Goal: Task Accomplishment & Management: Use online tool/utility

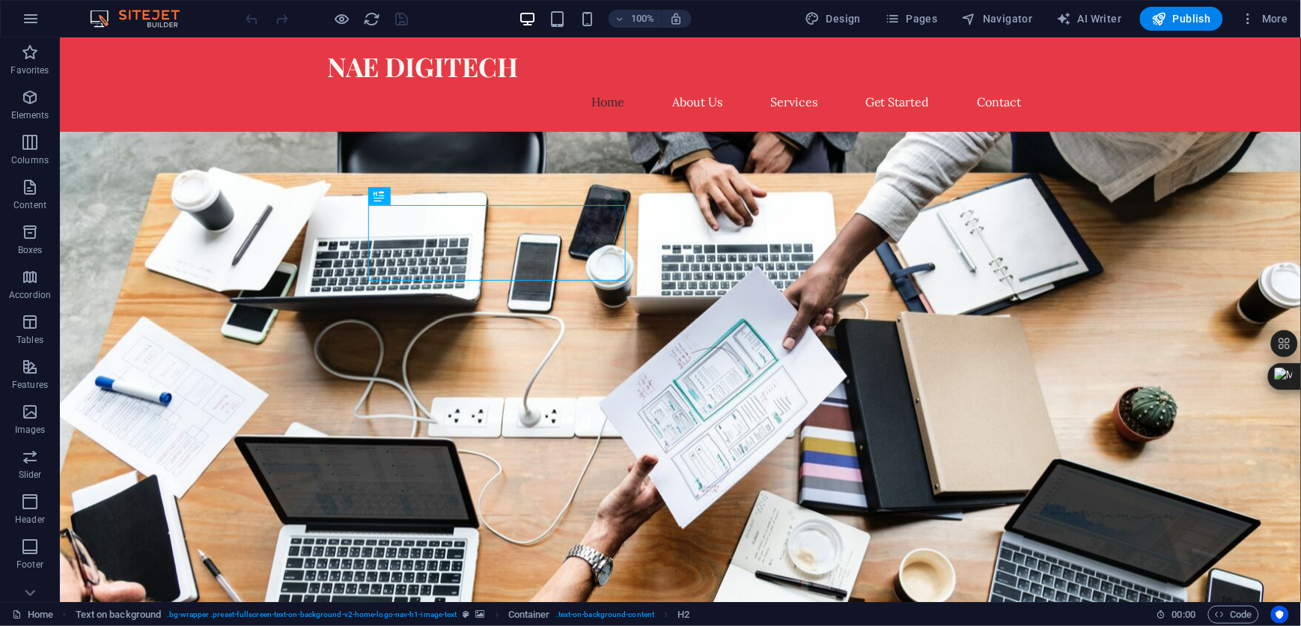
click at [938, 246] on figure at bounding box center [679, 381] width 1241 height 501
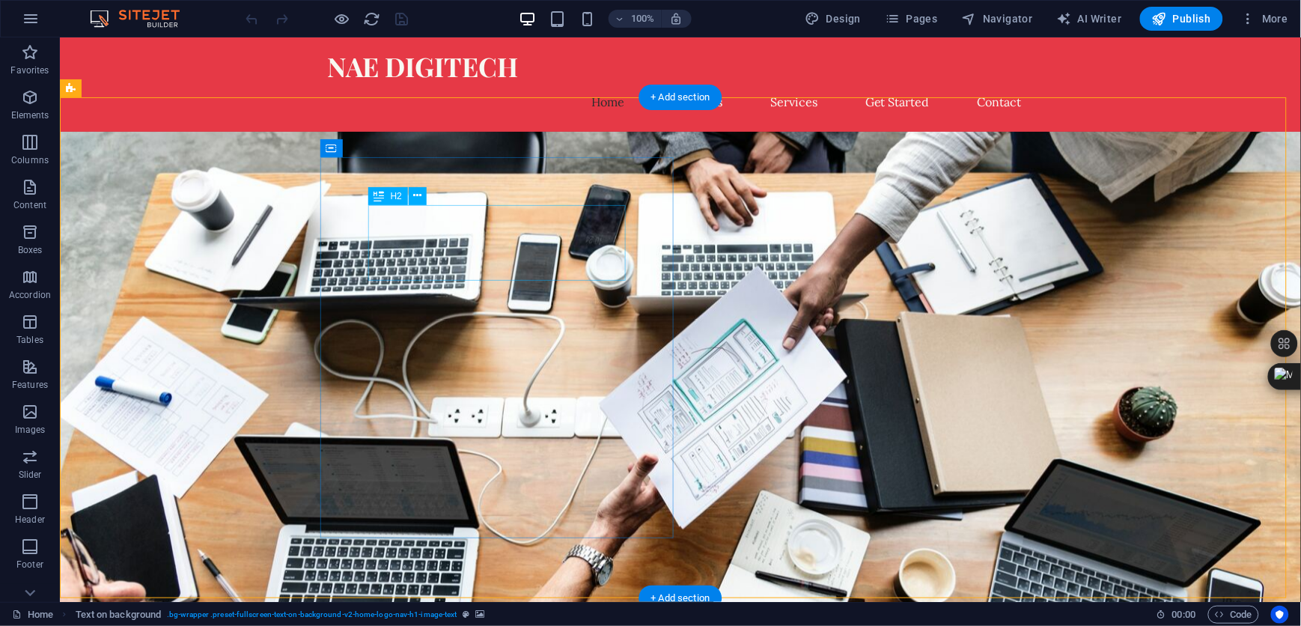
drag, startPoint x: 472, startPoint y: 253, endPoint x: 209, endPoint y: 253, distance: 263.4
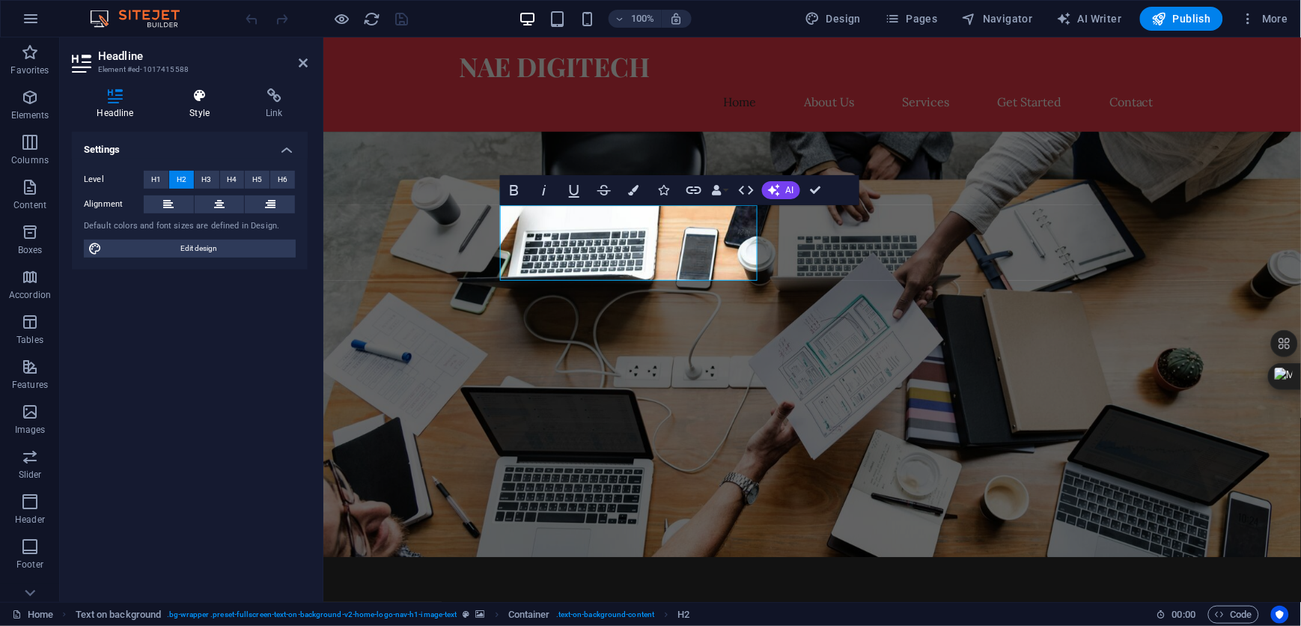
click at [198, 102] on icon at bounding box center [200, 95] width 70 height 15
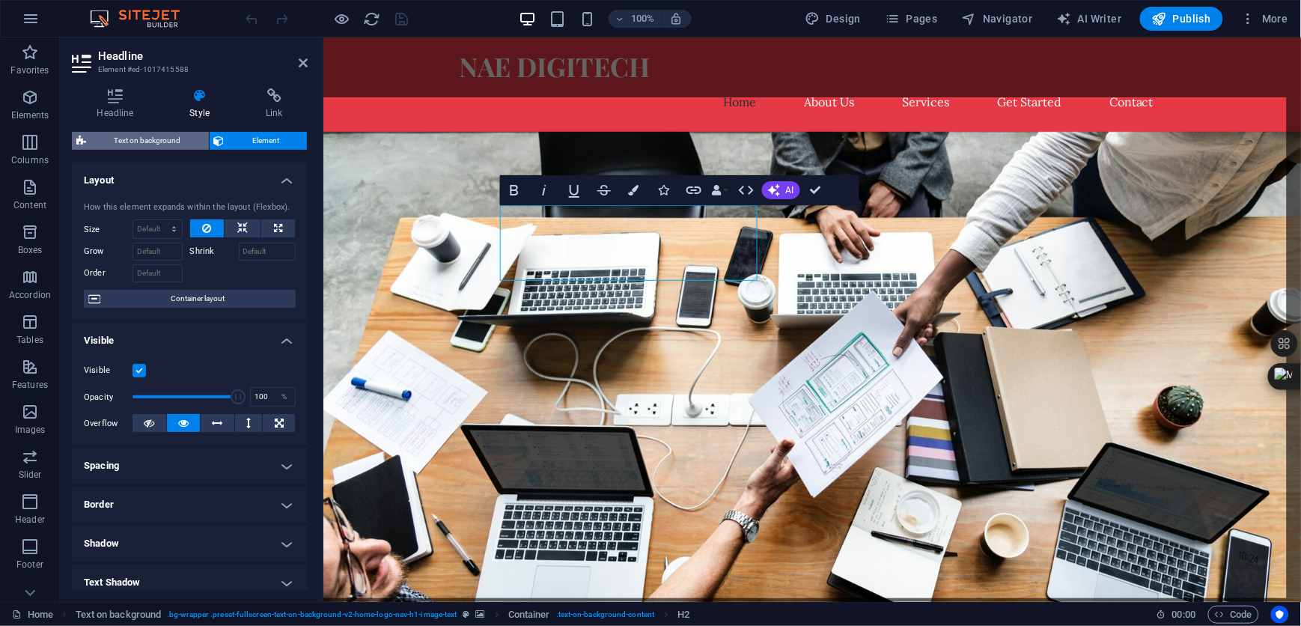
click at [126, 139] on span "Text on background" at bounding box center [148, 141] width 114 height 18
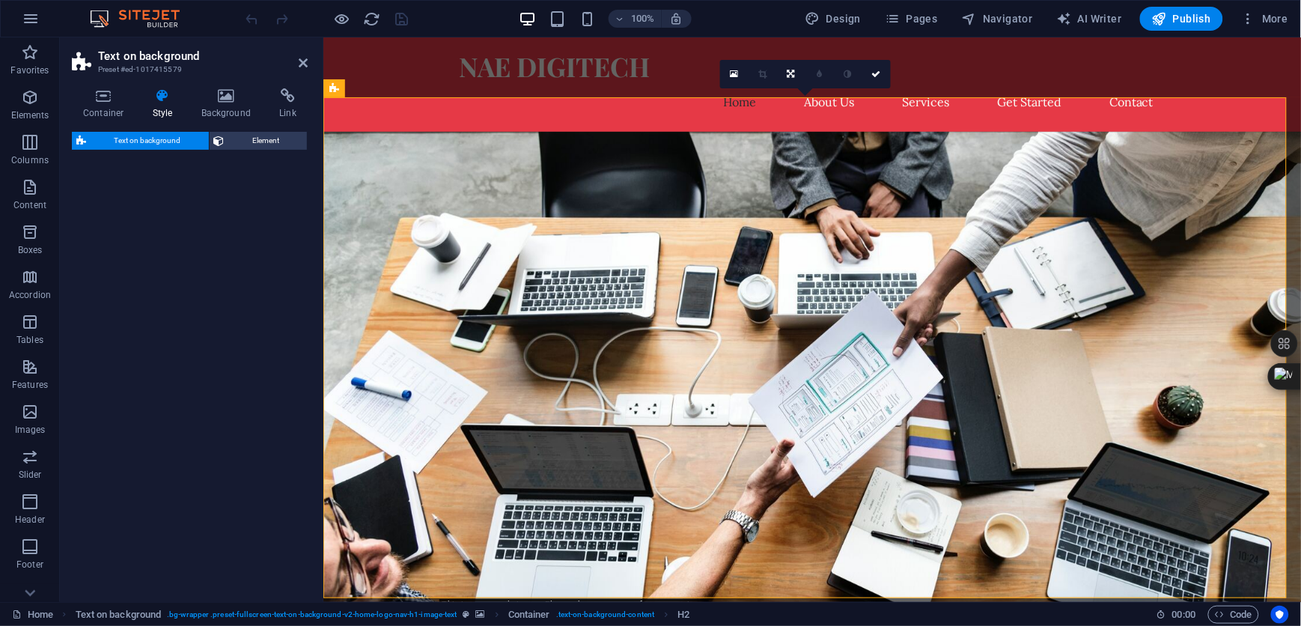
select select "%"
select select "rem"
select select "px"
select select "preset-fullscreen-text-on-background-v2-home-logo-nav-h1-image-text"
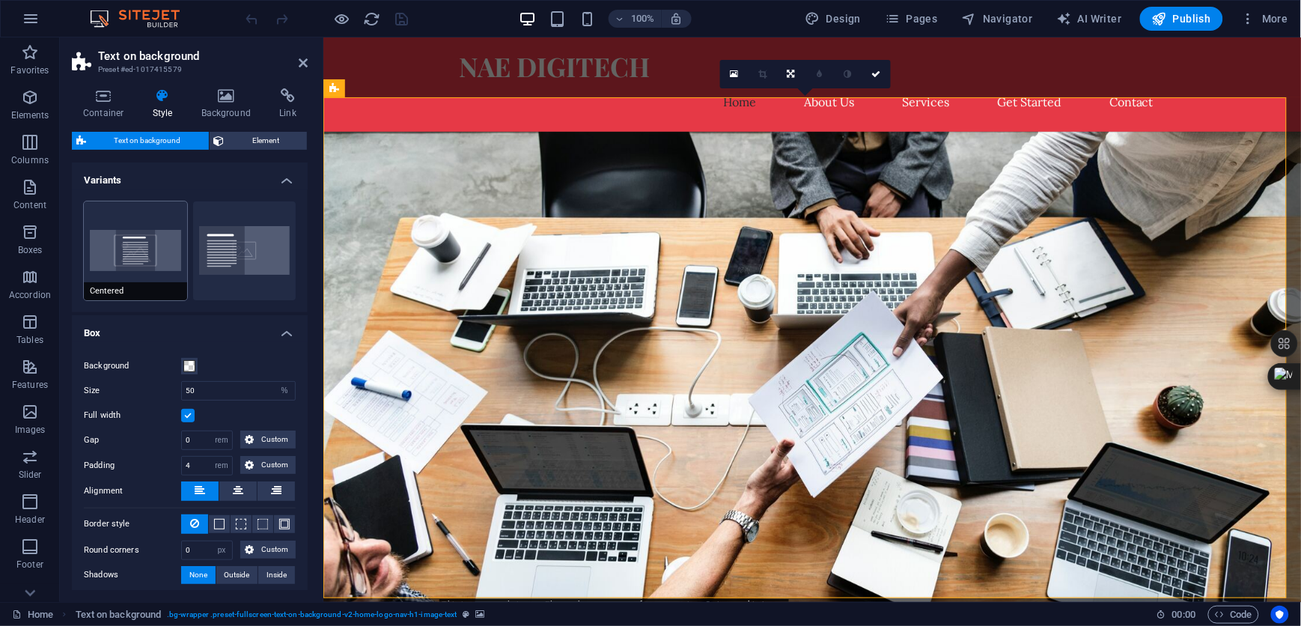
click at [129, 251] on button "Centered" at bounding box center [135, 250] width 103 height 99
click at [249, 16] on icon "undo" at bounding box center [252, 18] width 17 height 17
click at [25, 414] on icon "button" at bounding box center [30, 412] width 18 height 18
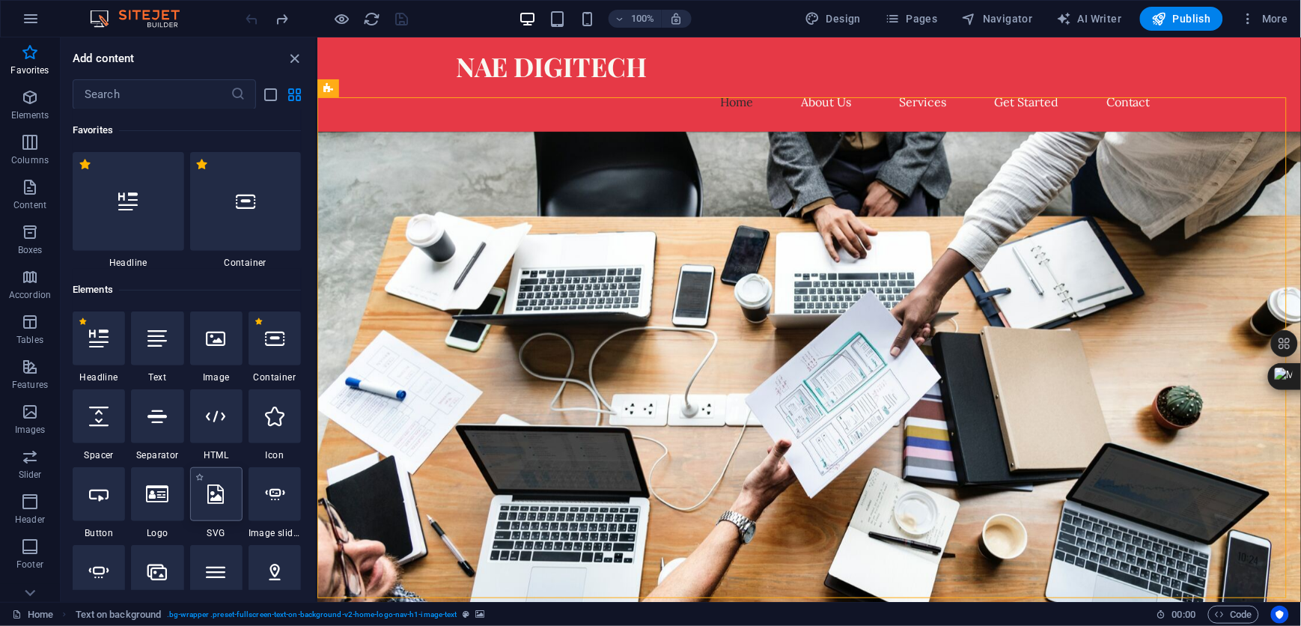
click at [216, 499] on icon at bounding box center [216, 493] width 16 height 19
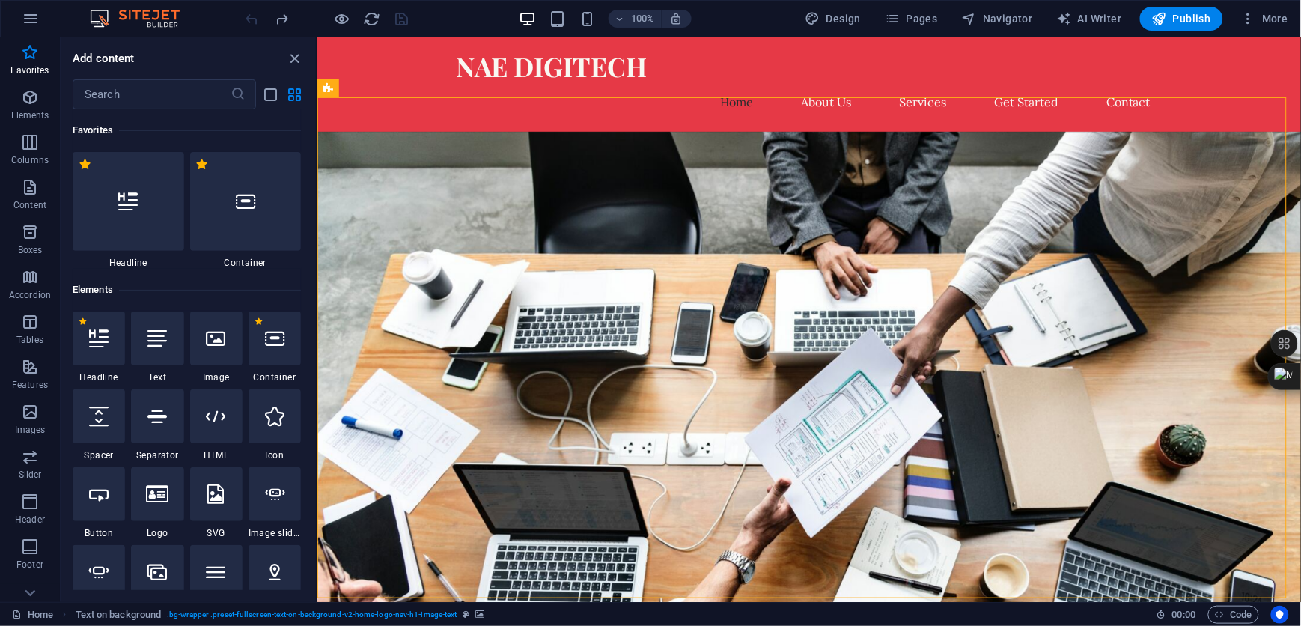
select select "xMidYMid"
select select "px"
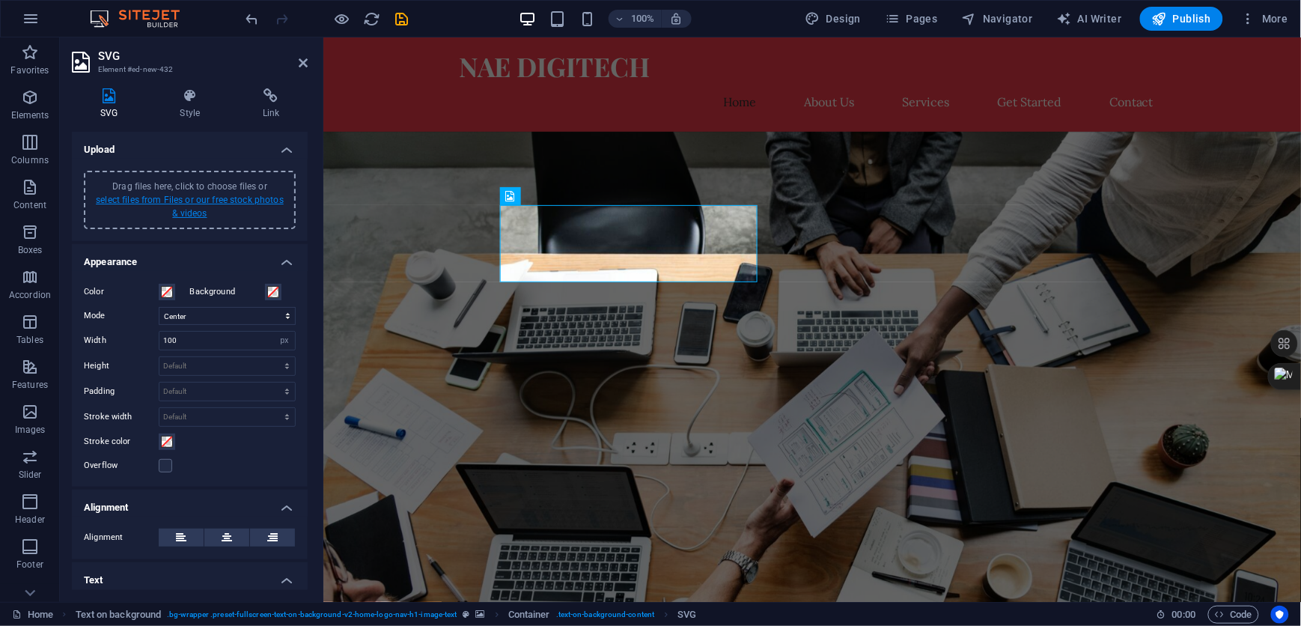
click at [210, 198] on link "select files from Files or our free stock photos & videos" at bounding box center [190, 207] width 188 height 24
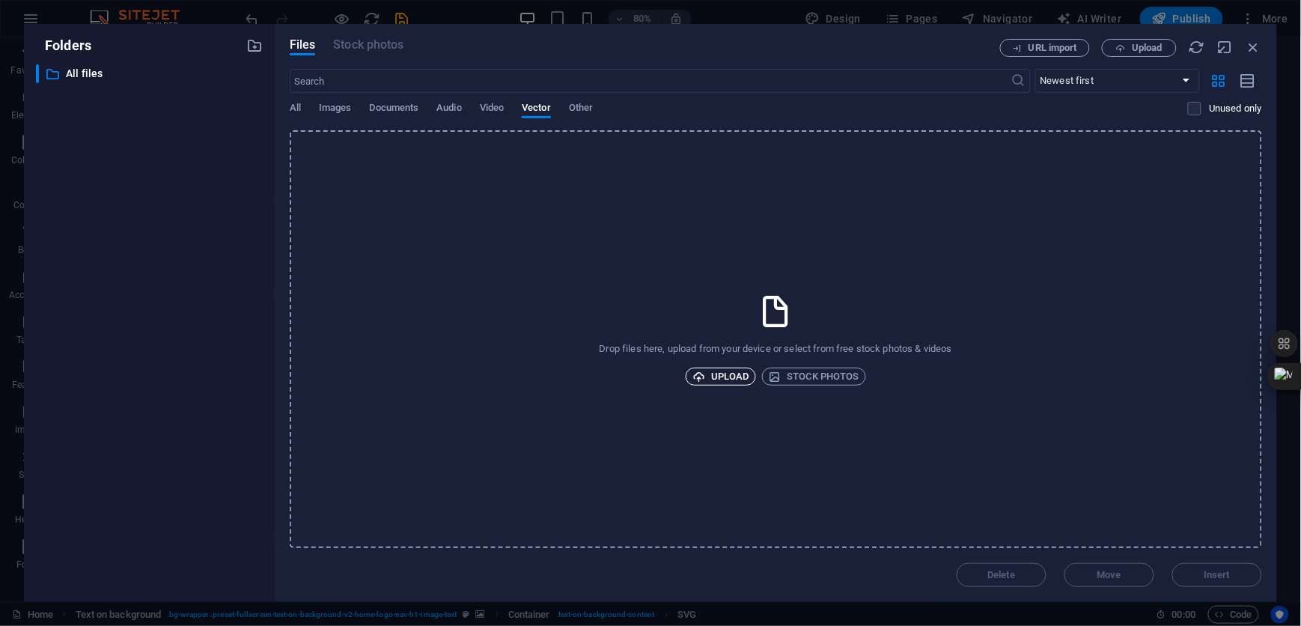
click at [727, 374] on span "Upload" at bounding box center [720, 376] width 57 height 18
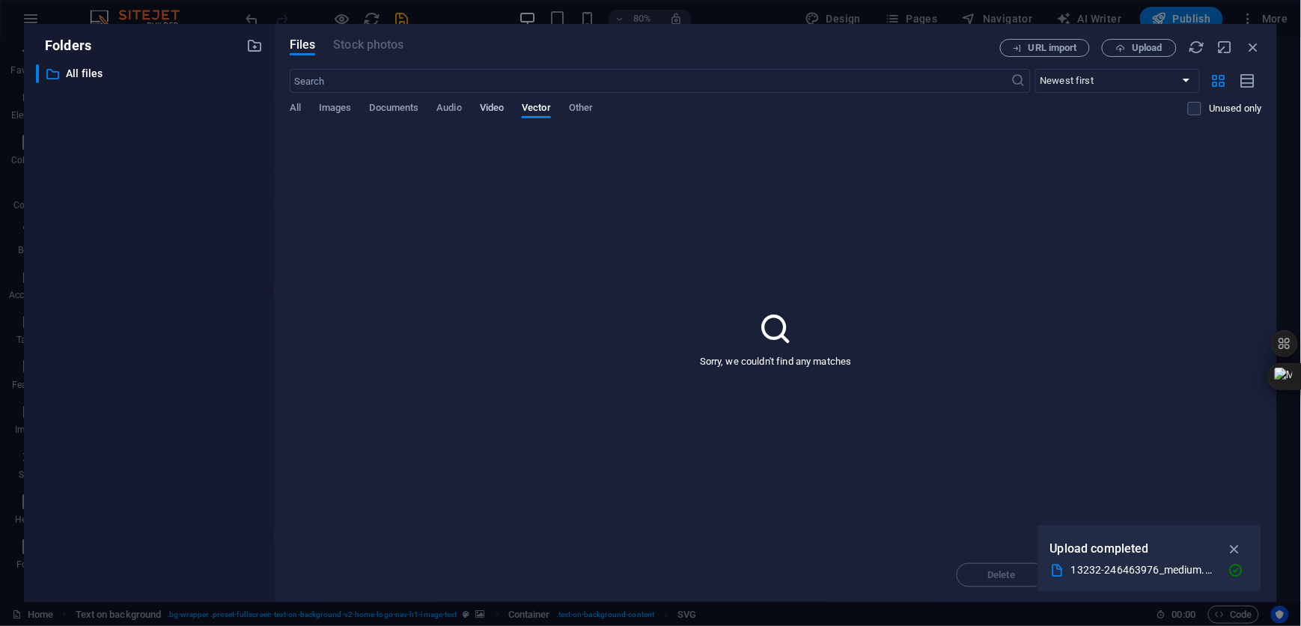
click at [490, 110] on span "Video" at bounding box center [492, 109] width 24 height 21
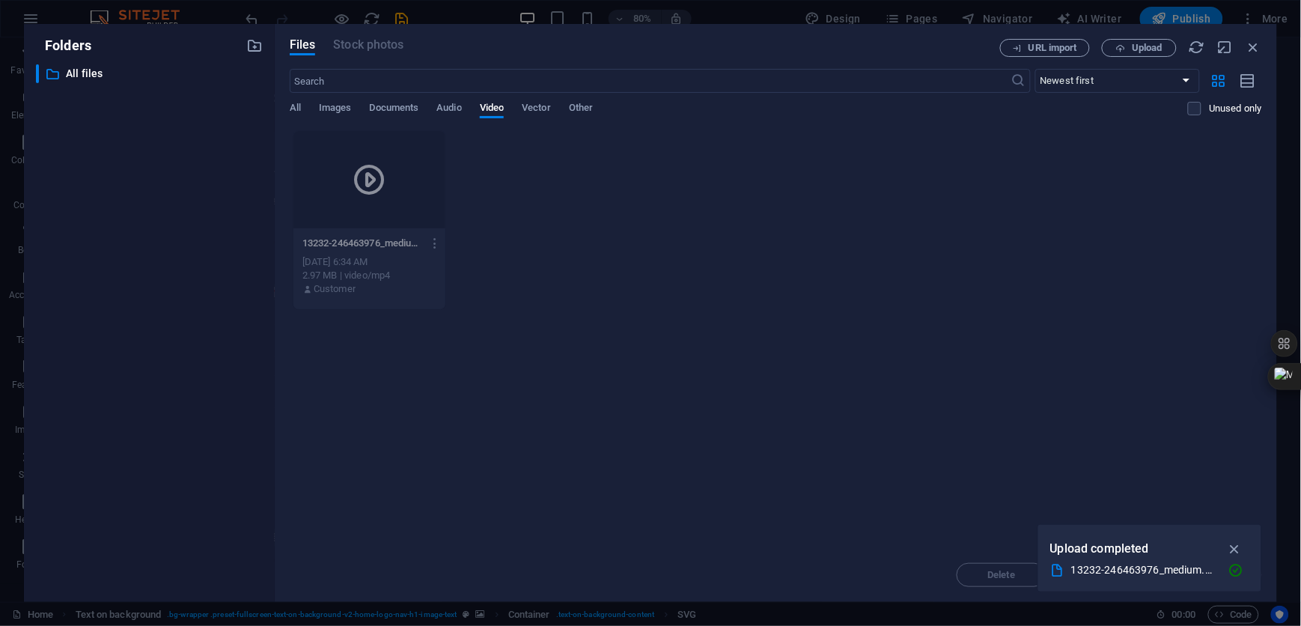
click at [716, 326] on div "Drop files here to upload them instantly 13232-246463976_medium-SKS_1OXg_G-gYCn…" at bounding box center [776, 339] width 972 height 418
click at [1236, 544] on icon "button" at bounding box center [1234, 548] width 17 height 16
click at [1225, 572] on div "Delete Move Insert" at bounding box center [776, 567] width 972 height 39
click at [434, 242] on icon "button" at bounding box center [435, 242] width 14 height 13
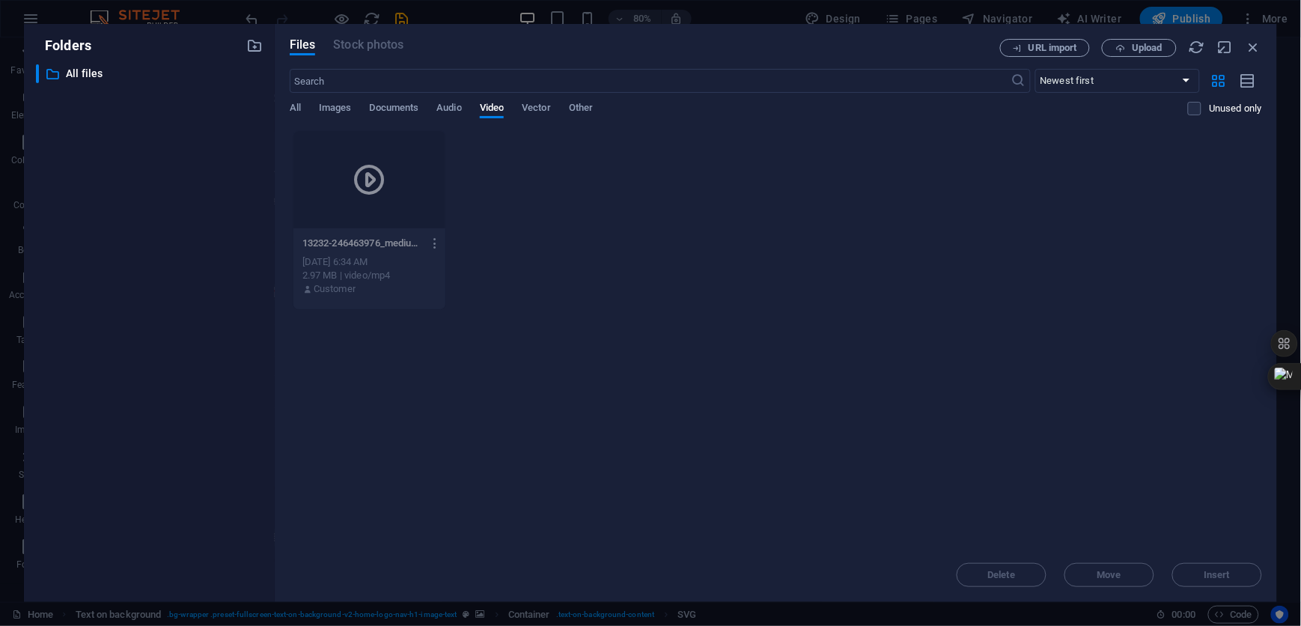
click at [434, 242] on icon "button" at bounding box center [435, 242] width 14 height 13
click at [434, 242] on div at bounding box center [650, 313] width 1301 height 626
click at [436, 238] on icon "button" at bounding box center [435, 242] width 14 height 13
click at [434, 243] on icon "button" at bounding box center [435, 242] width 14 height 13
click at [440, 281] on h6 "Preview" at bounding box center [445, 282] width 62 height 18
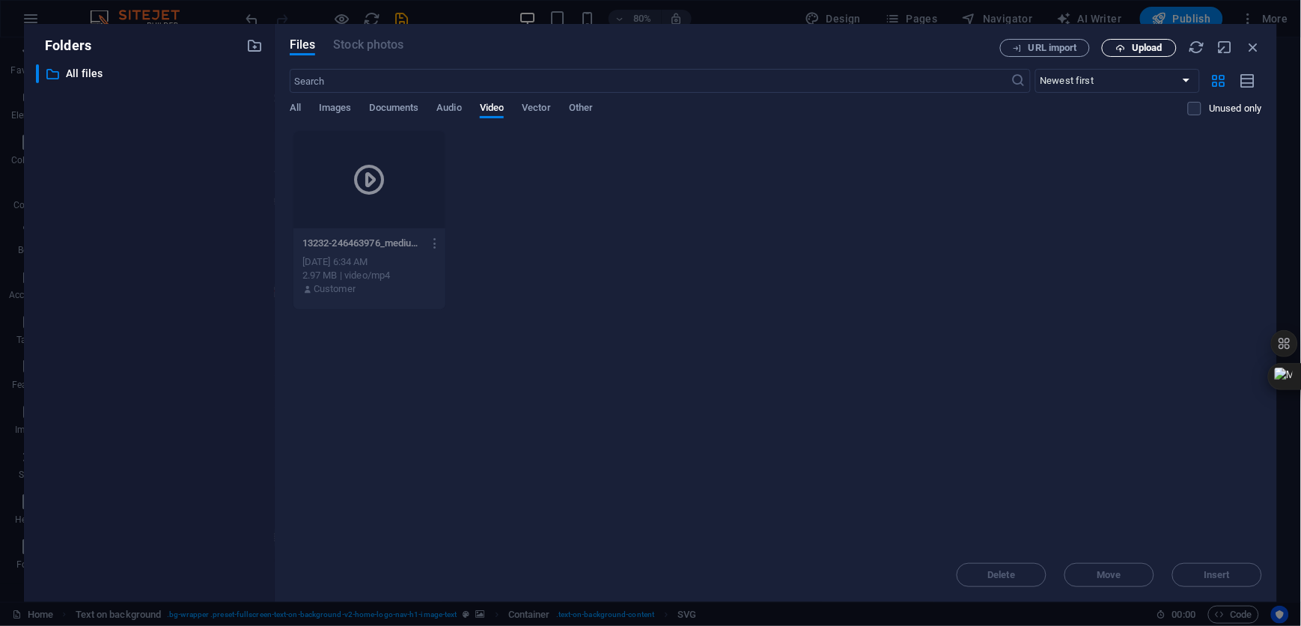
click at [1132, 45] on span "Upload" at bounding box center [1146, 47] width 31 height 9
click at [1255, 45] on icon "button" at bounding box center [1253, 47] width 16 height 16
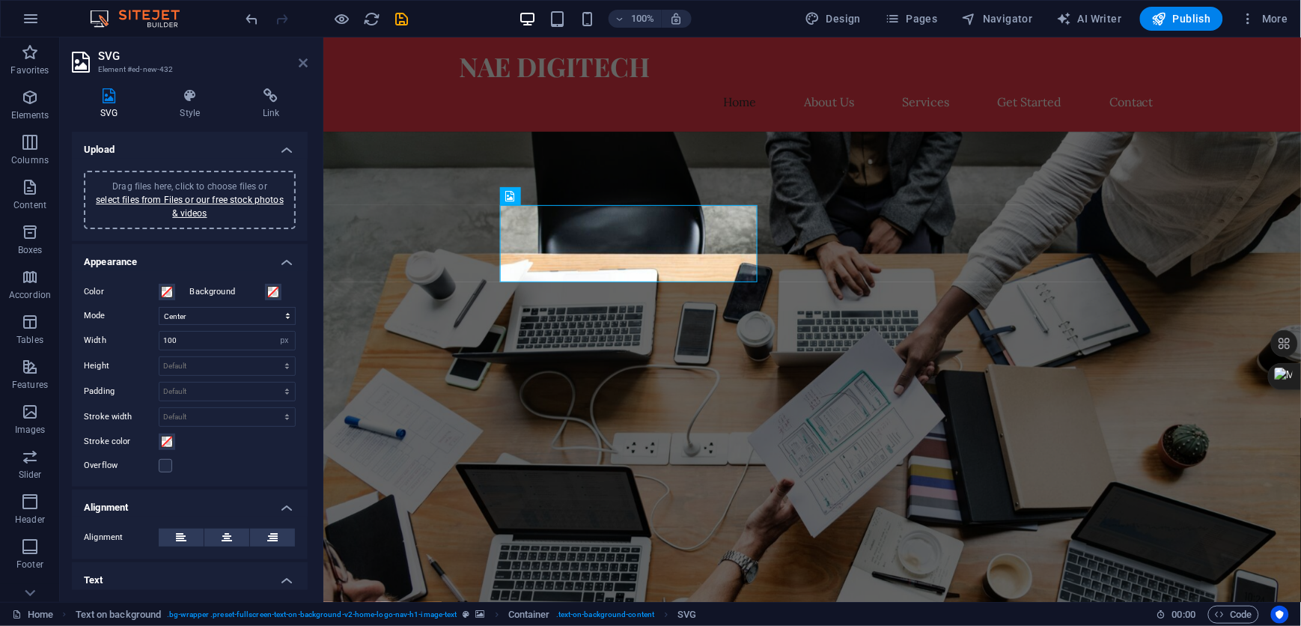
click at [301, 63] on icon at bounding box center [303, 63] width 9 height 12
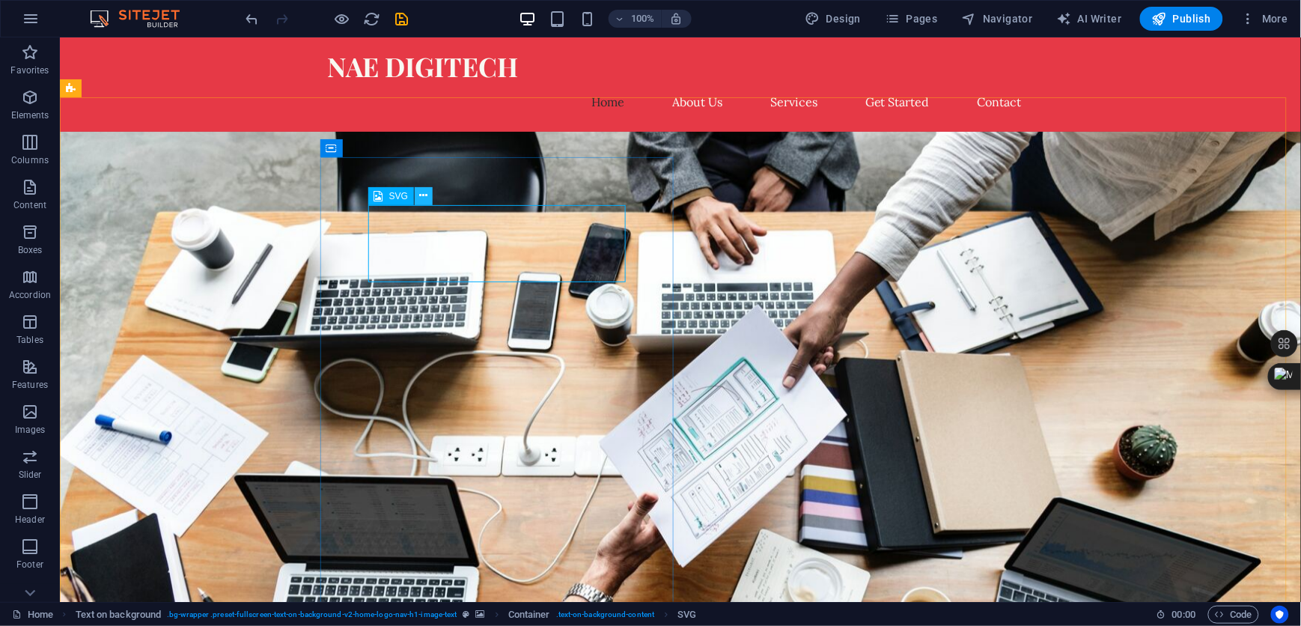
click at [424, 192] on icon at bounding box center [423, 196] width 8 height 16
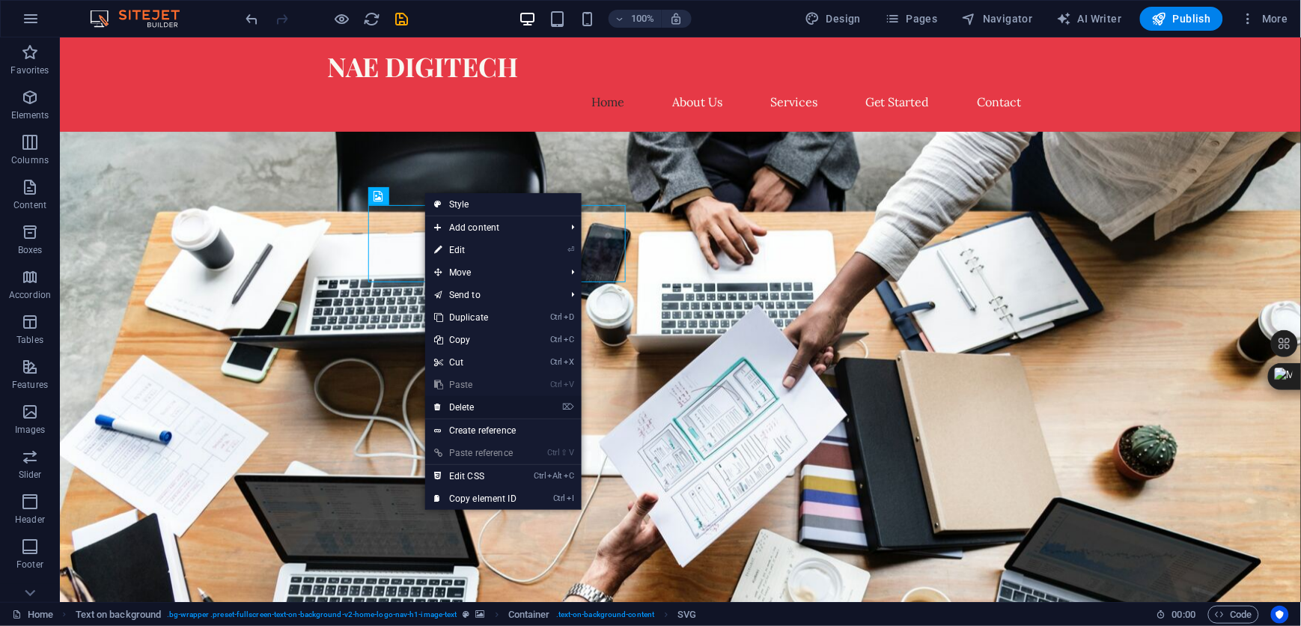
click at [462, 403] on link "⌦ Delete" at bounding box center [475, 407] width 100 height 22
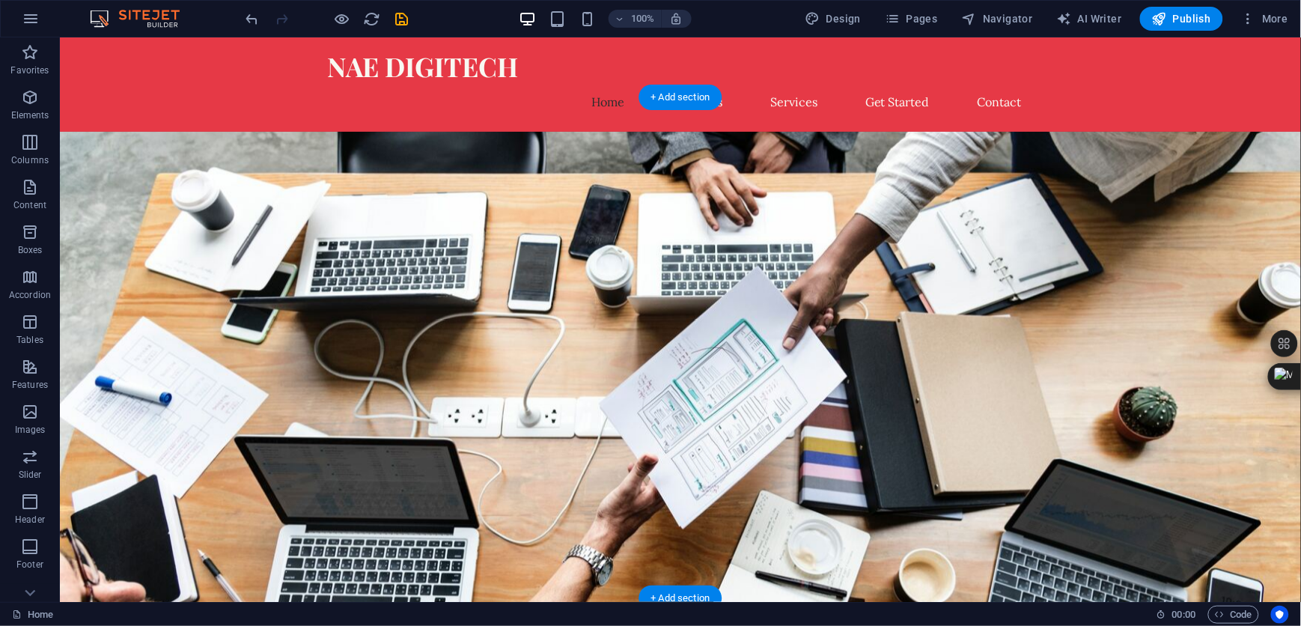
click at [165, 201] on figure at bounding box center [679, 381] width 1241 height 501
click at [903, 134] on figure at bounding box center [679, 381] width 1241 height 501
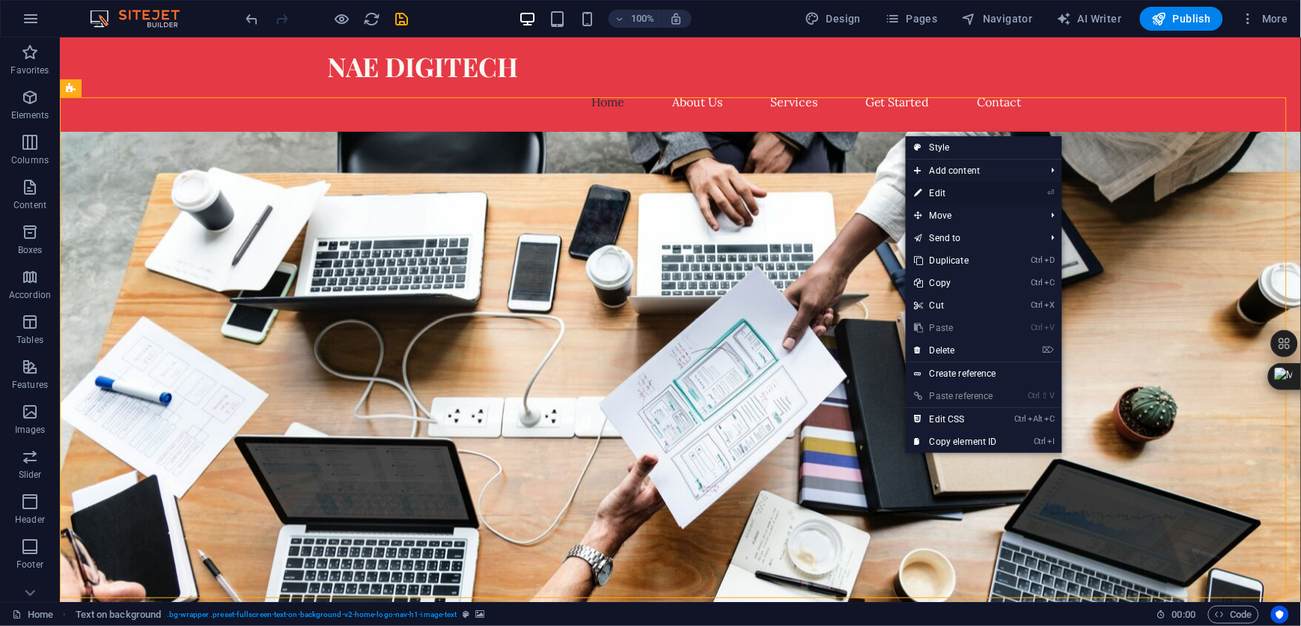
click at [936, 194] on link "⏎ Edit" at bounding box center [955, 193] width 100 height 22
select select "%"
select select "rem"
select select "px"
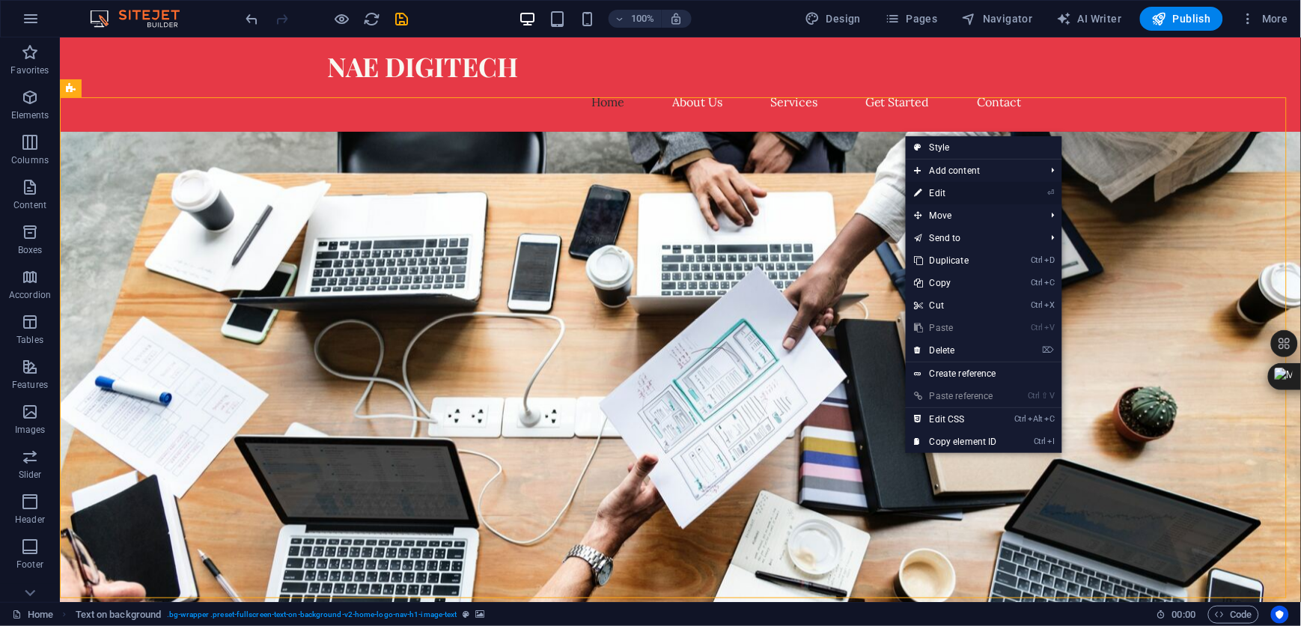
select select "preset-fullscreen-text-on-background-v2-home-logo-nav-h1-image-text"
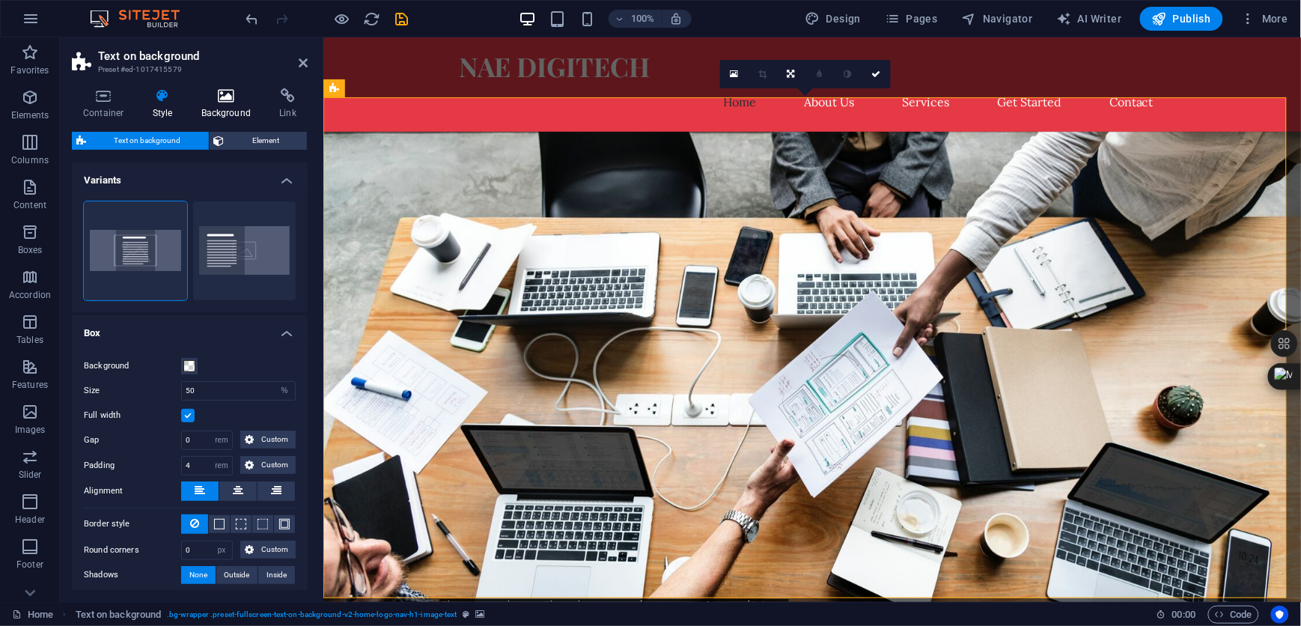
click at [219, 104] on h4 "Background" at bounding box center [229, 103] width 79 height 31
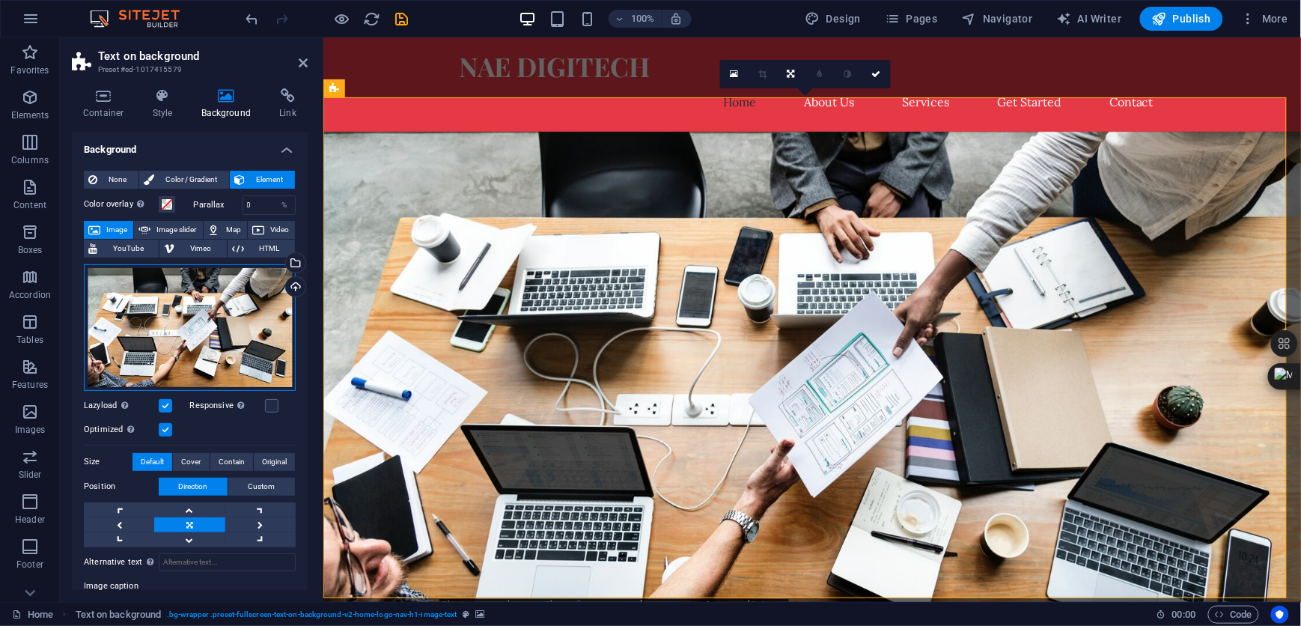
click at [188, 327] on div "Drag files here, click to choose files or select files from Files or our free s…" at bounding box center [190, 327] width 212 height 126
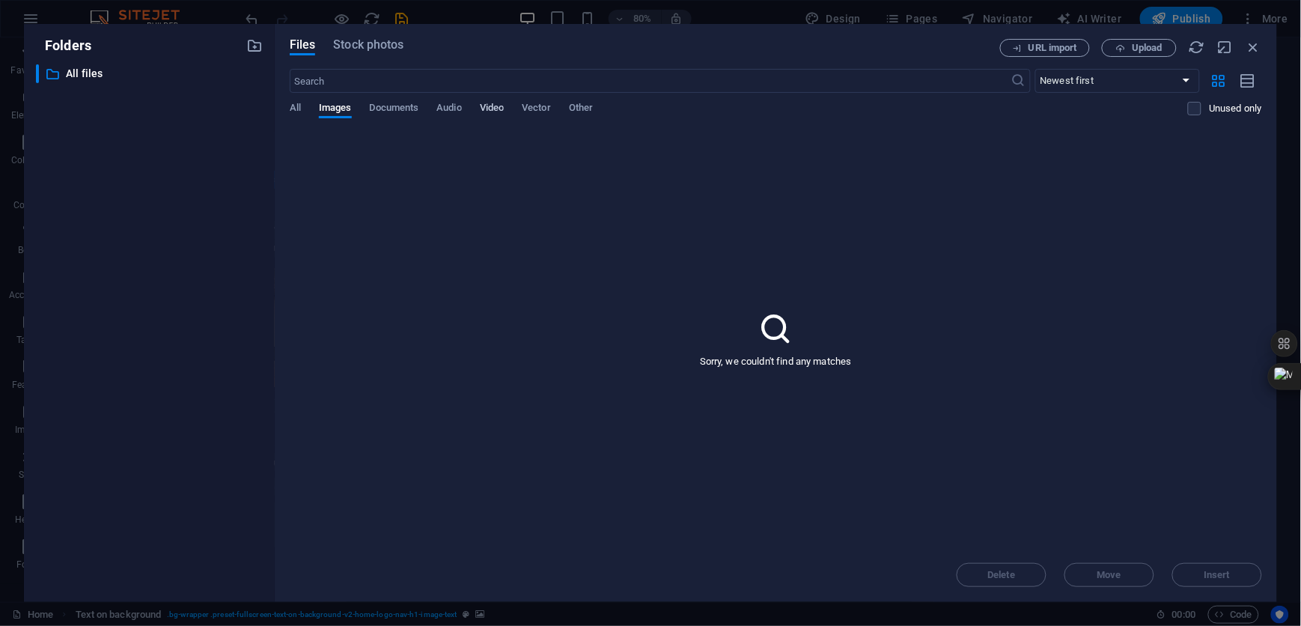
click at [492, 107] on span "Video" at bounding box center [492, 109] width 24 height 21
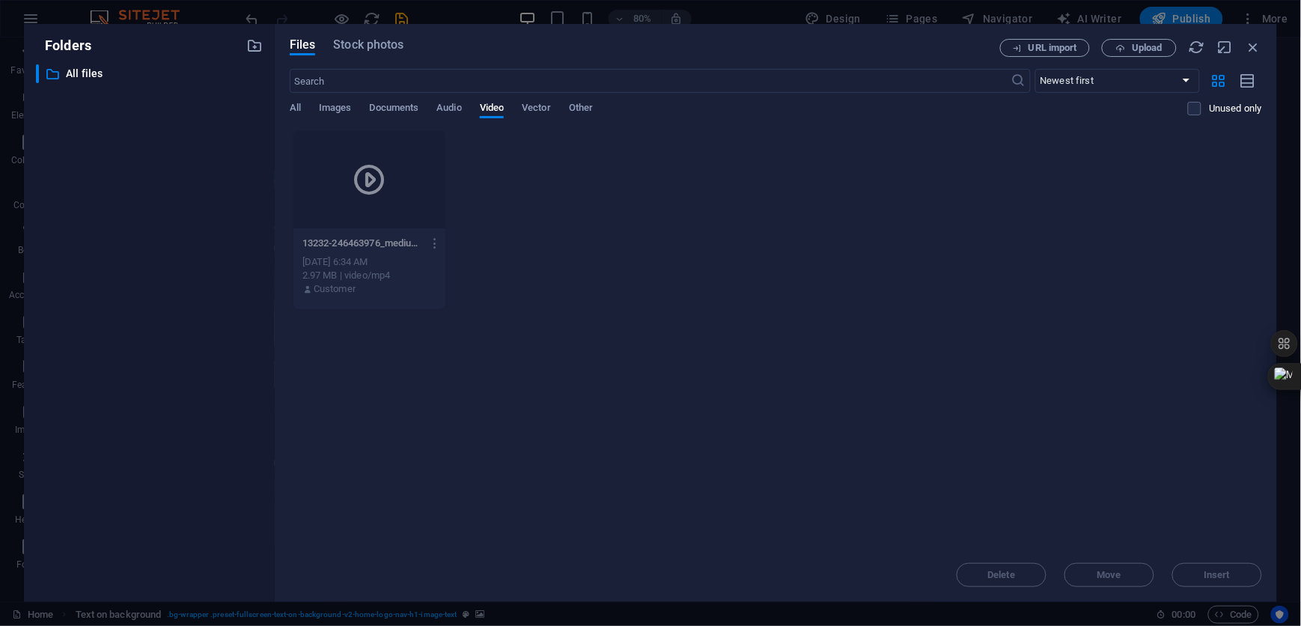
click at [1223, 572] on div "Delete Move Insert" at bounding box center [776, 567] width 972 height 39
click at [335, 109] on span "Images" at bounding box center [335, 109] width 33 height 21
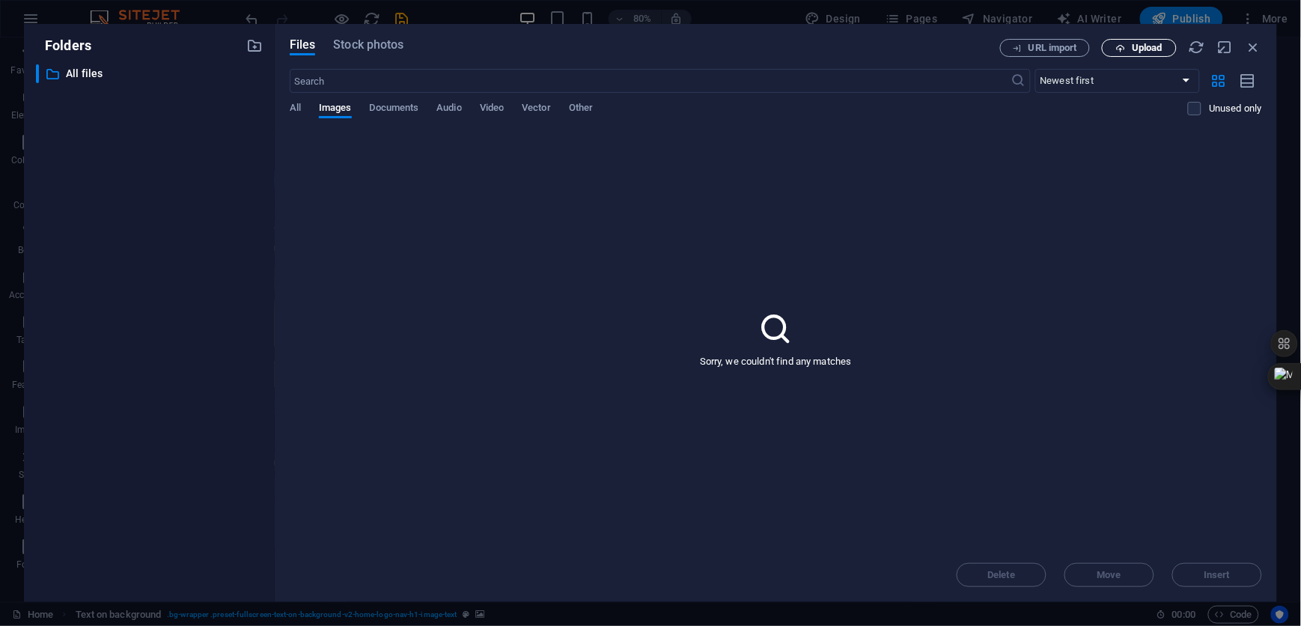
click at [1132, 47] on span "Upload" at bounding box center [1146, 47] width 31 height 9
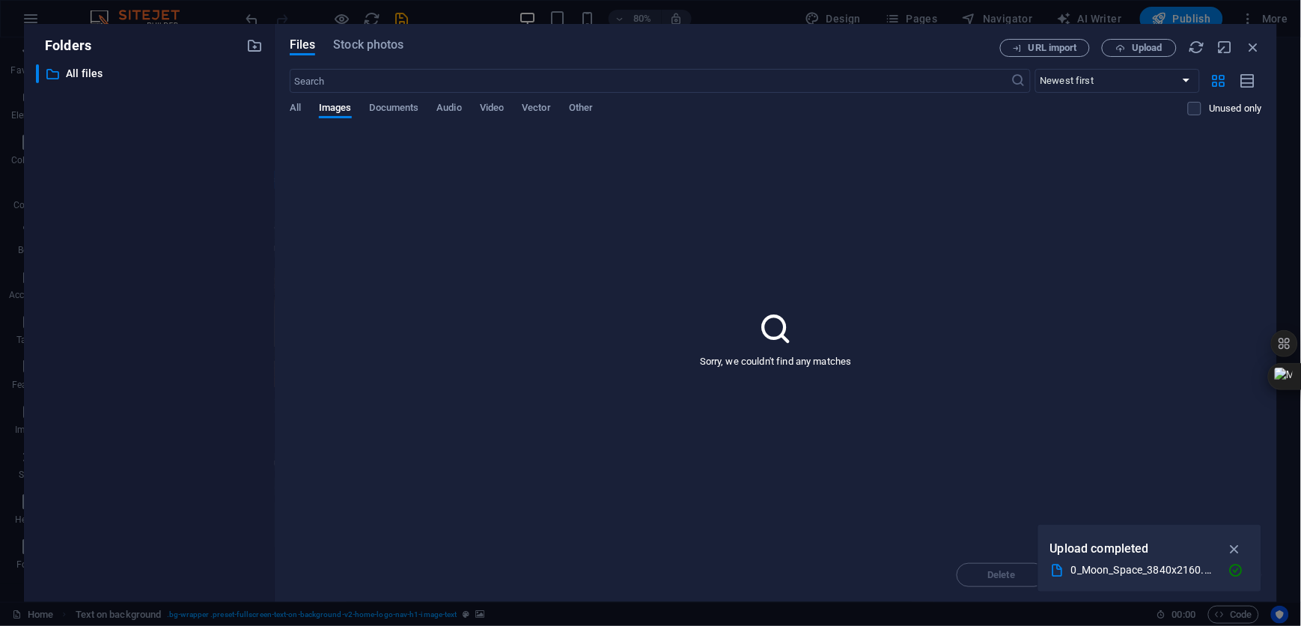
click at [1234, 498] on div "Sorry, we couldn't find any matches" at bounding box center [776, 339] width 972 height 418
click at [1235, 543] on icon "button" at bounding box center [1234, 548] width 17 height 16
click at [491, 103] on span "Video" at bounding box center [492, 109] width 24 height 21
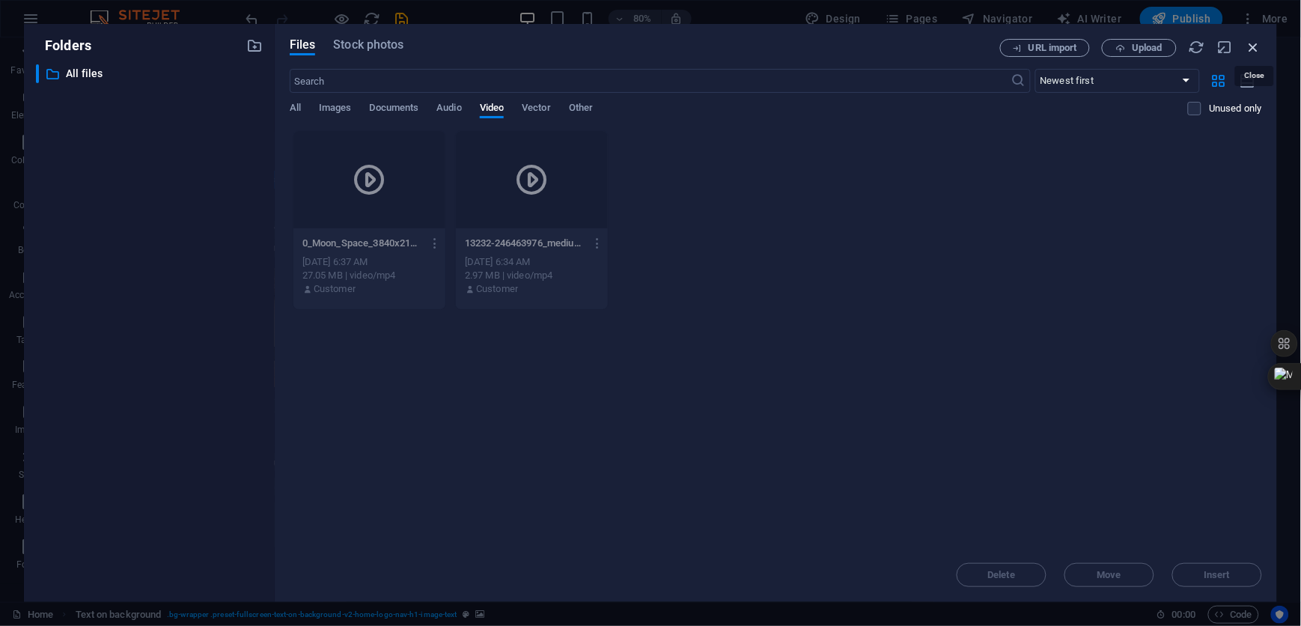
click at [1255, 51] on icon "button" at bounding box center [1253, 47] width 16 height 16
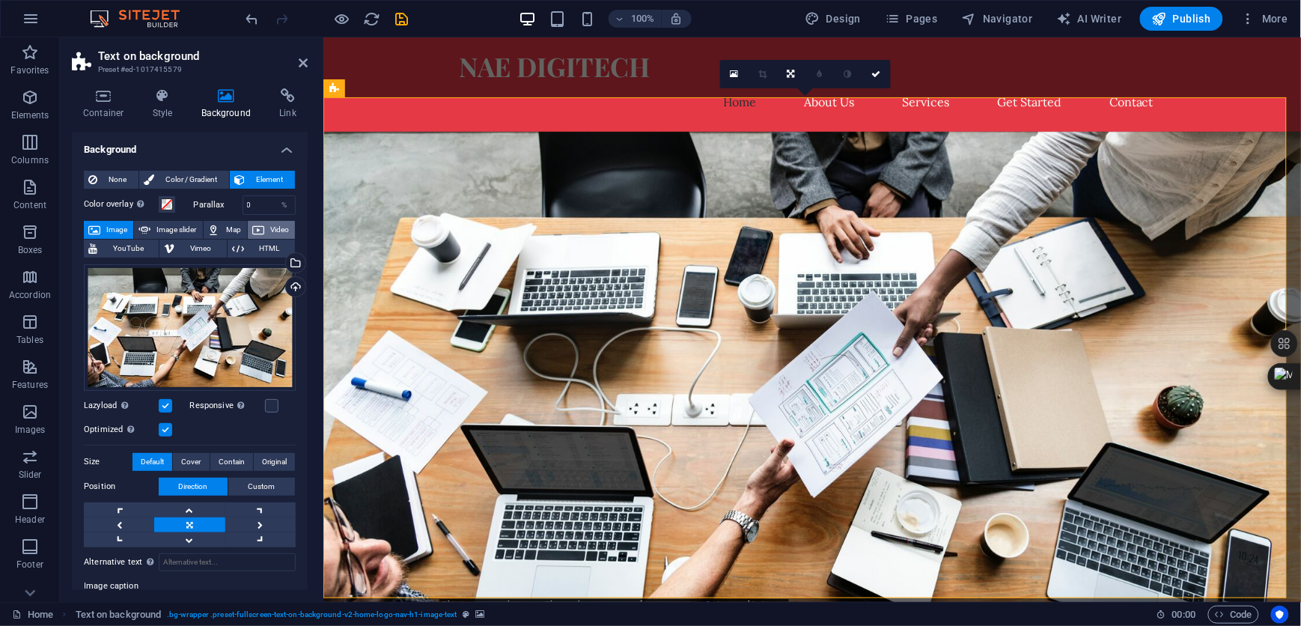
click at [259, 230] on icon at bounding box center [258, 230] width 12 height 18
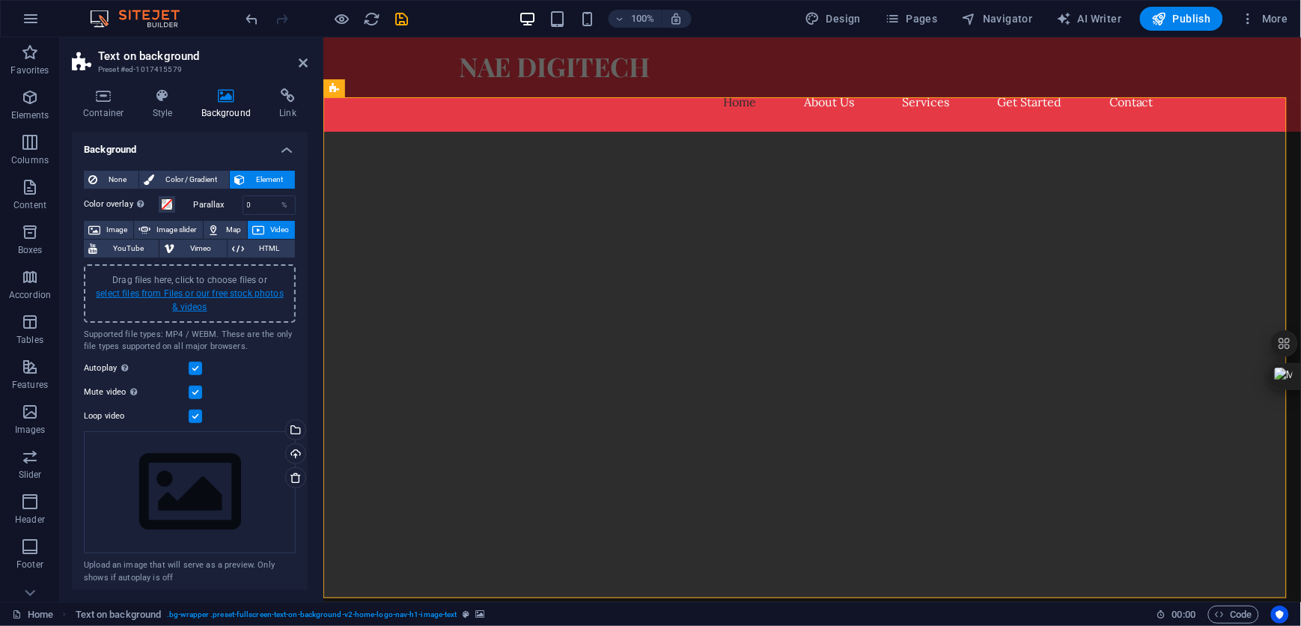
click at [205, 288] on link "select files from Files or our free stock photos & videos" at bounding box center [190, 300] width 188 height 24
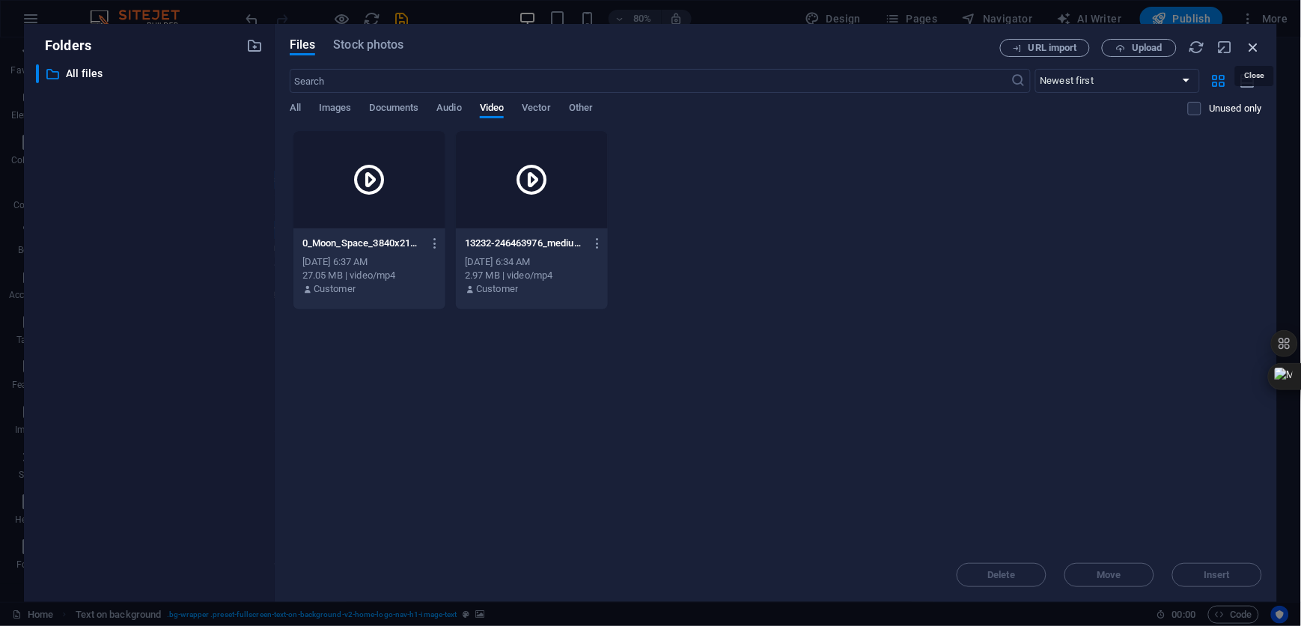
click at [1256, 42] on icon "button" at bounding box center [1253, 47] width 16 height 16
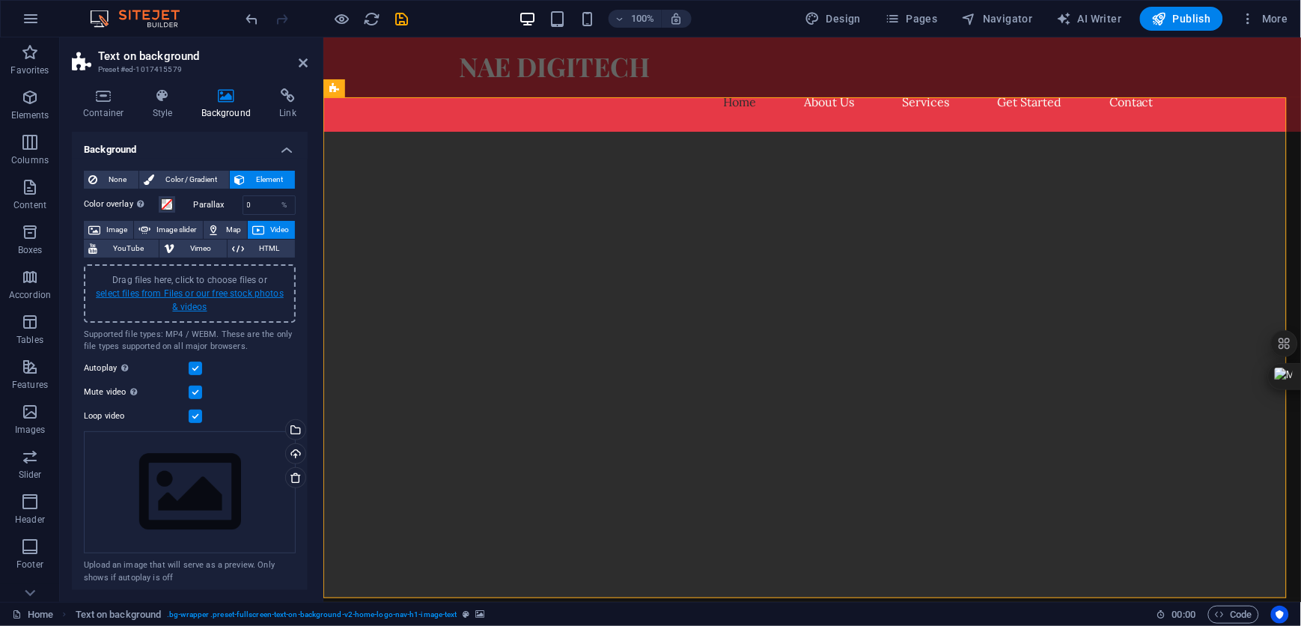
click at [165, 290] on link "select files from Files or our free stock photos & videos" at bounding box center [190, 300] width 188 height 24
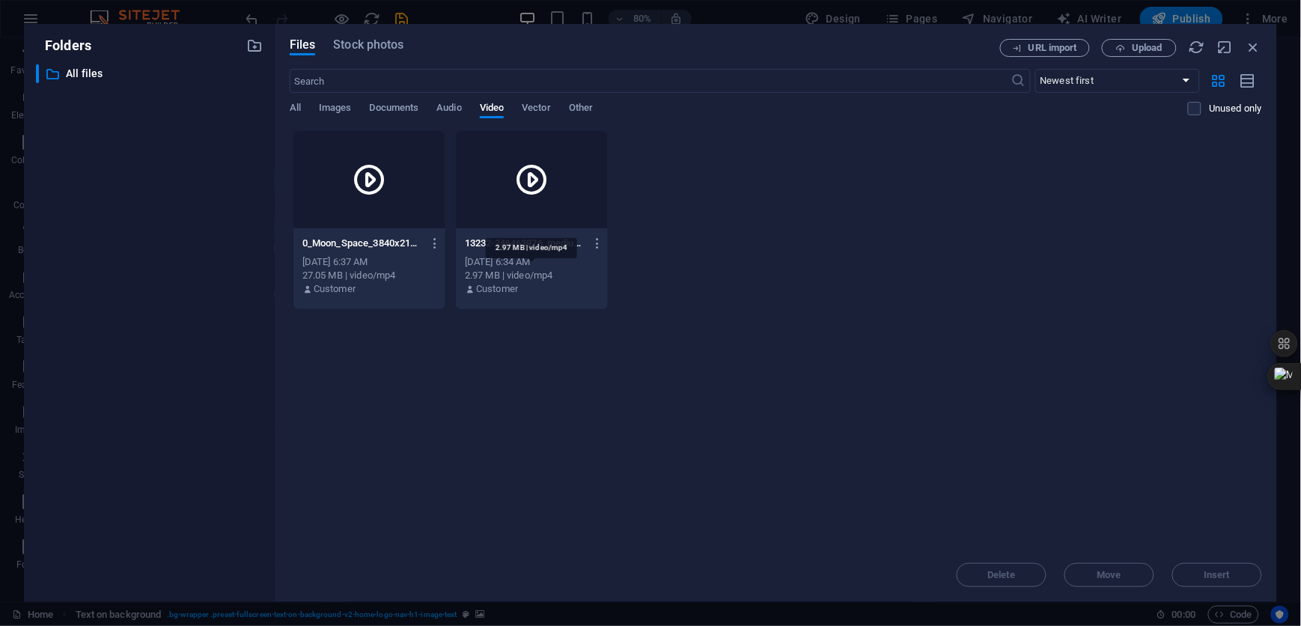
click at [569, 274] on div "2.97 MB | video/mp4" at bounding box center [532, 275] width 134 height 13
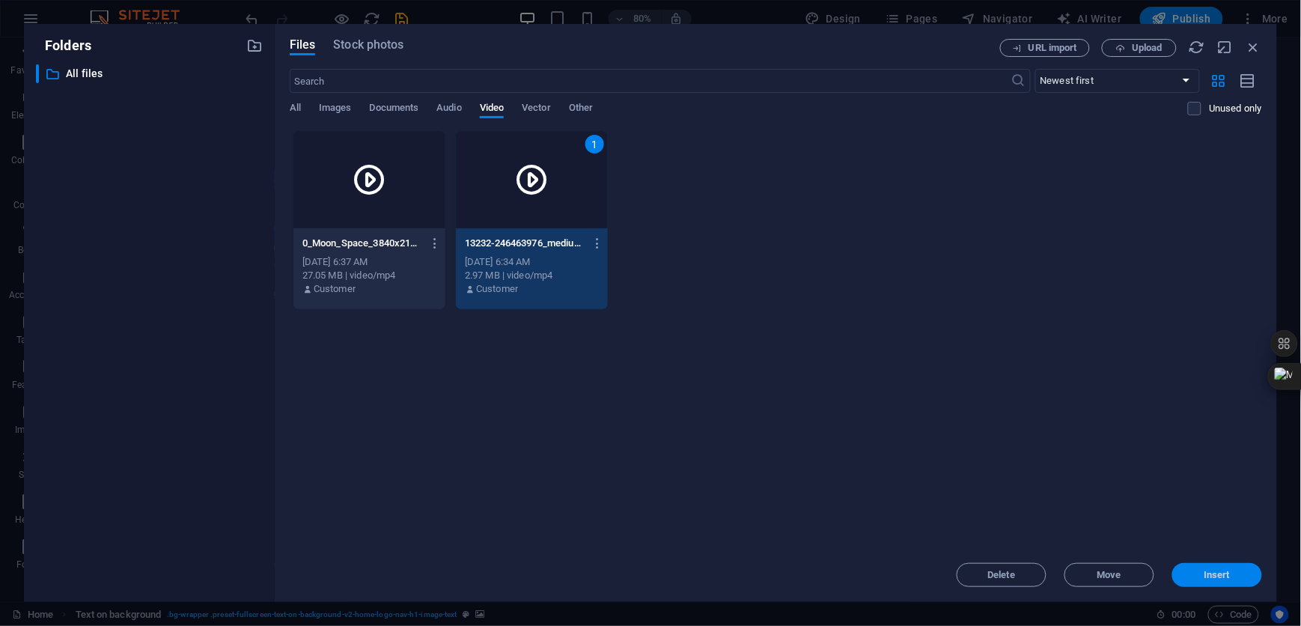
drag, startPoint x: 1206, startPoint y: 569, endPoint x: 882, endPoint y: 531, distance: 326.2
click at [1206, 570] on span "Insert" at bounding box center [1217, 574] width 26 height 9
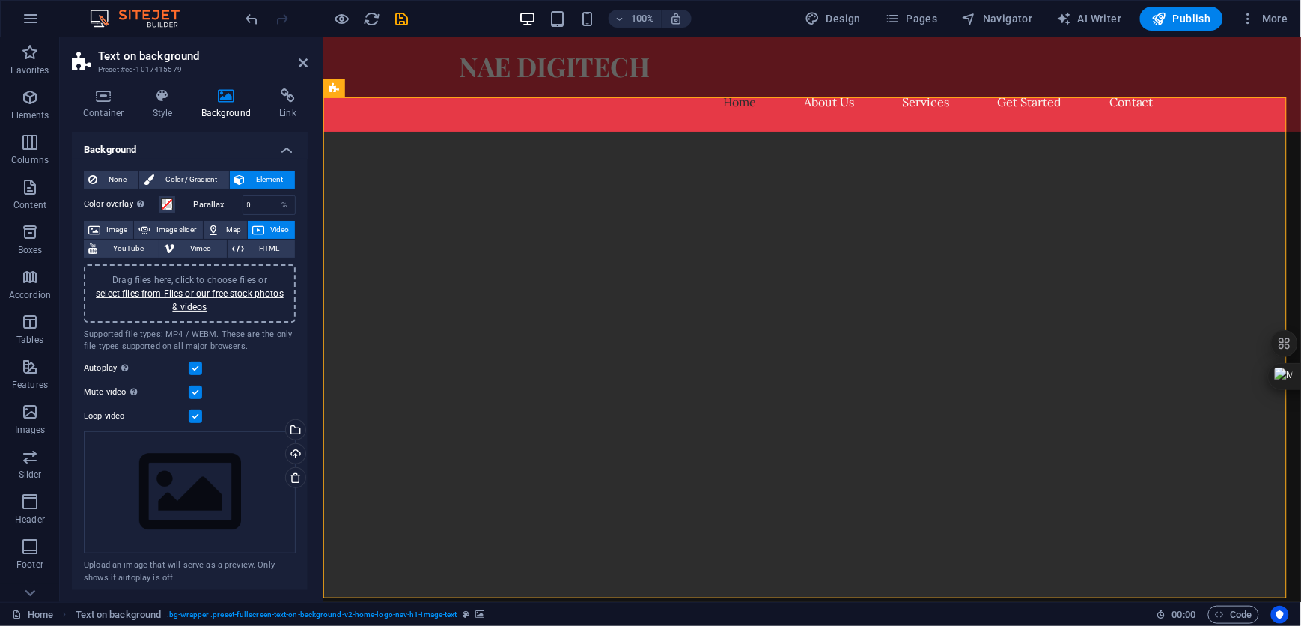
drag, startPoint x: 1130, startPoint y: 643, endPoint x: 968, endPoint y: 661, distance: 162.6
click at [398, 18] on icon "save" at bounding box center [402, 18] width 17 height 17
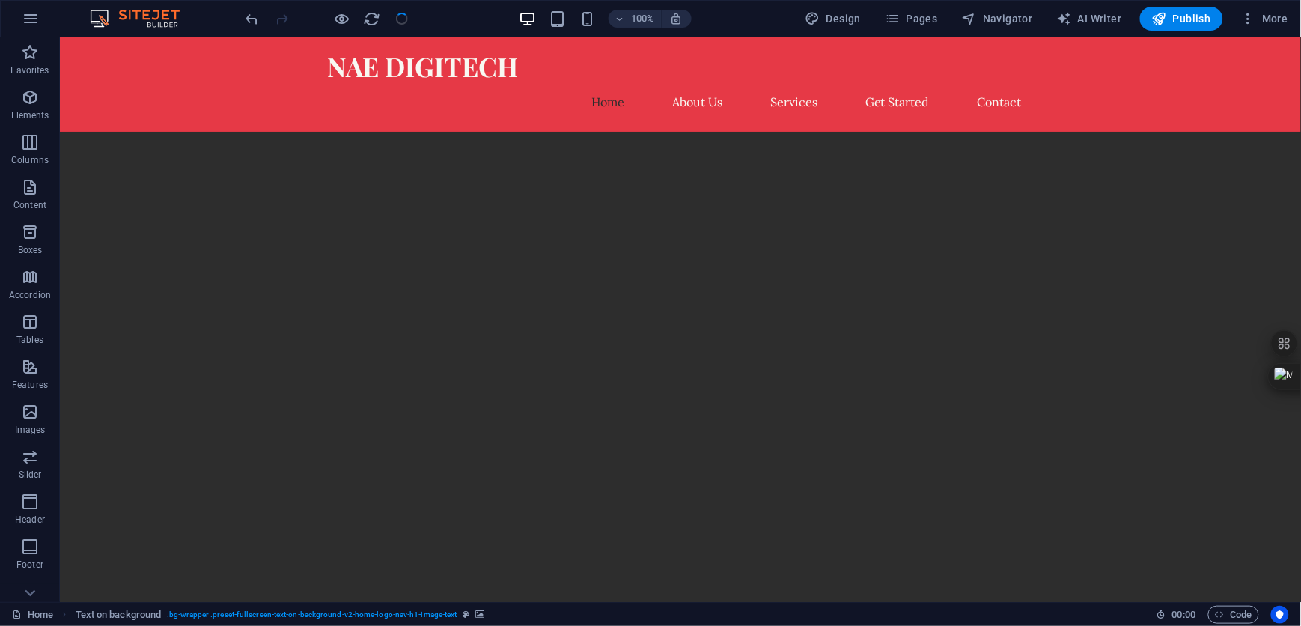
checkbox input "false"
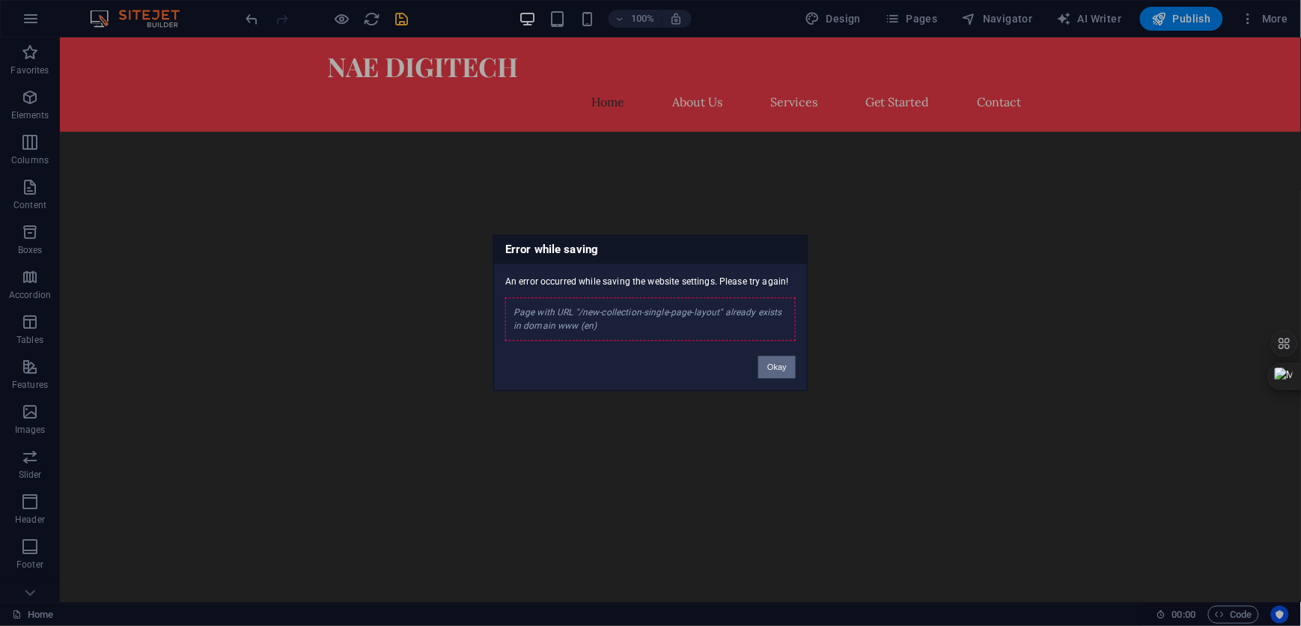
click at [780, 368] on button "Okay" at bounding box center [776, 367] width 37 height 22
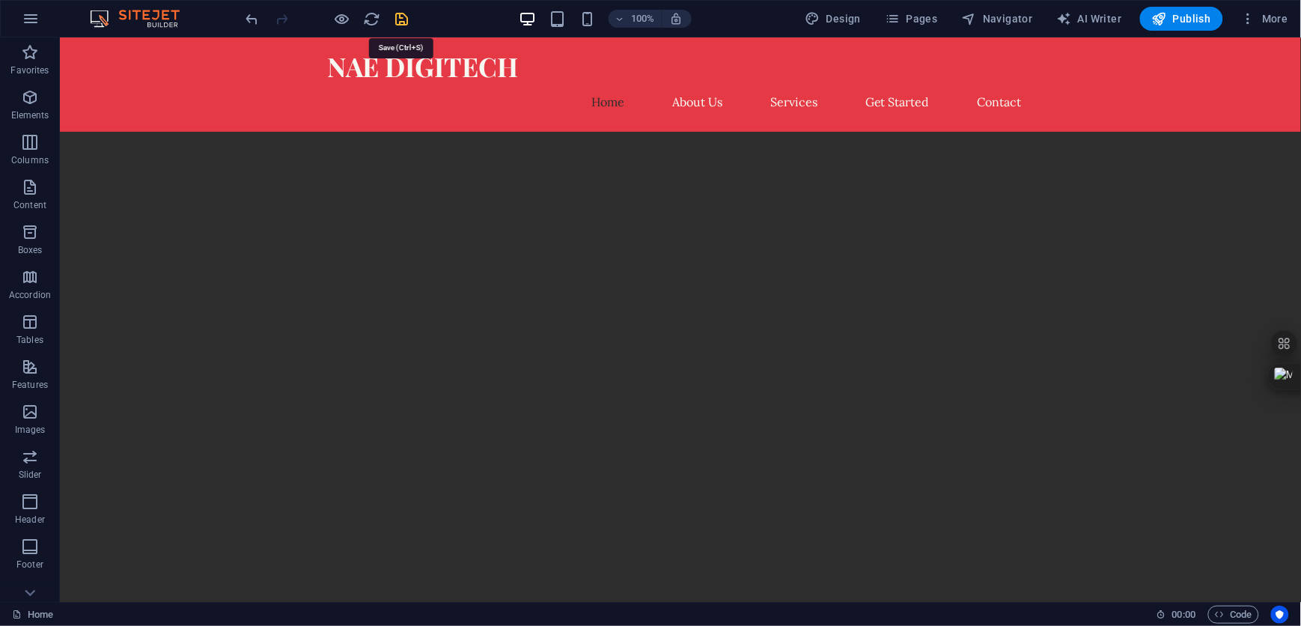
click at [399, 22] on icon "save" at bounding box center [402, 18] width 17 height 17
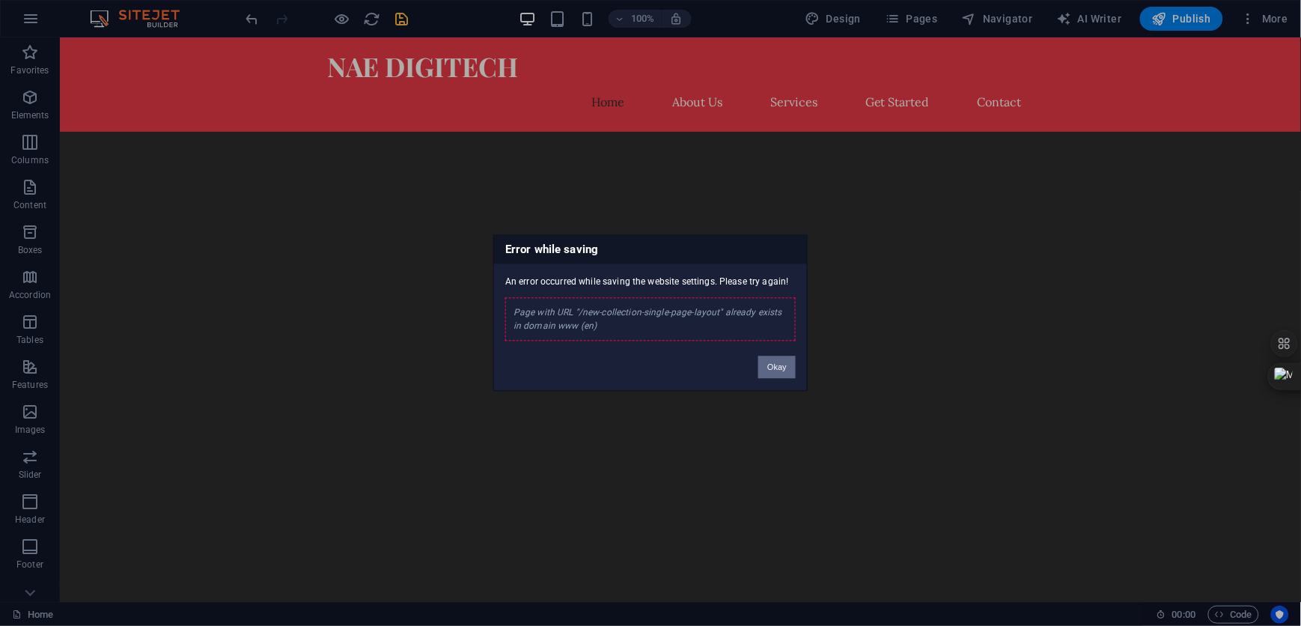
click at [775, 365] on button "Okay" at bounding box center [776, 367] width 37 height 22
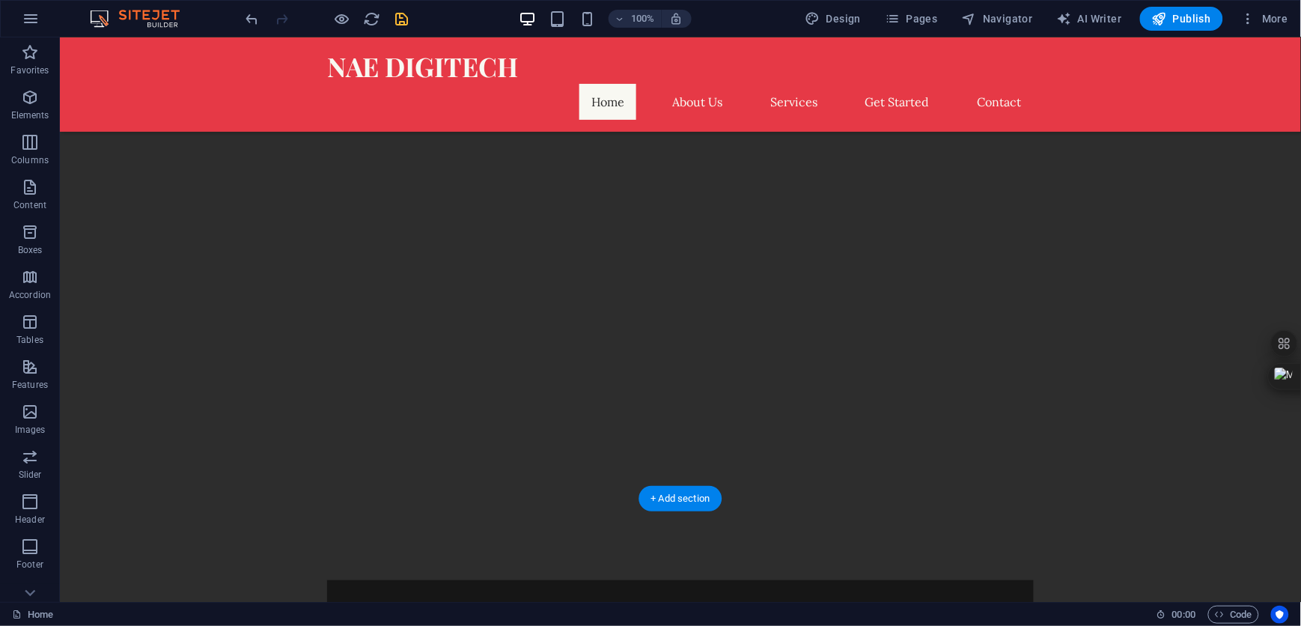
scroll to position [100, 0]
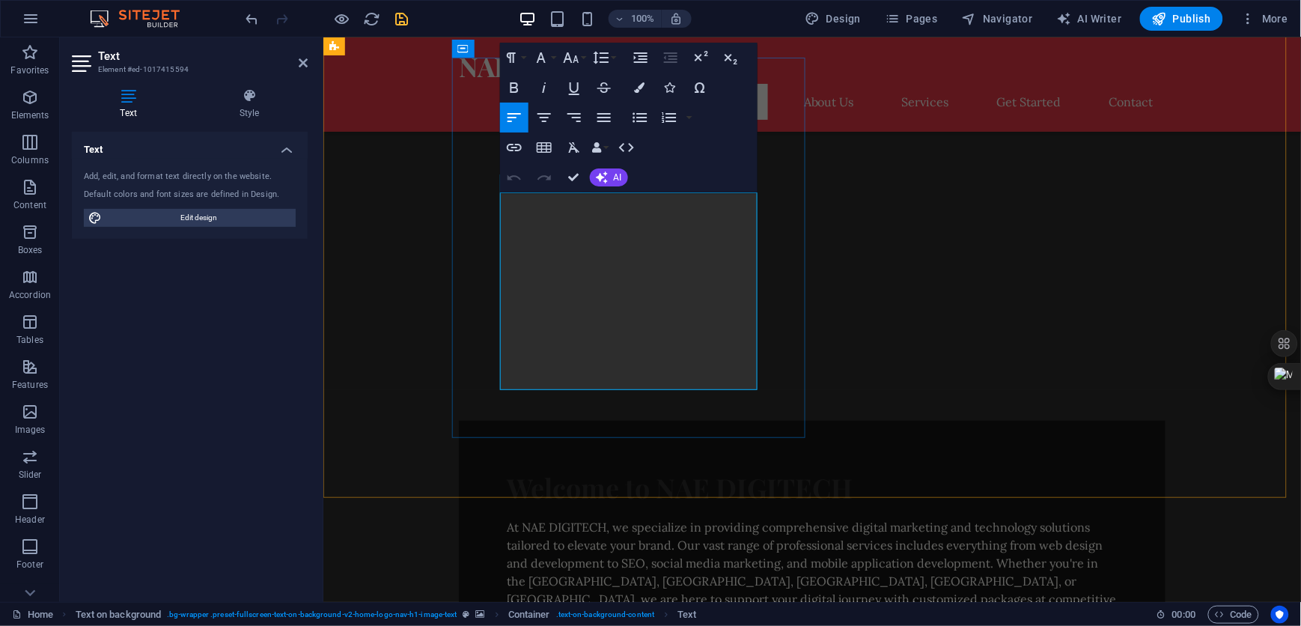
click at [751, 517] on p "At NAE DIGITECH, we specialize in providing comprehensive digital marketing and…" at bounding box center [811, 571] width 611 height 108
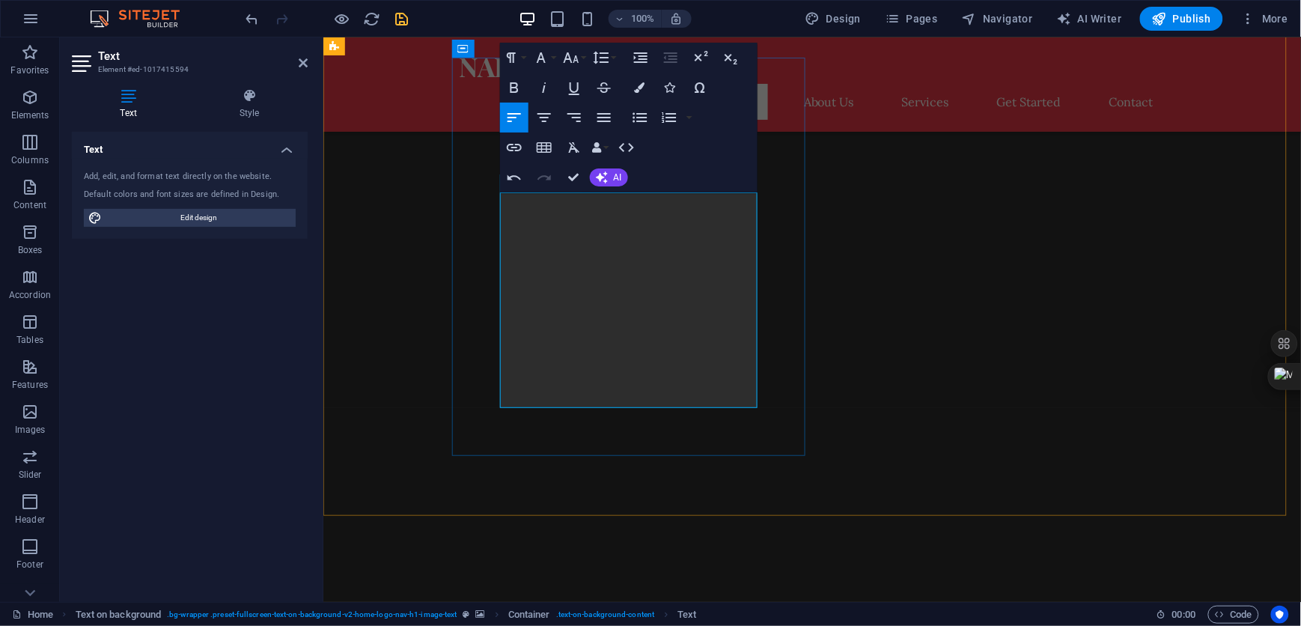
drag, startPoint x: 632, startPoint y: 366, endPoint x: 681, endPoint y: 329, distance: 61.4
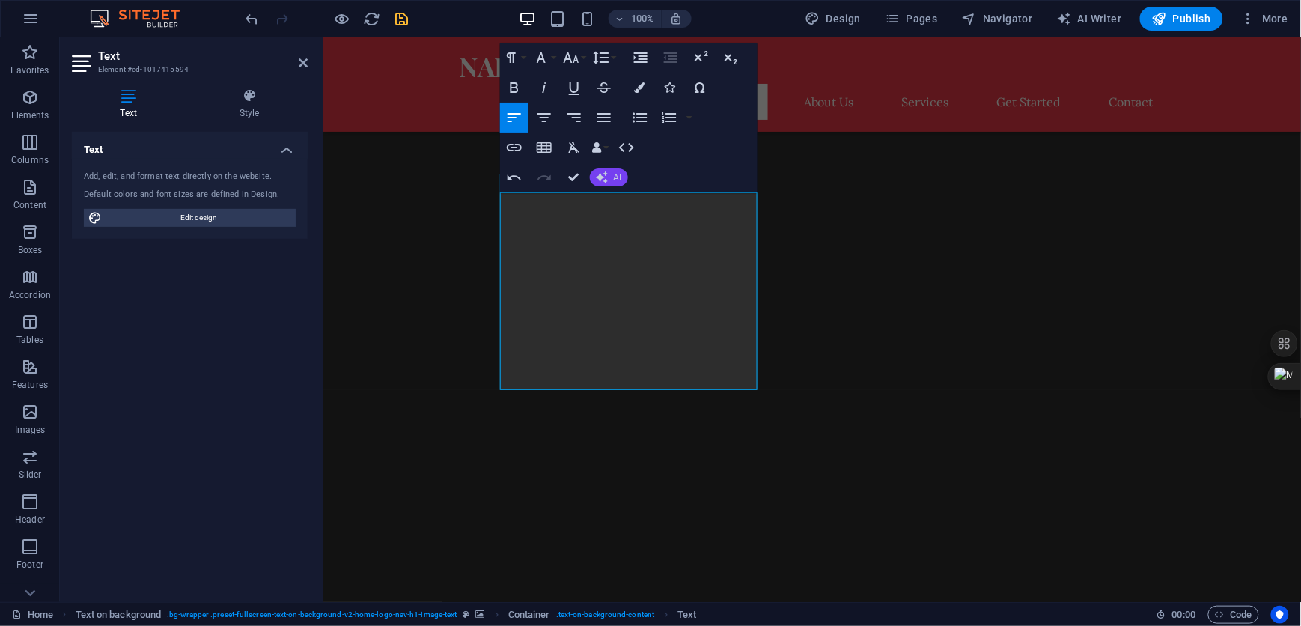
click at [608, 177] on button "AI" at bounding box center [609, 177] width 38 height 18
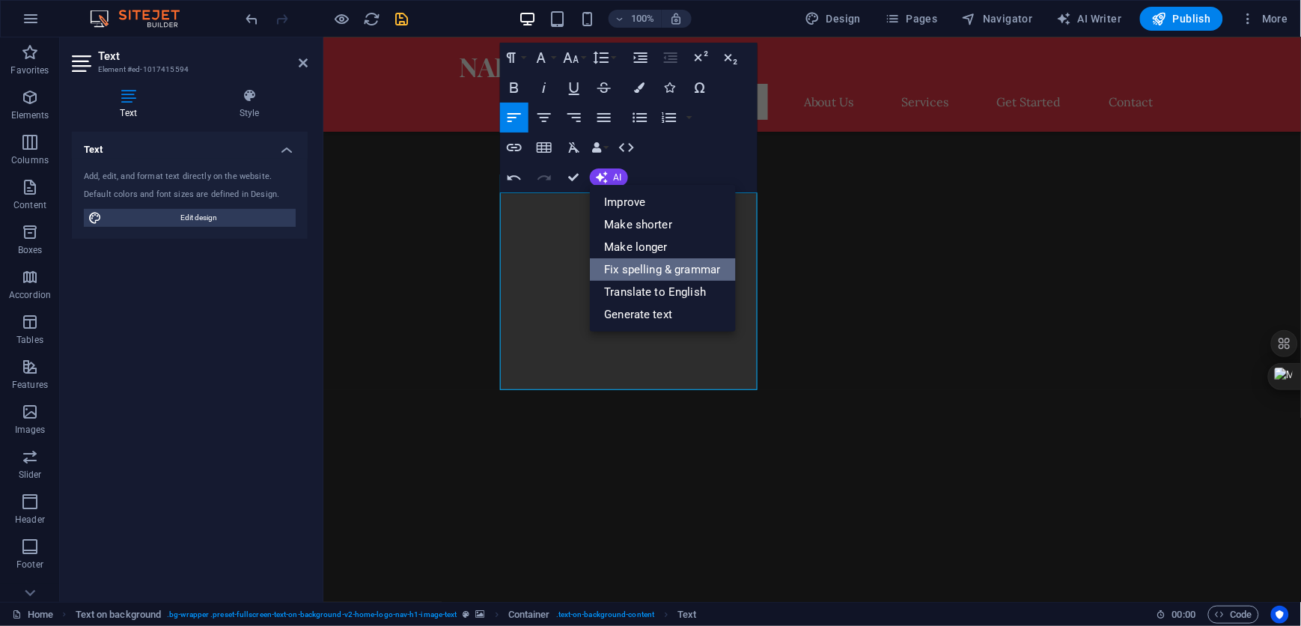
click at [627, 269] on link "Fix spelling & grammar" at bounding box center [663, 269] width 146 height 22
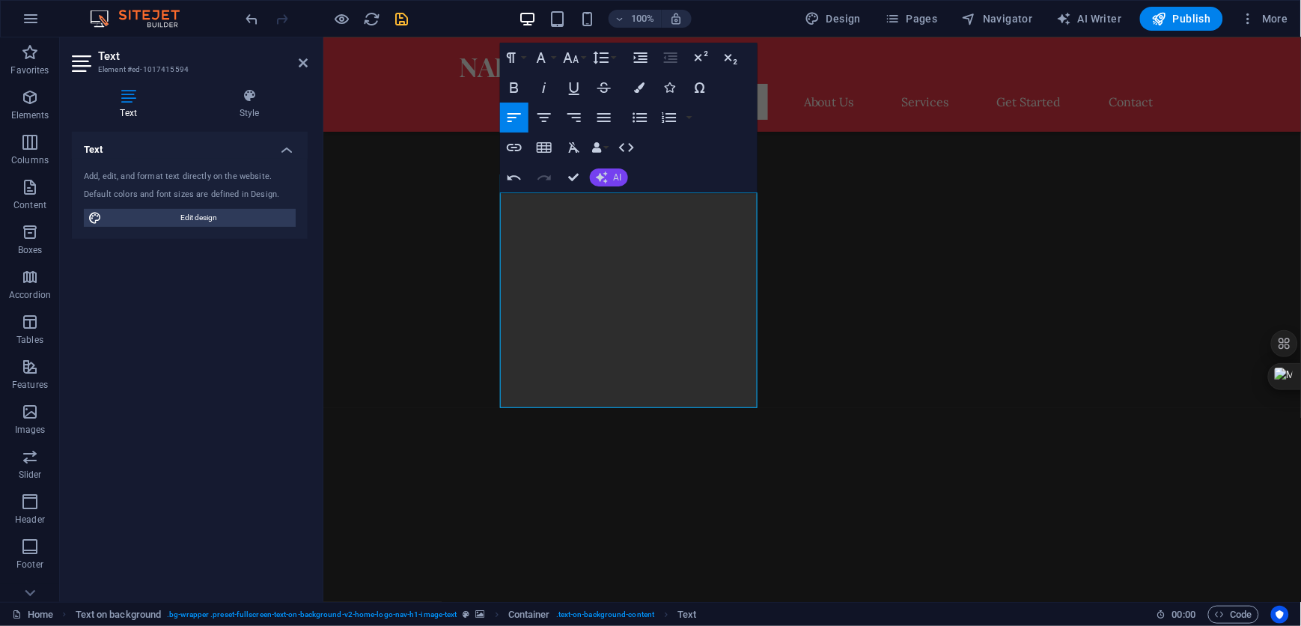
click at [604, 177] on icon "button" at bounding box center [602, 177] width 12 height 12
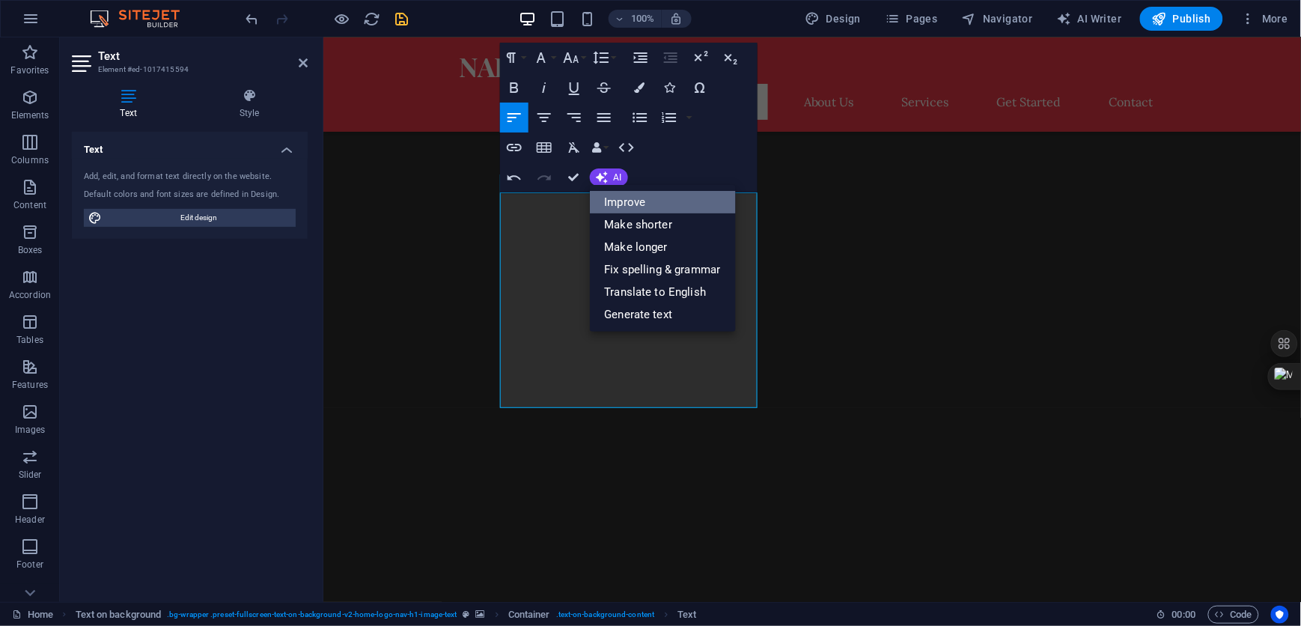
click at [611, 208] on link "Improve" at bounding box center [663, 202] width 146 height 22
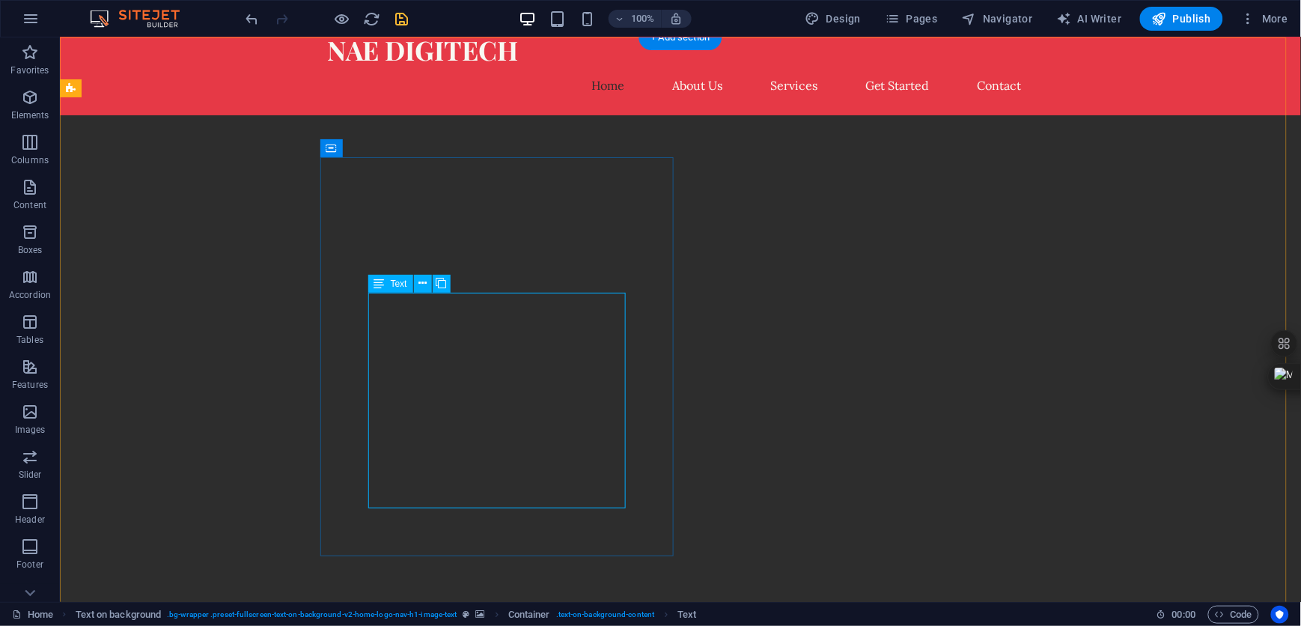
scroll to position [0, 0]
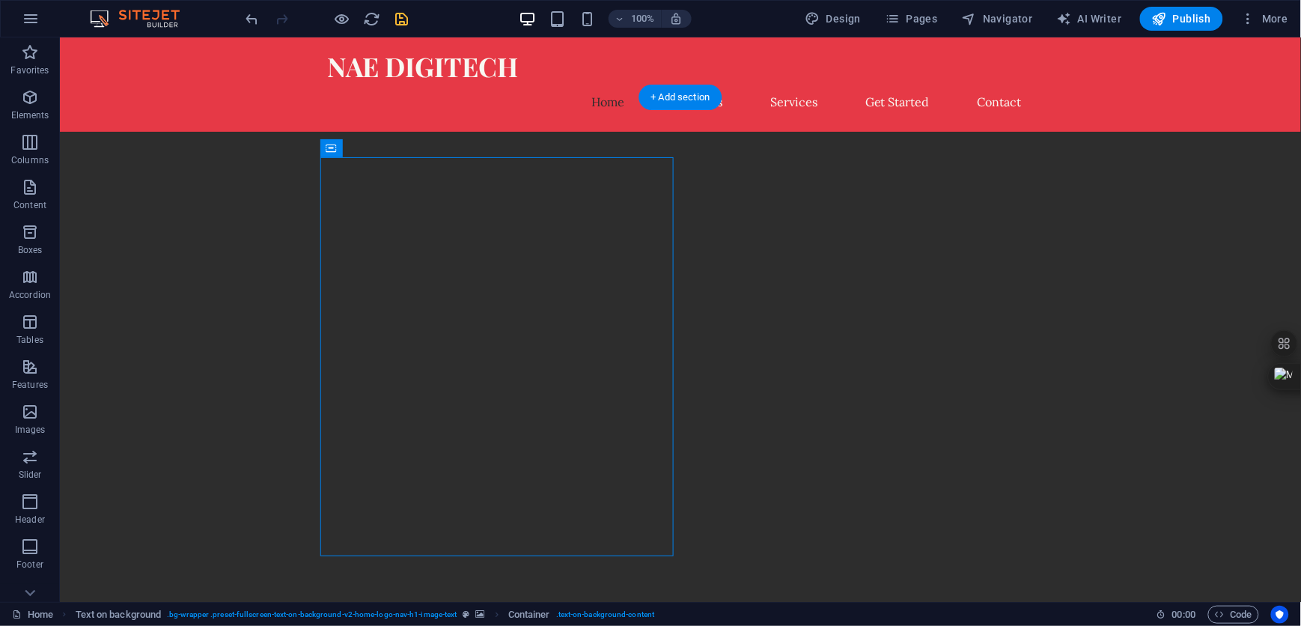
drag, startPoint x: 339, startPoint y: 181, endPoint x: 226, endPoint y: 190, distance: 113.4
click at [226, 190] on div "Welcome to NAE DIGITECH At NAE DIGITECH, we excel in delivering comprehensive d…" at bounding box center [679, 606] width 1241 height 951
drag, startPoint x: 352, startPoint y: 175, endPoint x: 163, endPoint y: 181, distance: 189.4
click at [163, 181] on div "Welcome to NAE DIGITECH At NAE DIGITECH, we excel in delivering comprehensive d…" at bounding box center [679, 606] width 1241 height 951
drag, startPoint x: 299, startPoint y: 153, endPoint x: 394, endPoint y: 178, distance: 98.4
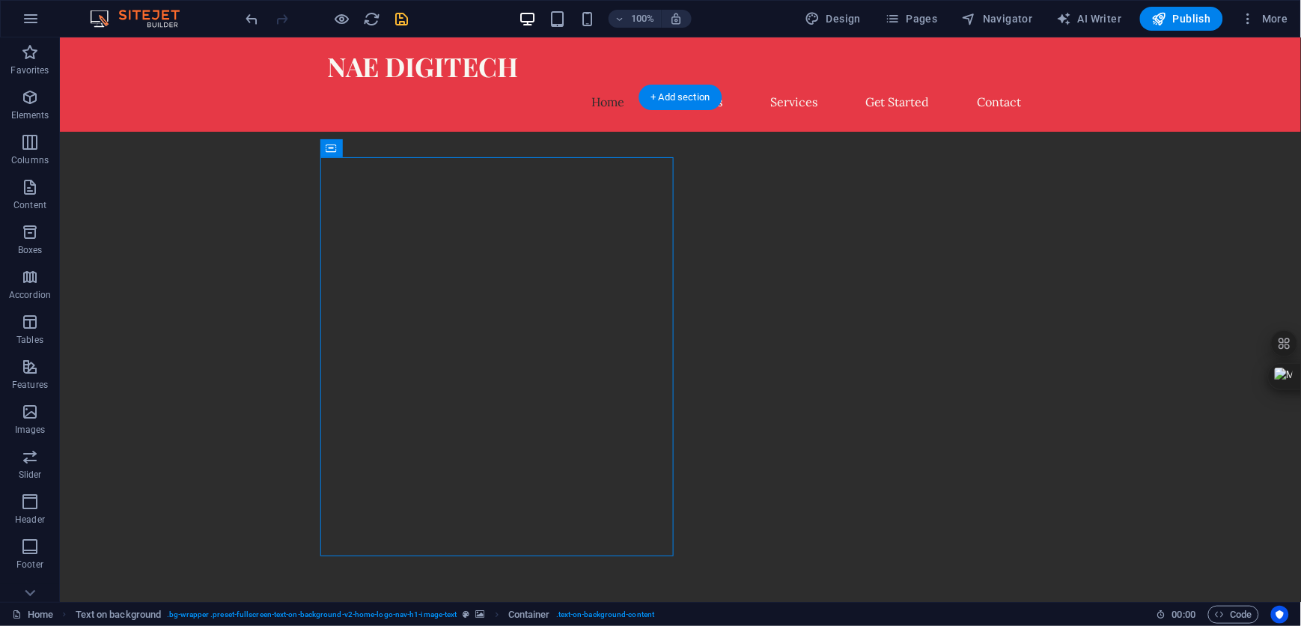
drag, startPoint x: 393, startPoint y: 185, endPoint x: 264, endPoint y: 147, distance: 134.0
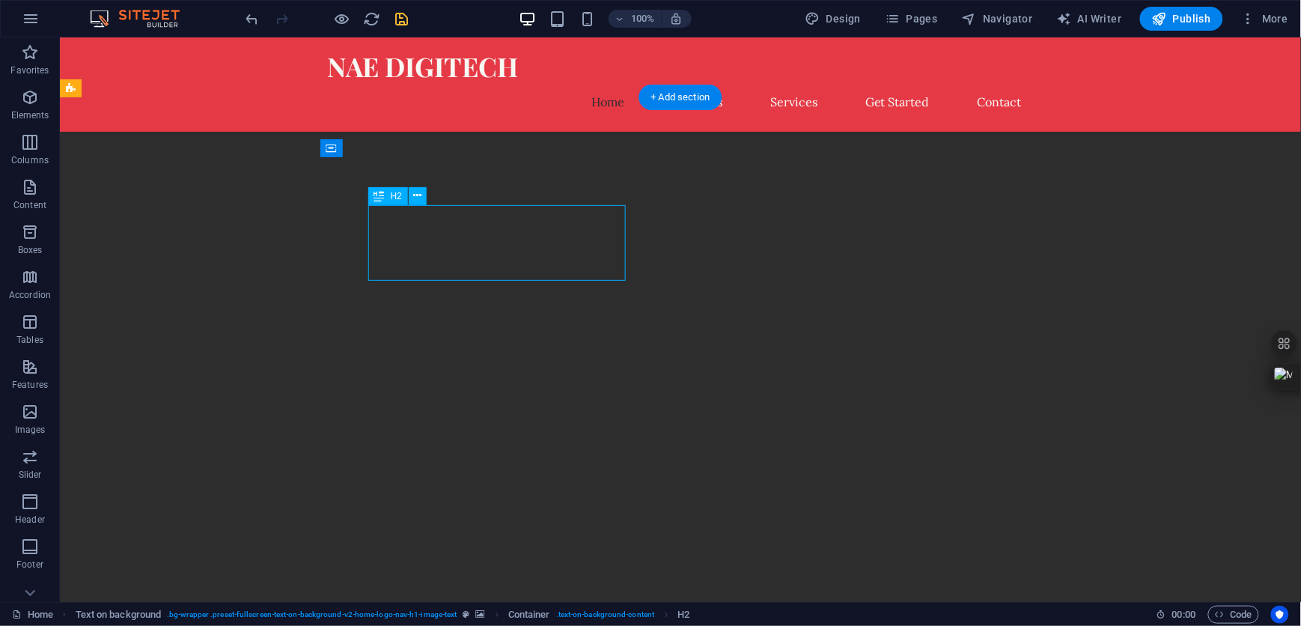
drag, startPoint x: 494, startPoint y: 265, endPoint x: 232, endPoint y: 265, distance: 261.9
drag, startPoint x: 509, startPoint y: 264, endPoint x: 396, endPoint y: 227, distance: 118.8
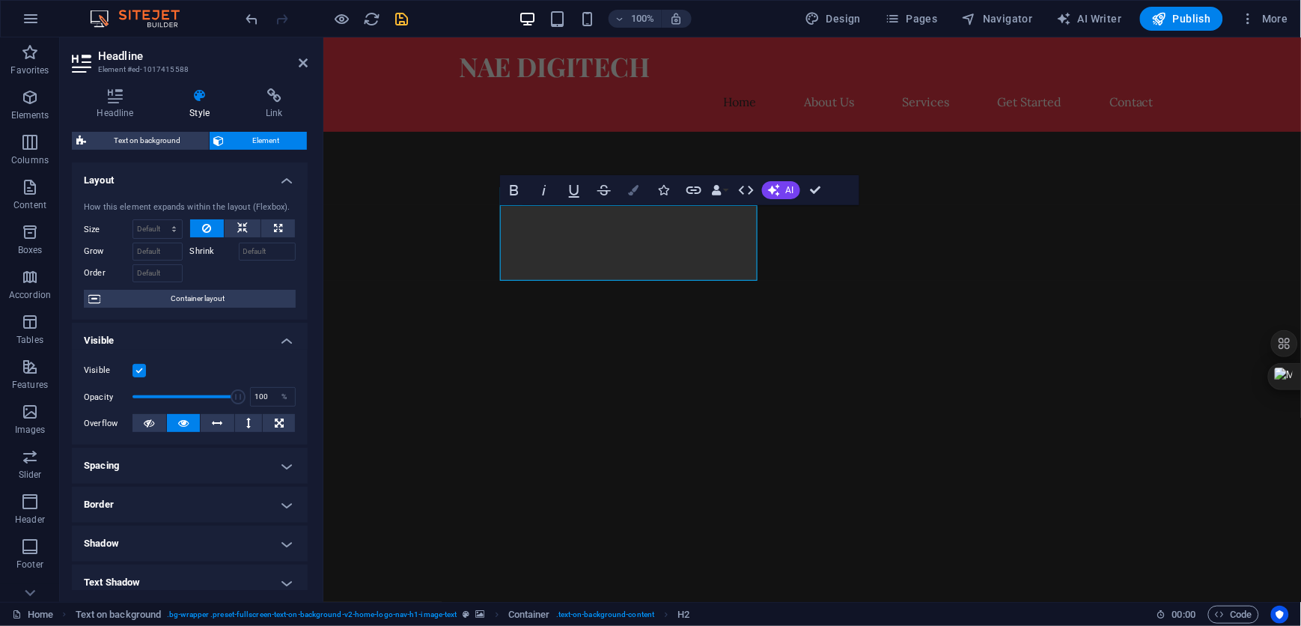
click at [635, 189] on icon "button" at bounding box center [634, 190] width 10 height 10
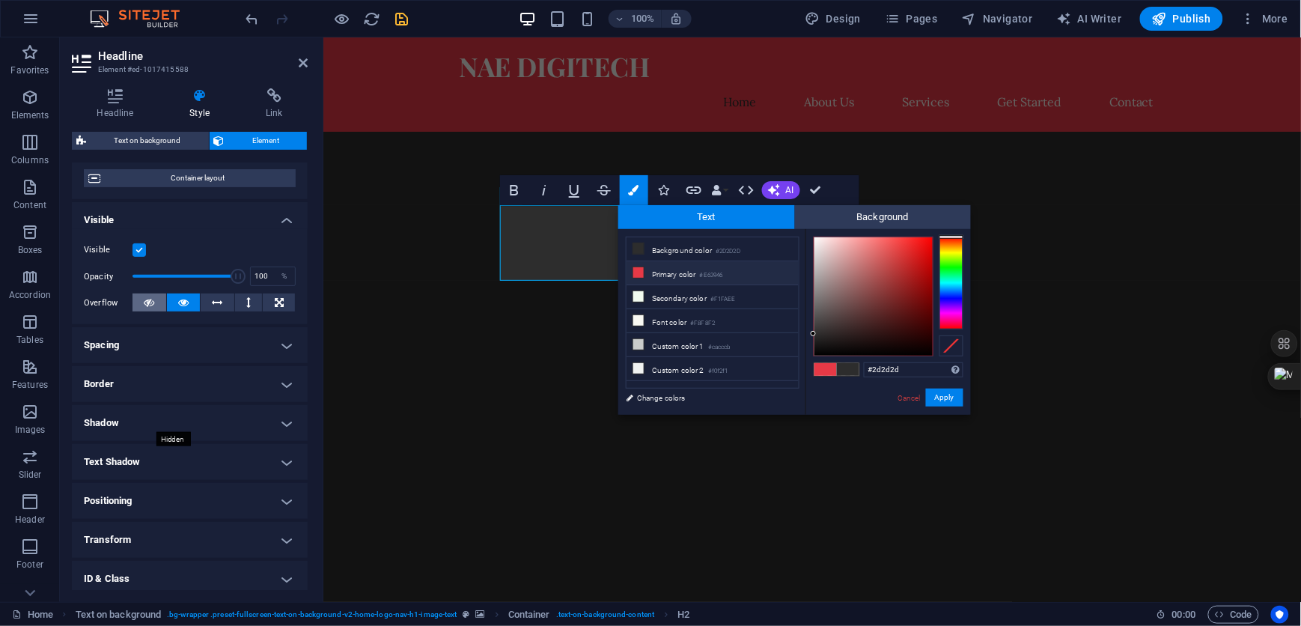
scroll to position [204, 0]
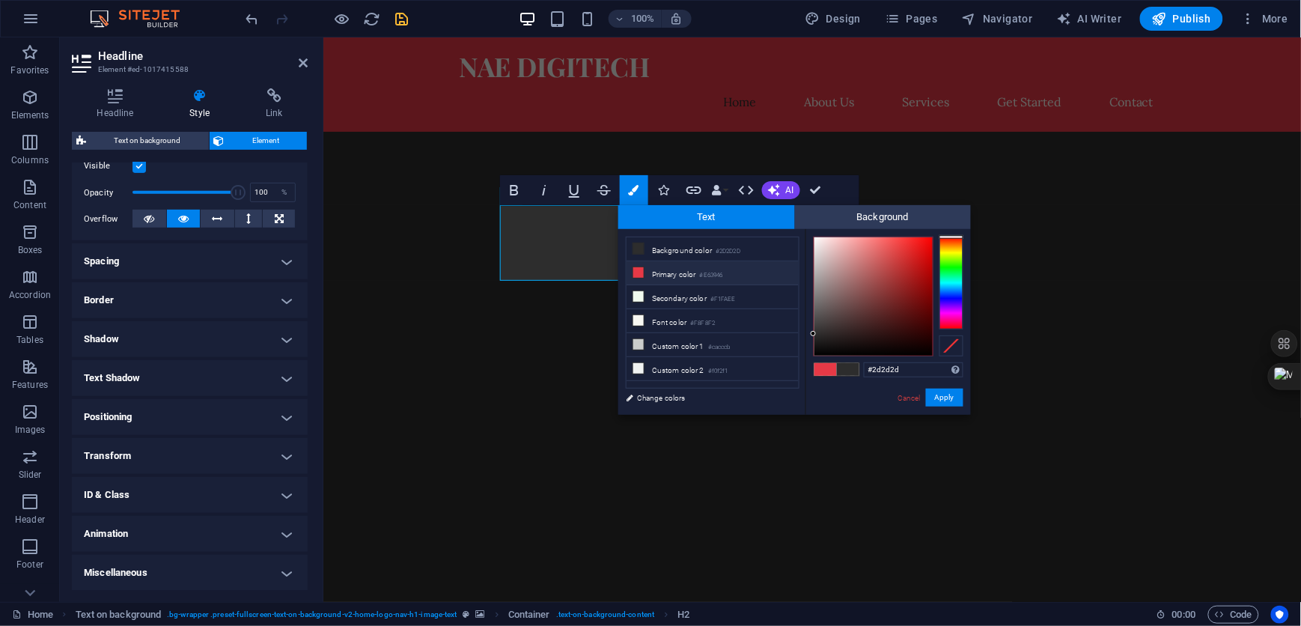
click at [287, 530] on h4 "Animation" at bounding box center [190, 534] width 236 height 36
click at [279, 577] on select "Don't animate Show / Hide Slide up/down Zoom in/out Slide left to right Slide r…" at bounding box center [190, 579] width 212 height 18
select select "fade"
click at [84, 570] on select "Don't animate Show / Hide Slide up/down Zoom in/out Slide left to right Slide r…" at bounding box center [190, 579] width 212 height 18
select select "scroll"
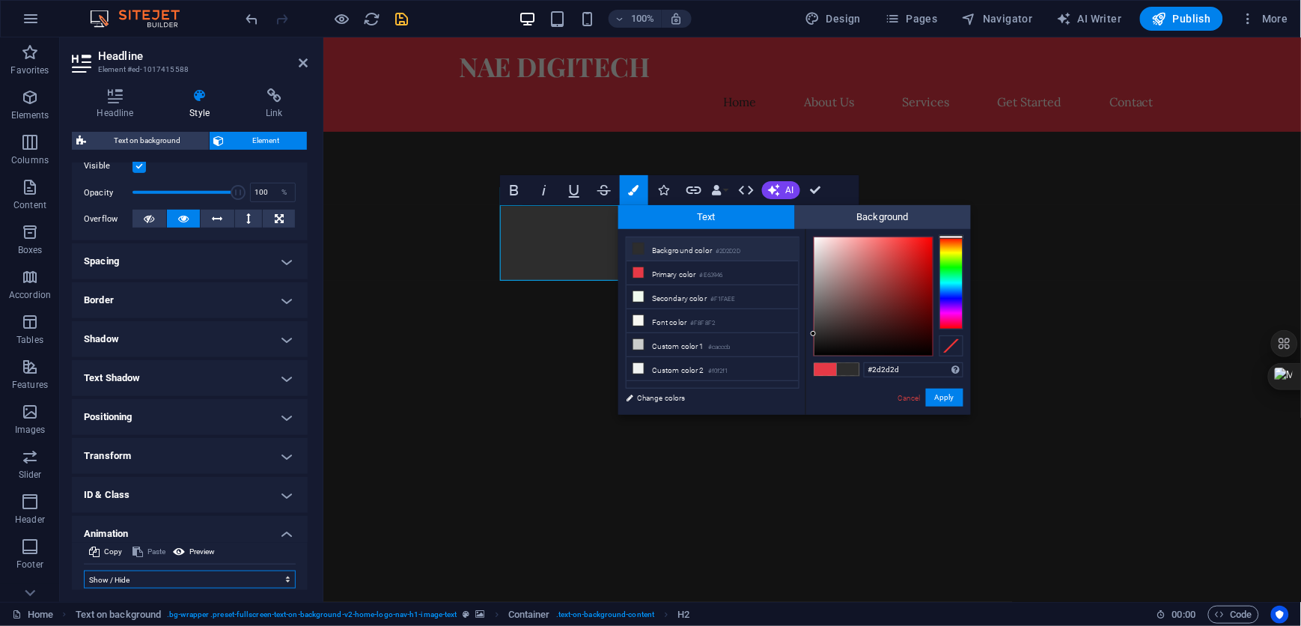
click at [184, 578] on select "Don't animate Show / Hide Slide up/down Zoom in/out Slide left to right Slide r…" at bounding box center [190, 579] width 212 height 18
click at [84, 570] on select "Don't animate Show / Hide Slide up/down Zoom in/out Slide left to right Slide r…" at bounding box center [190, 579] width 212 height 18
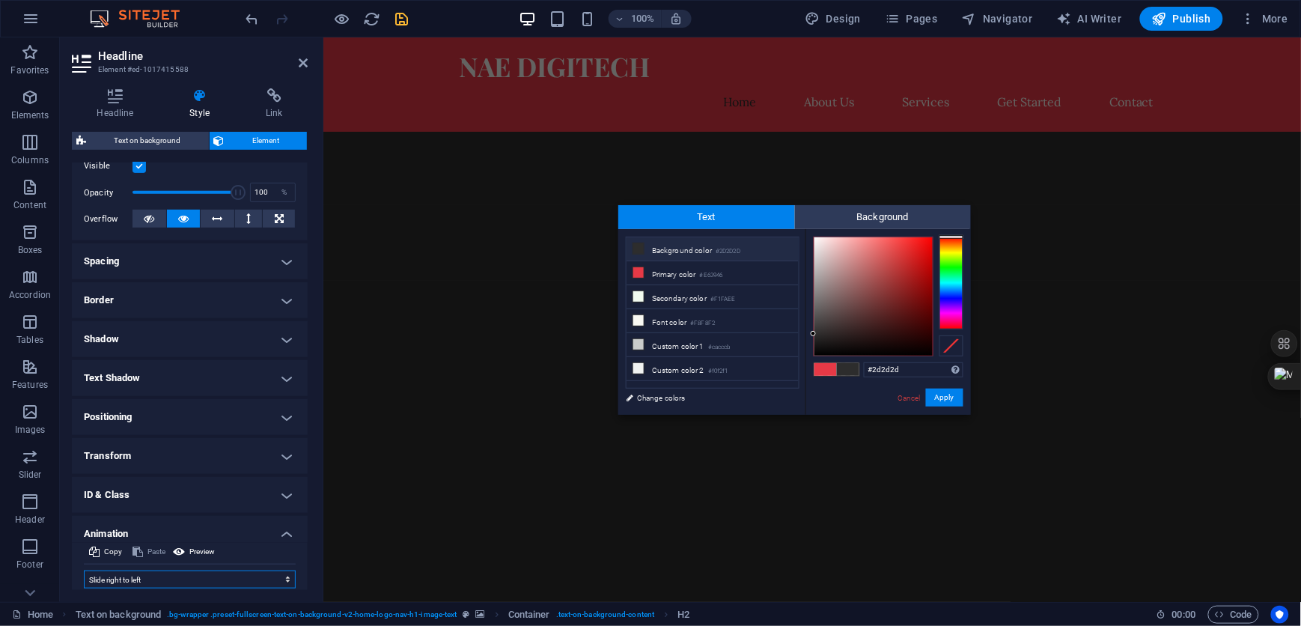
click at [186, 576] on select "Don't animate Show / Hide Slide up/down Zoom in/out Slide left to right Slide r…" at bounding box center [190, 579] width 212 height 18
select select "fade"
click at [84, 570] on select "Don't animate Show / Hide Slide up/down Zoom in/out Slide left to right Slide r…" at bounding box center [190, 579] width 212 height 18
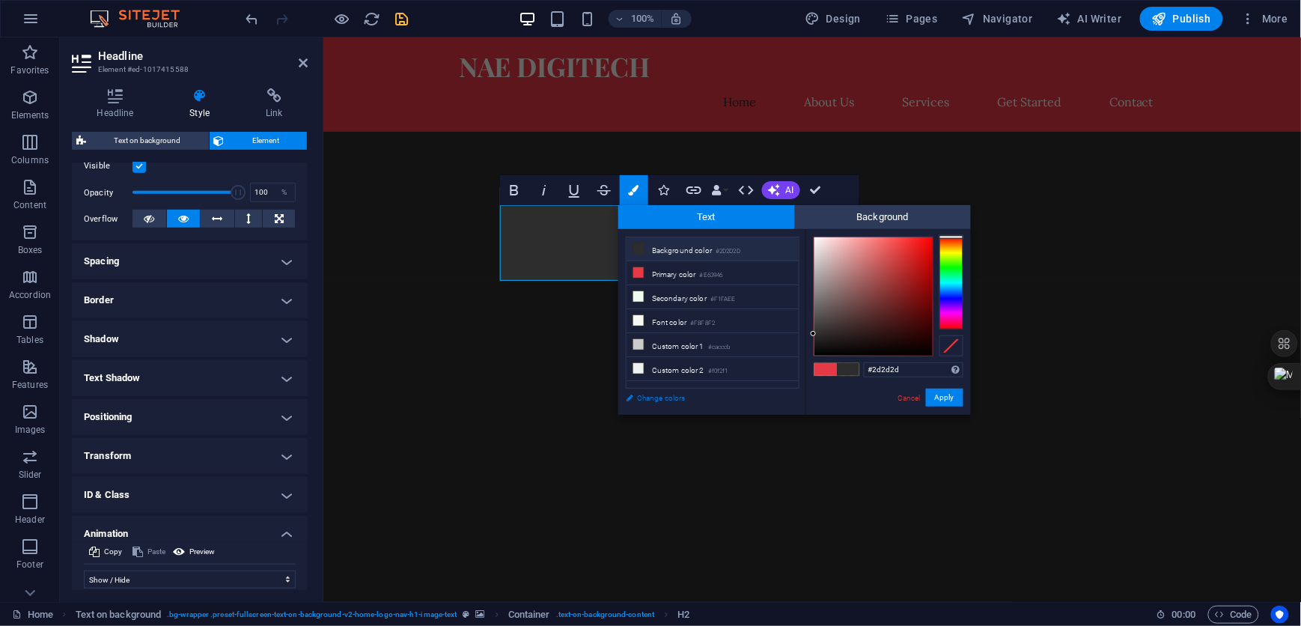
click at [662, 397] on link "Change colors" at bounding box center [705, 397] width 174 height 19
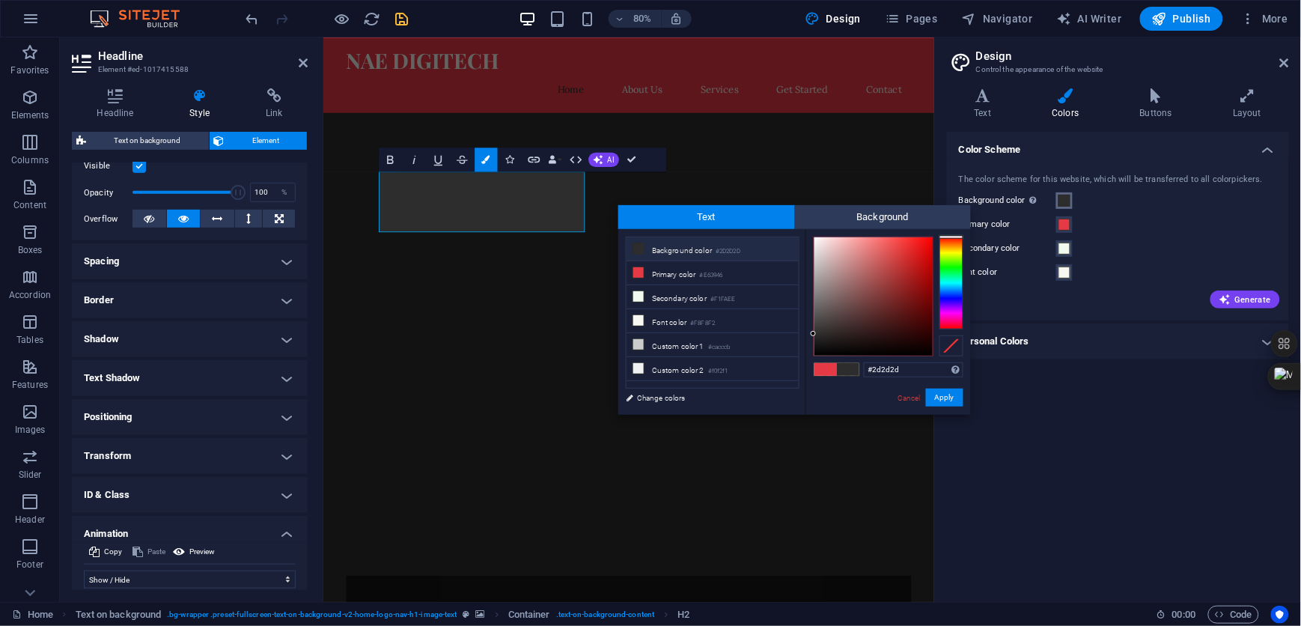
click at [1068, 198] on span at bounding box center [1064, 201] width 12 height 12
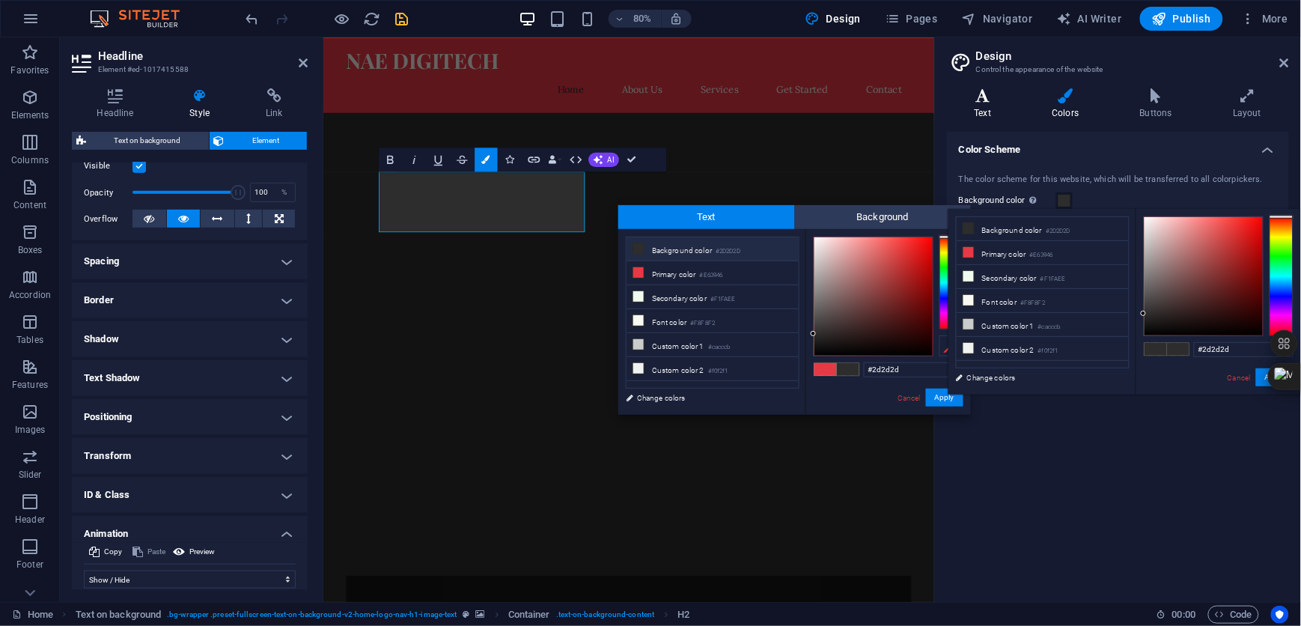
click at [983, 107] on h4 "Text" at bounding box center [986, 103] width 78 height 31
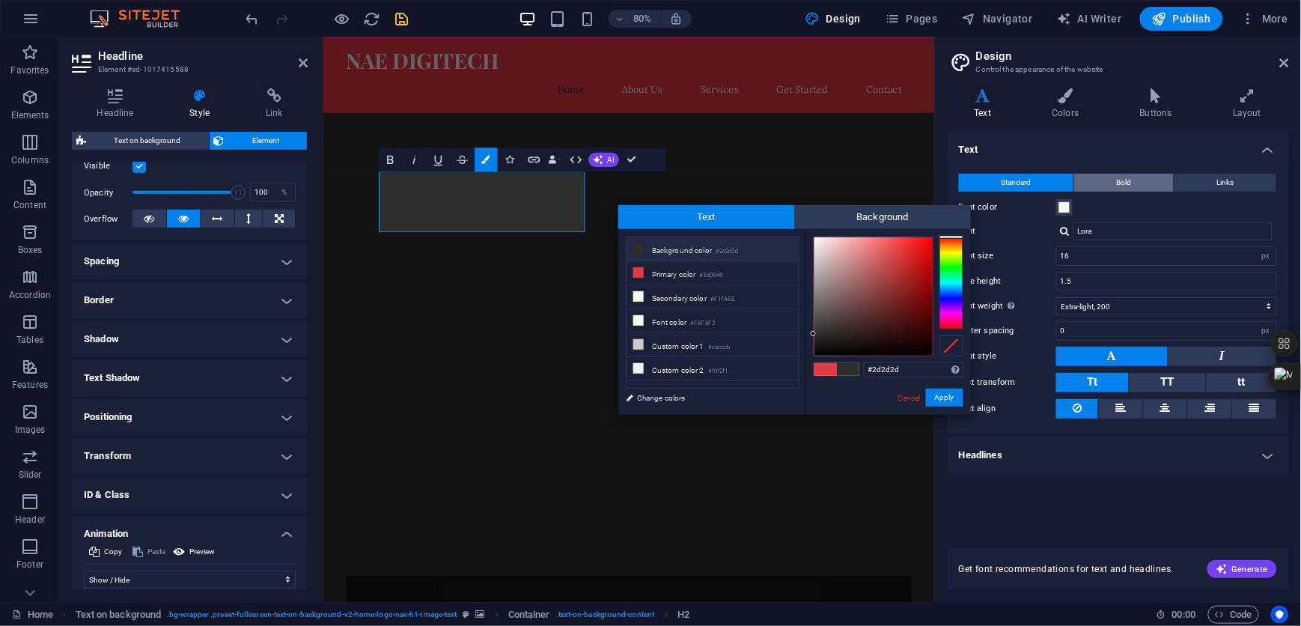
click at [1140, 181] on button "Bold" at bounding box center [1124, 183] width 100 height 18
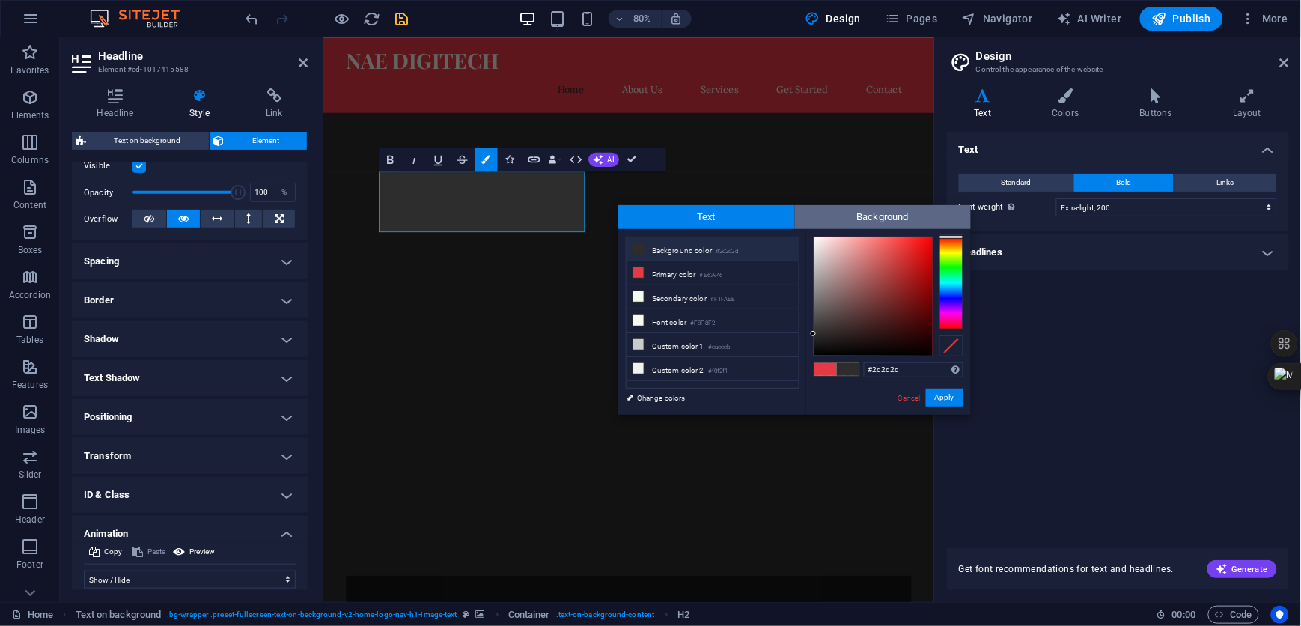
click at [874, 215] on span "Background" at bounding box center [883, 217] width 177 height 24
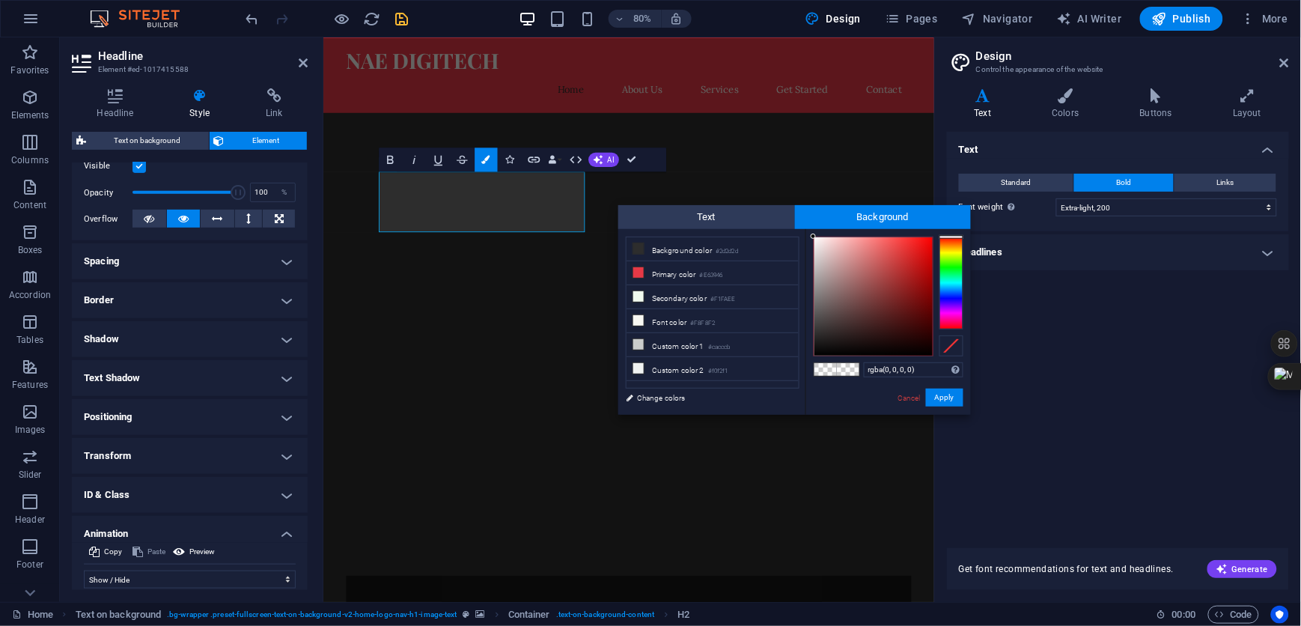
click at [1271, 251] on h4 "Headlines" at bounding box center [1118, 252] width 342 height 36
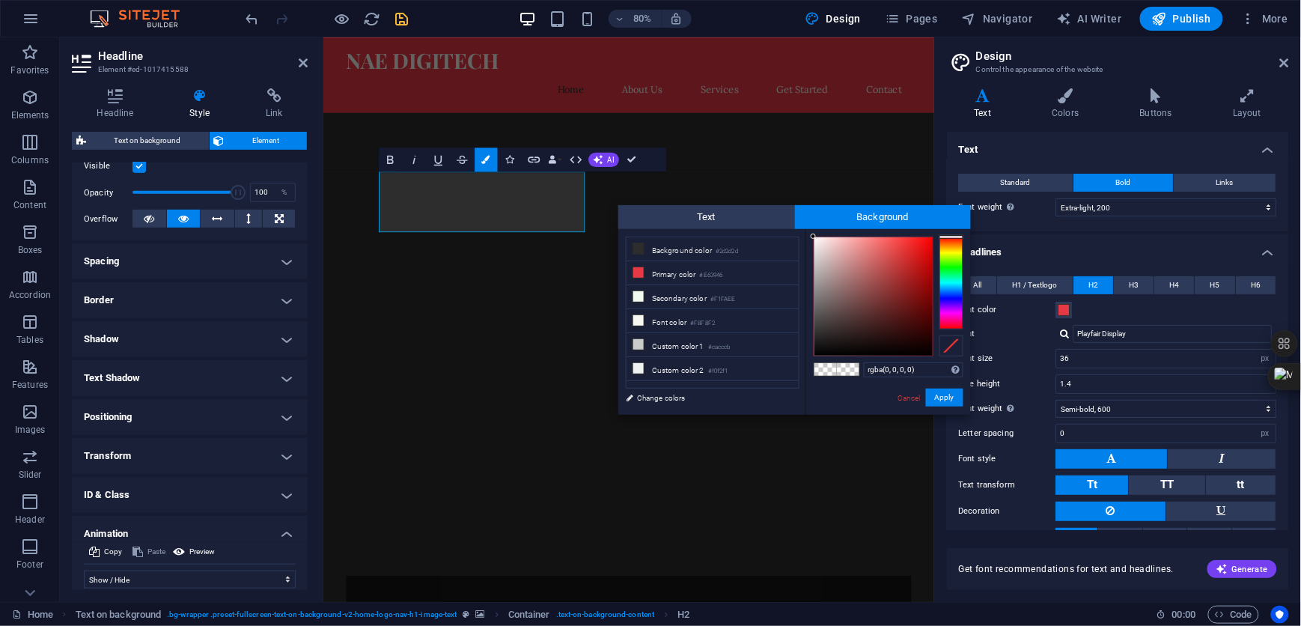
click at [1158, 153] on h4 "Text" at bounding box center [1118, 145] width 342 height 27
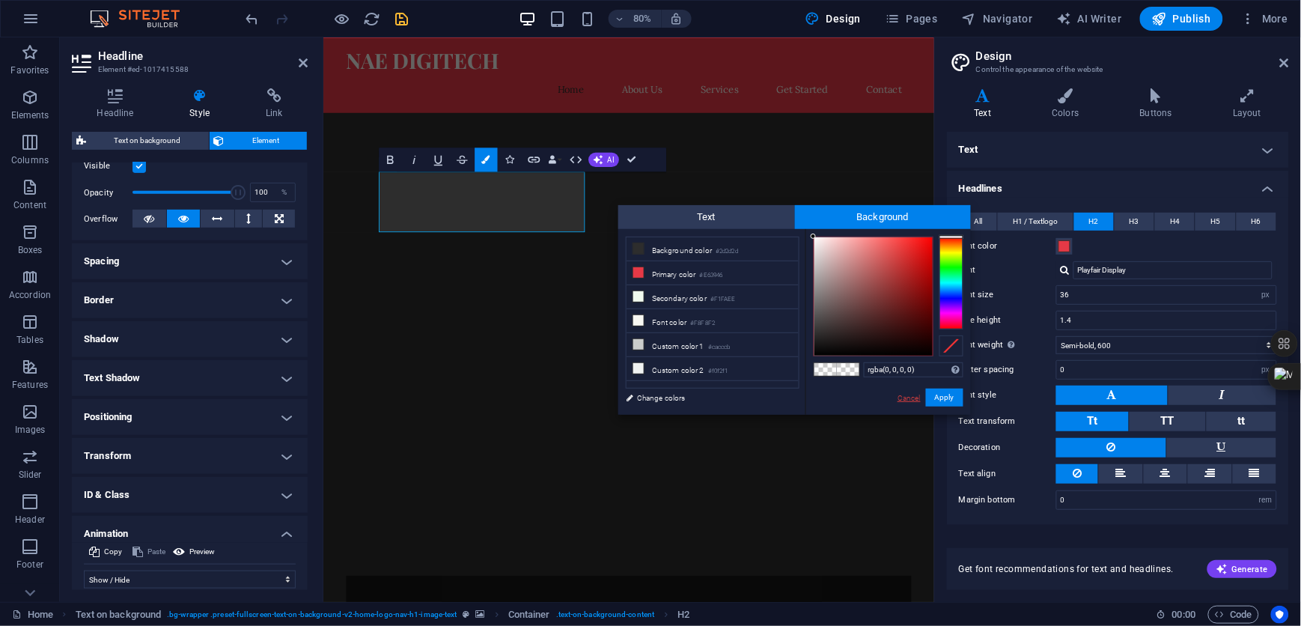
click at [909, 394] on link "Cancel" at bounding box center [909, 397] width 26 height 11
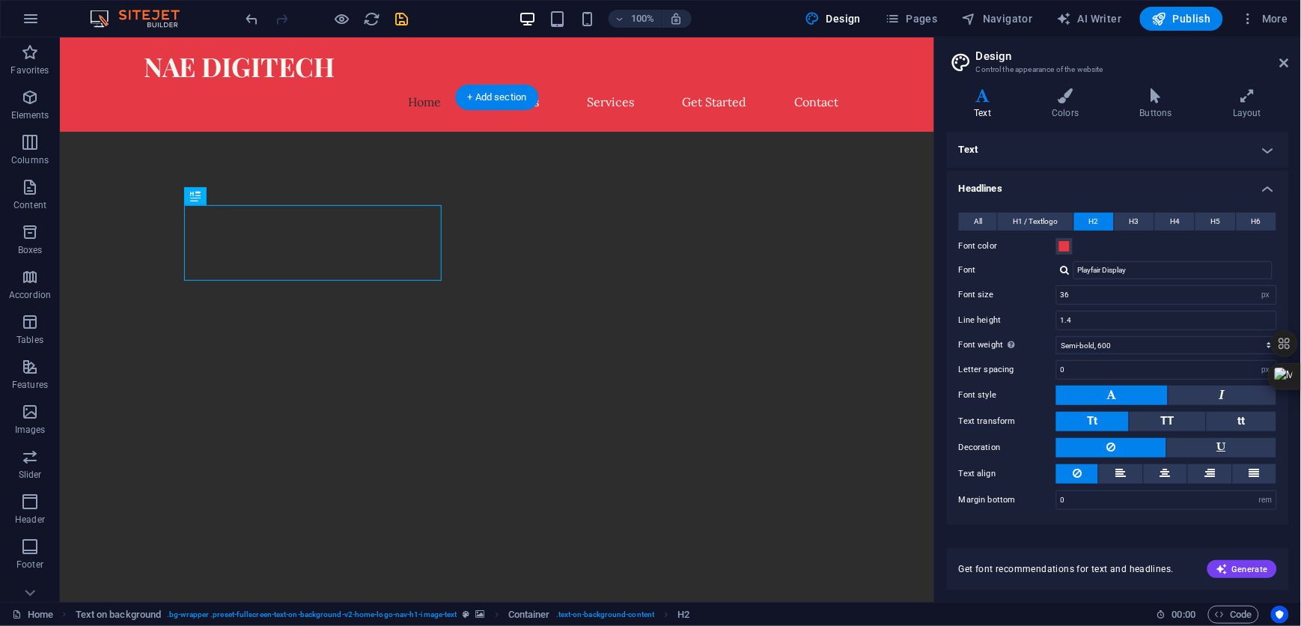
click at [692, 235] on figure at bounding box center [496, 390] width 874 height 519
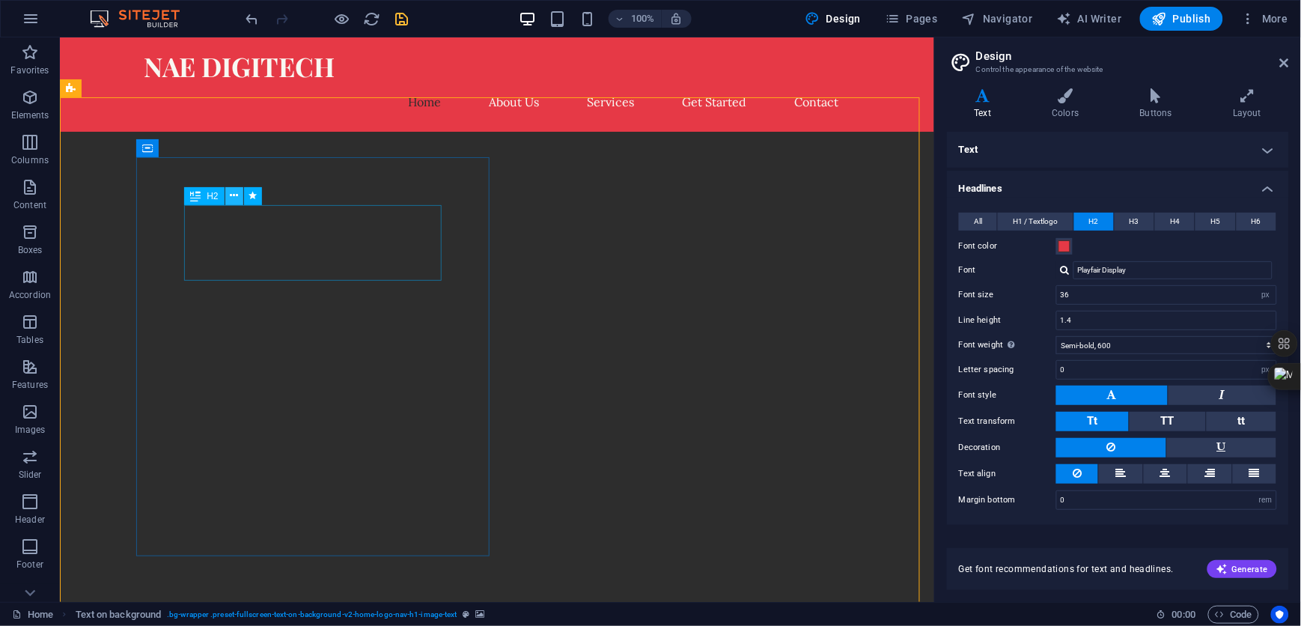
click at [230, 191] on icon at bounding box center [234, 196] width 8 height 16
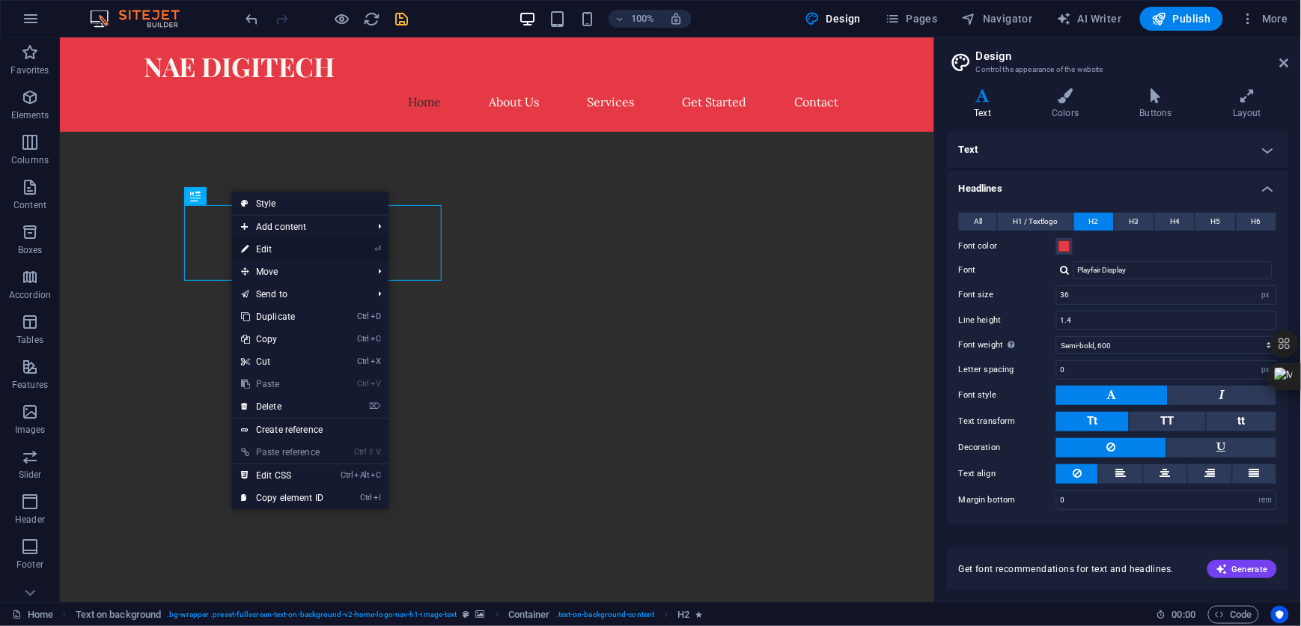
click at [262, 243] on link "⏎ Edit" at bounding box center [282, 249] width 100 height 22
select select "fade"
select select "s"
select select "scroll"
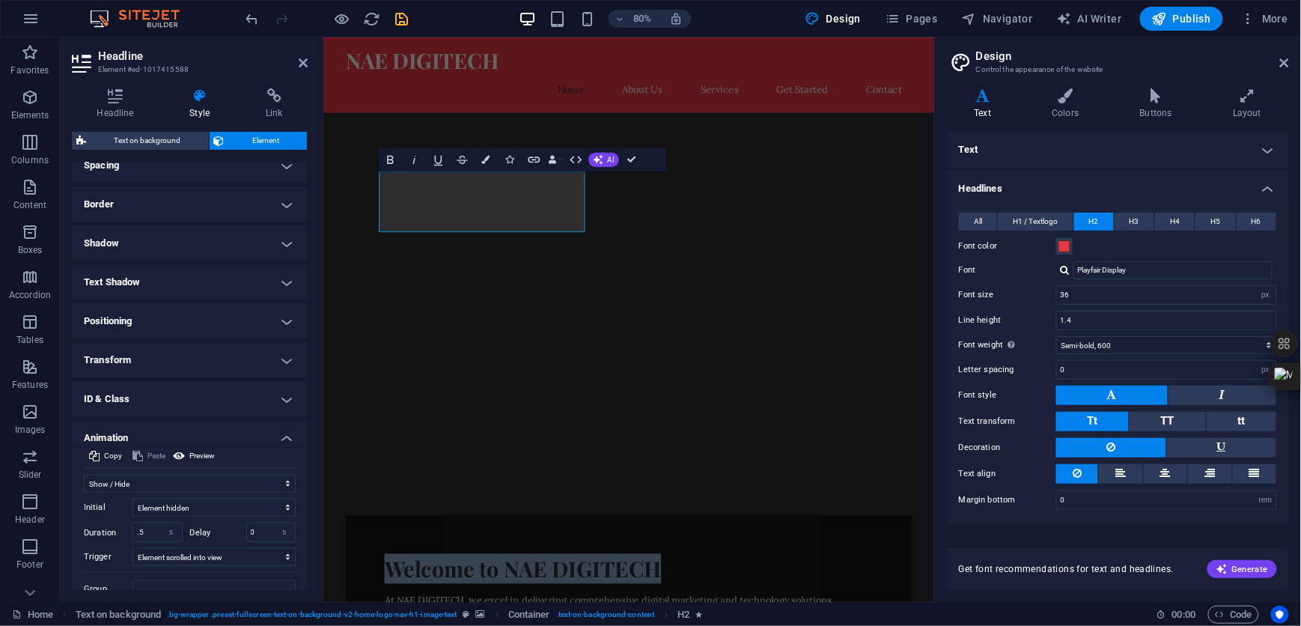
scroll to position [358, 0]
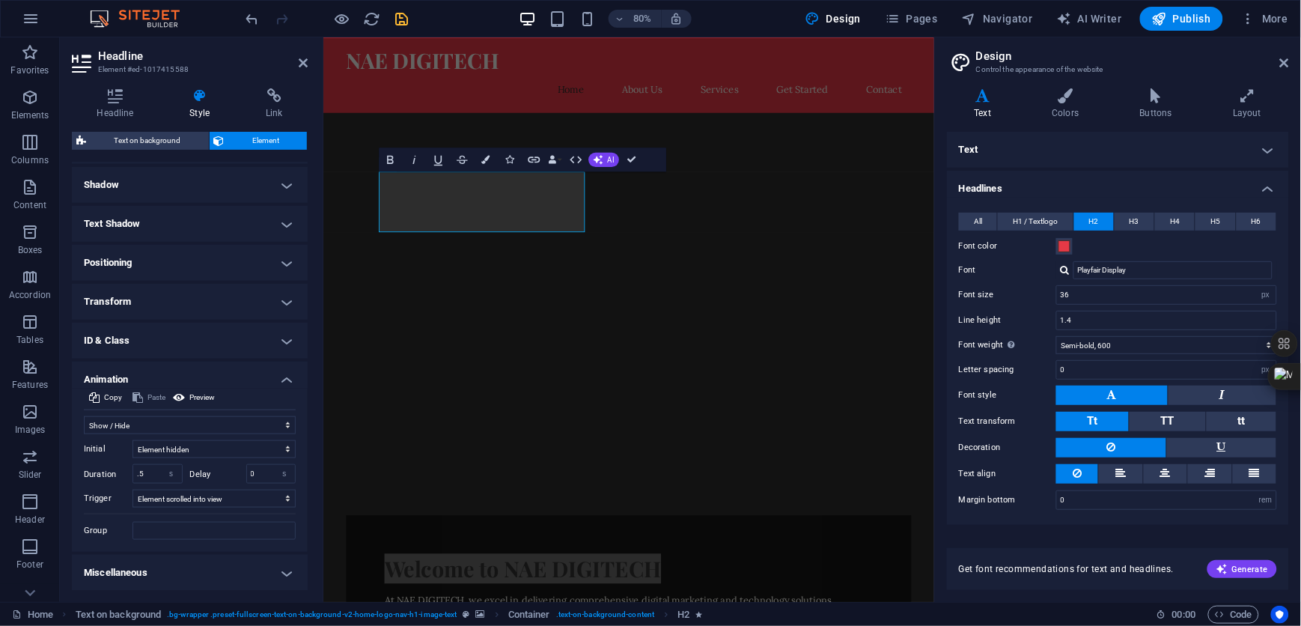
click at [217, 222] on h4 "Text Shadow" at bounding box center [190, 224] width 236 height 36
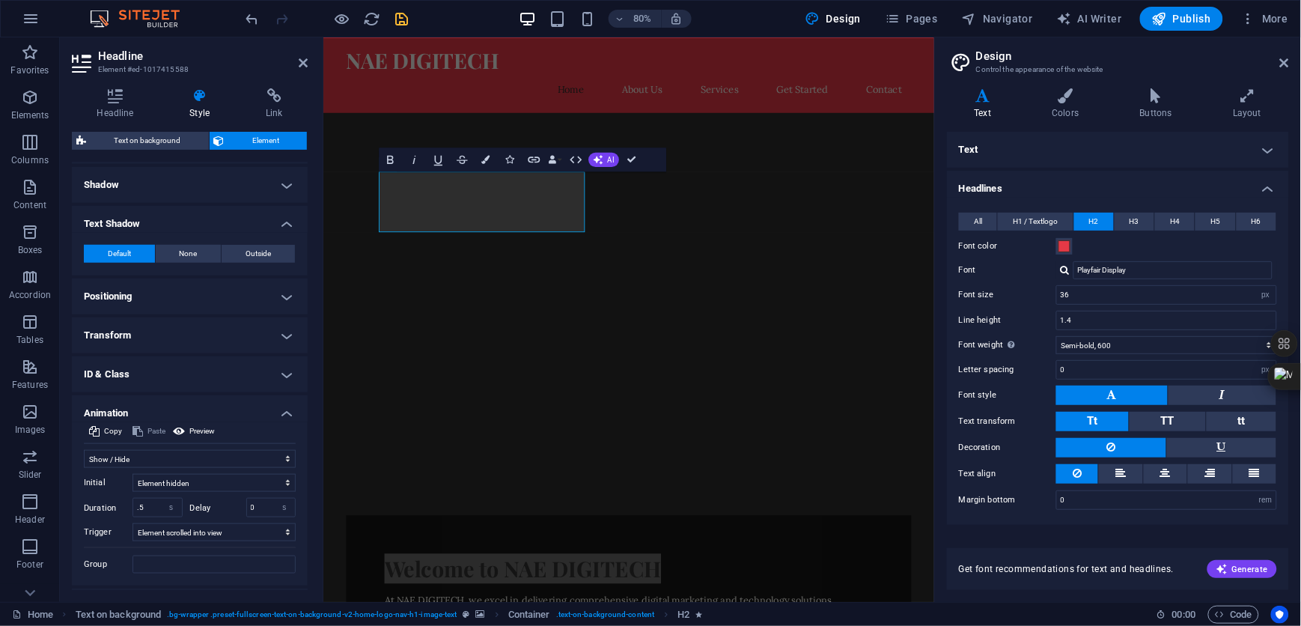
click at [204, 332] on h4 "Transform" at bounding box center [190, 335] width 236 height 36
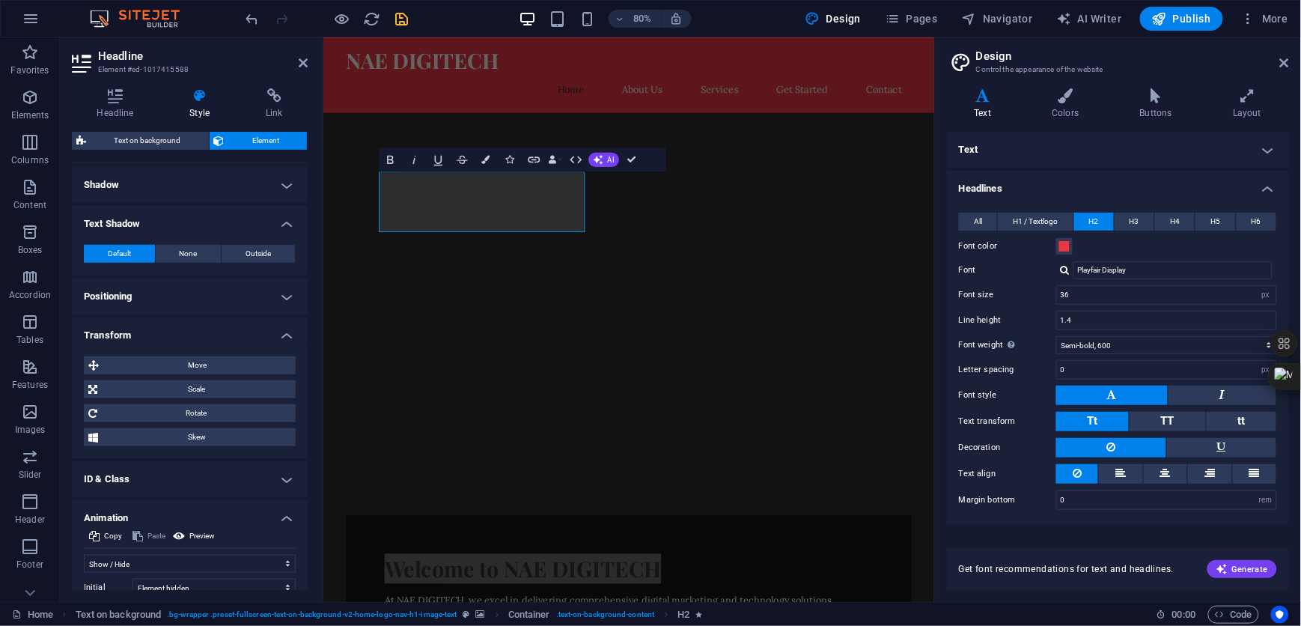
click at [208, 331] on h4 "Transform" at bounding box center [190, 330] width 236 height 27
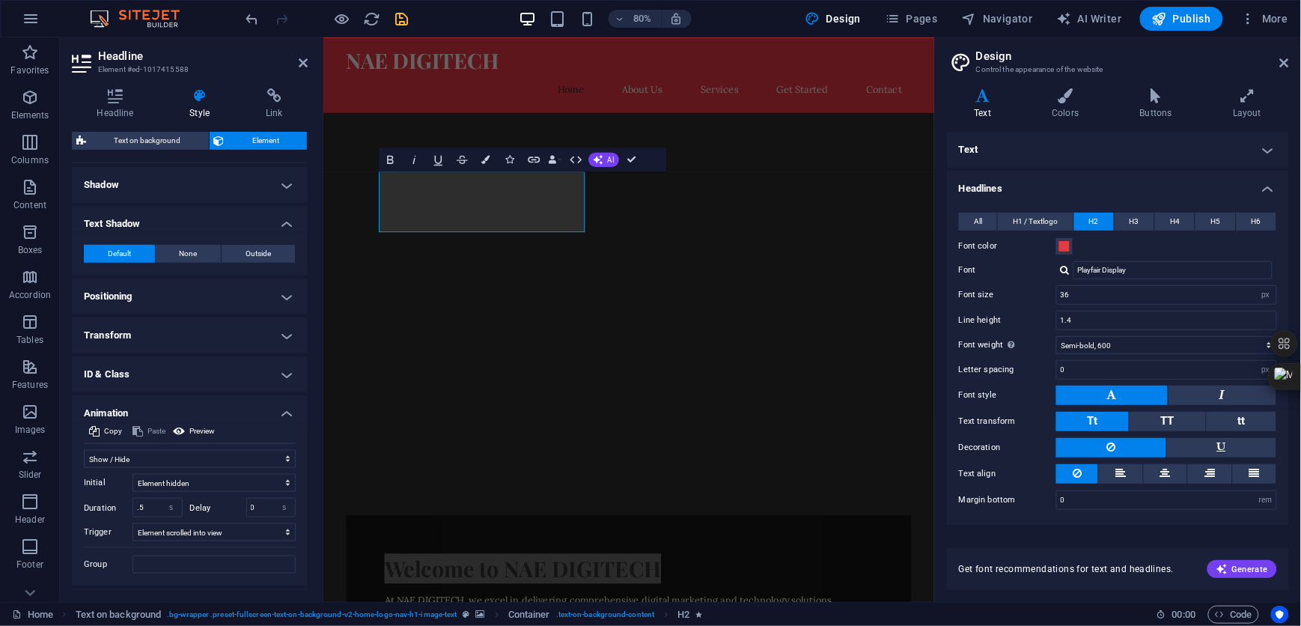
click at [216, 290] on h4 "Positioning" at bounding box center [190, 296] width 236 height 36
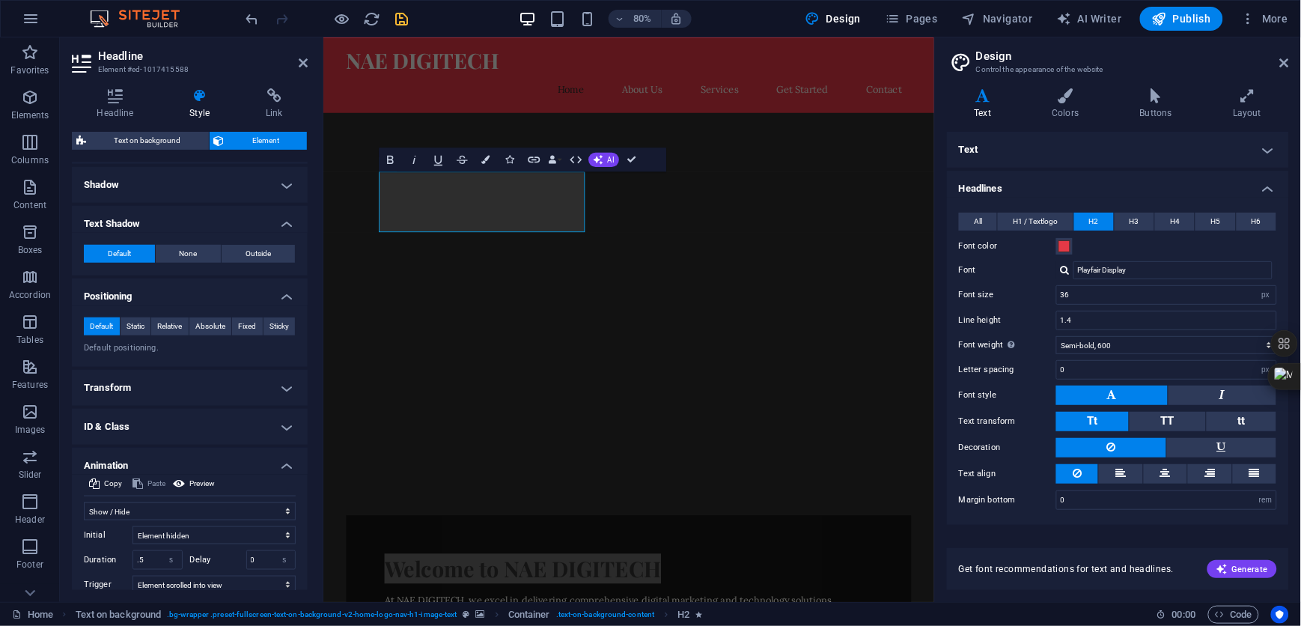
click at [216, 290] on h4 "Positioning" at bounding box center [190, 291] width 236 height 27
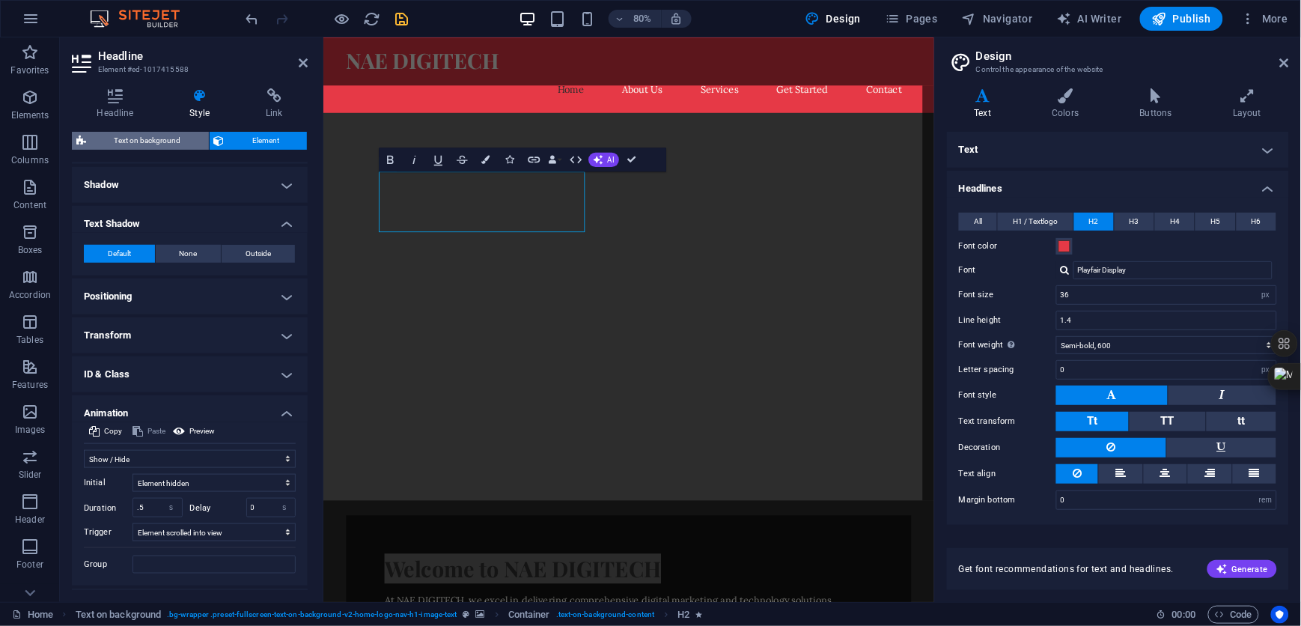
click at [141, 138] on span "Text on background" at bounding box center [148, 141] width 114 height 18
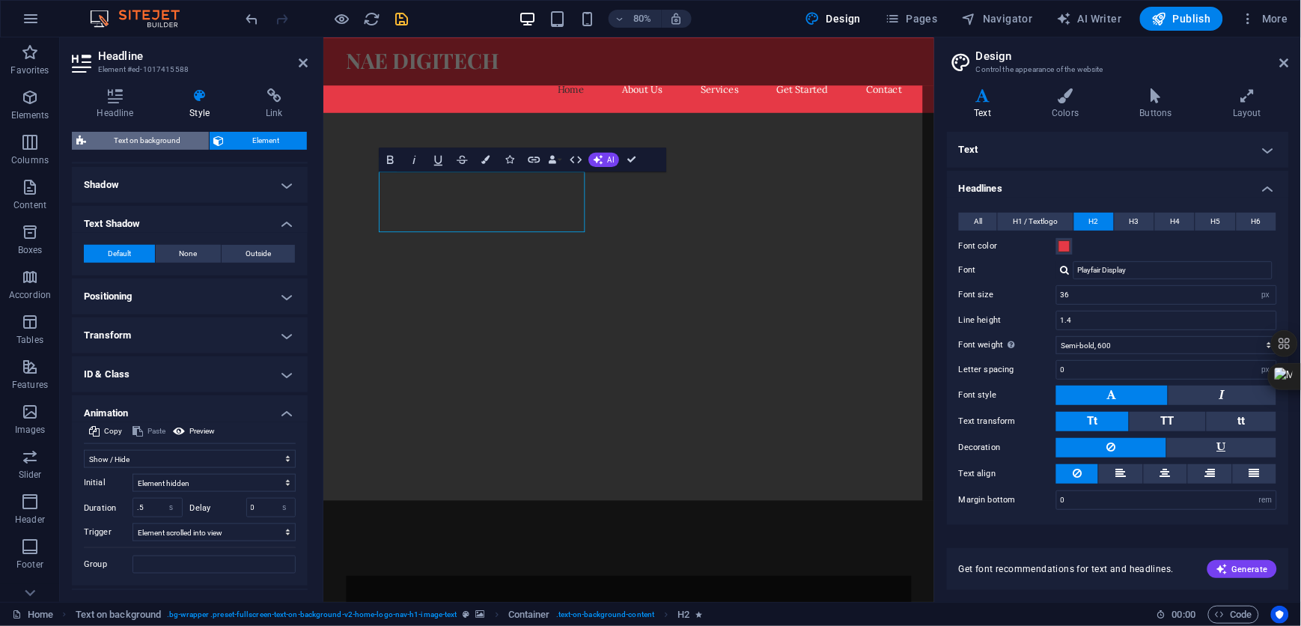
select select "%"
select select "rem"
select select "px"
select select "preset-fullscreen-text-on-background-v2-home-logo-nav-h1-image-text"
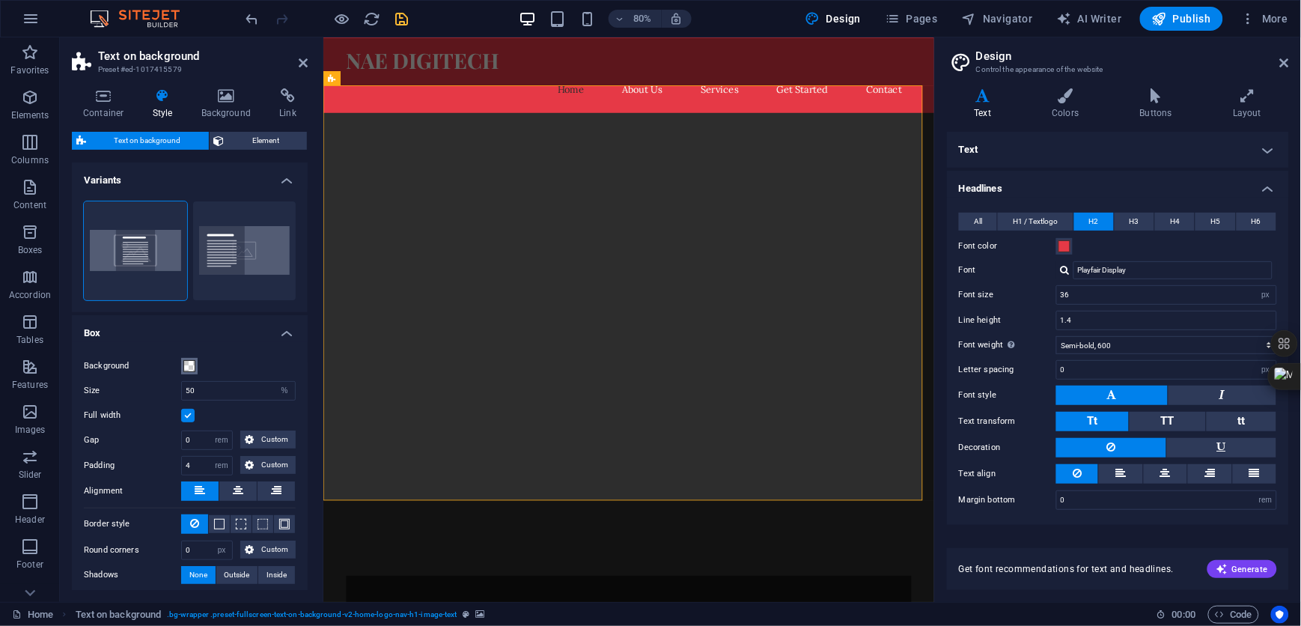
click at [186, 365] on span at bounding box center [189, 366] width 12 height 12
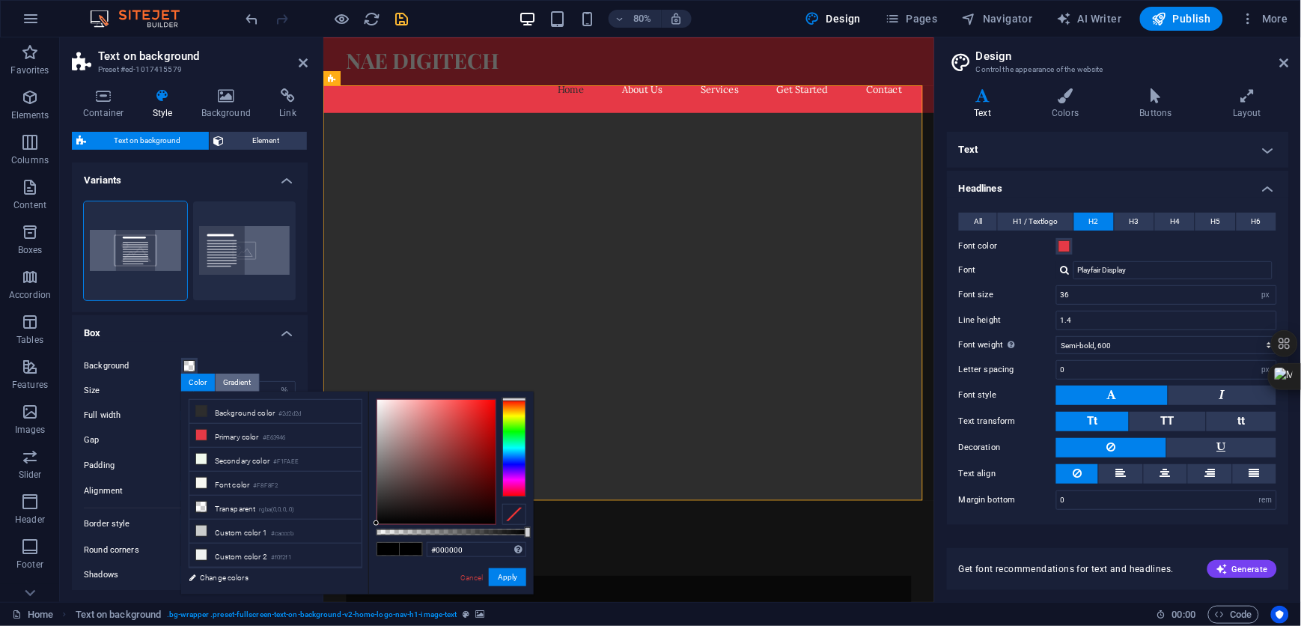
click at [243, 385] on div "Gradient" at bounding box center [237, 382] width 43 height 18
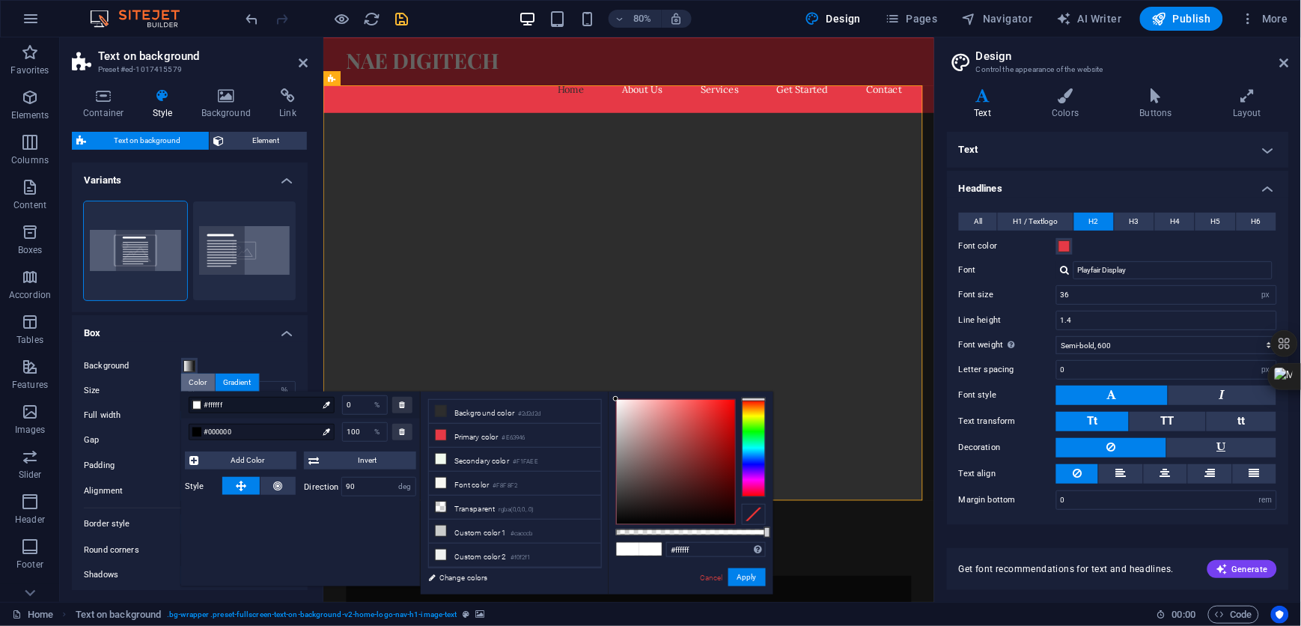
click at [197, 378] on div "Color" at bounding box center [198, 382] width 34 height 18
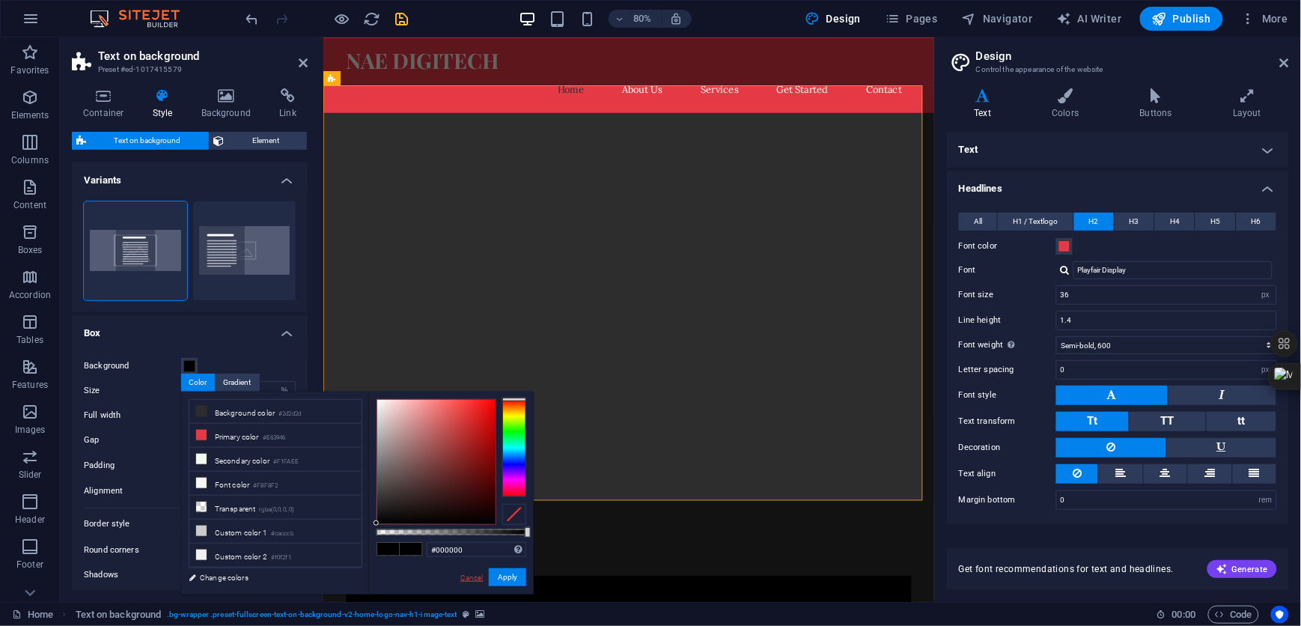
click at [479, 575] on link "Cancel" at bounding box center [472, 577] width 26 height 11
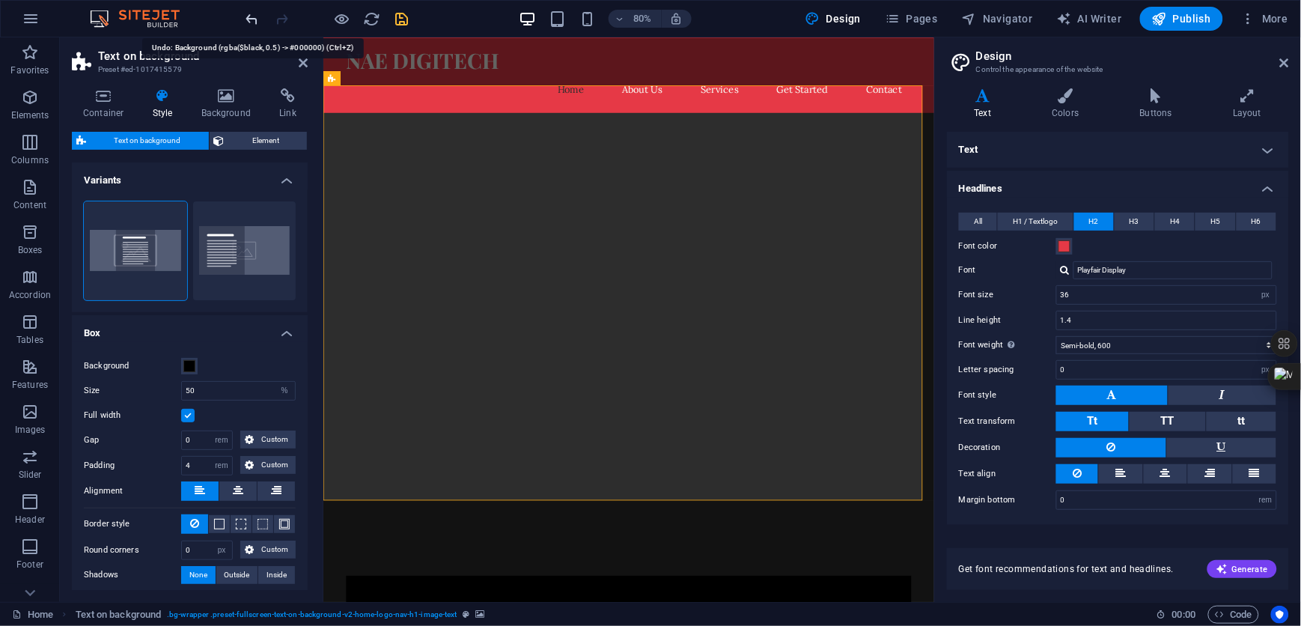
click at [257, 21] on icon "undo" at bounding box center [252, 18] width 17 height 17
click at [189, 364] on span at bounding box center [189, 366] width 12 height 12
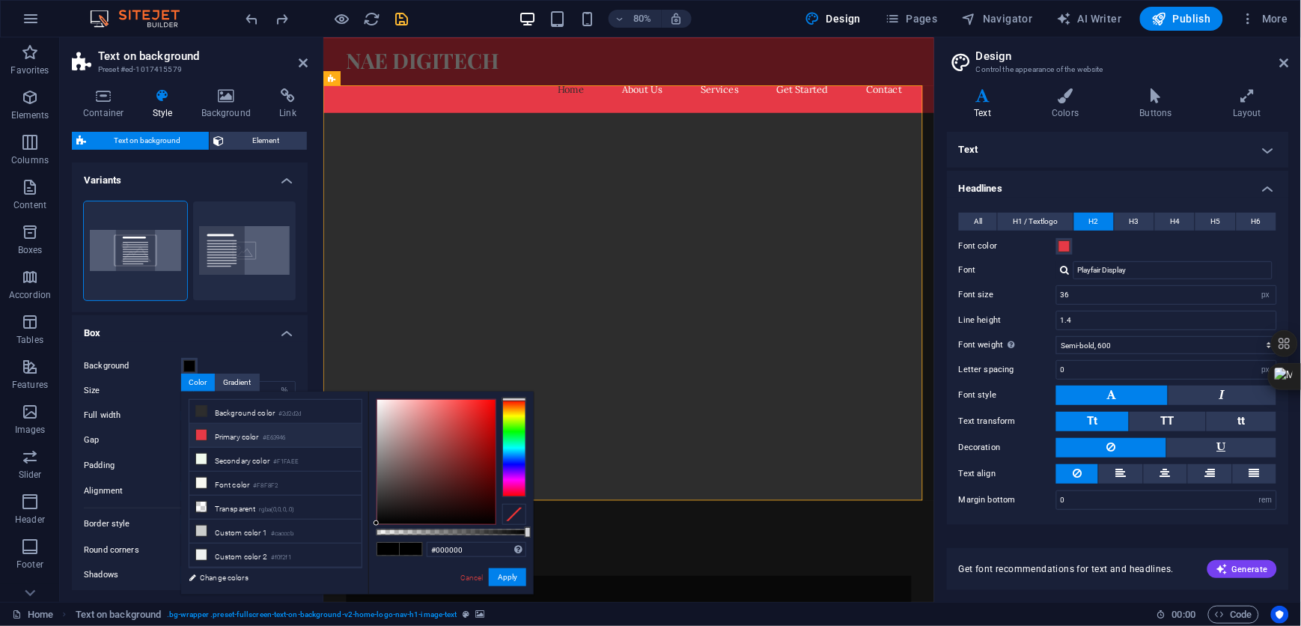
click at [237, 436] on li "Primary color #E63946" at bounding box center [275, 436] width 172 height 24
type input "rgba(230, 57, 70, 0.5)"
click at [507, 578] on button "Apply" at bounding box center [507, 577] width 37 height 18
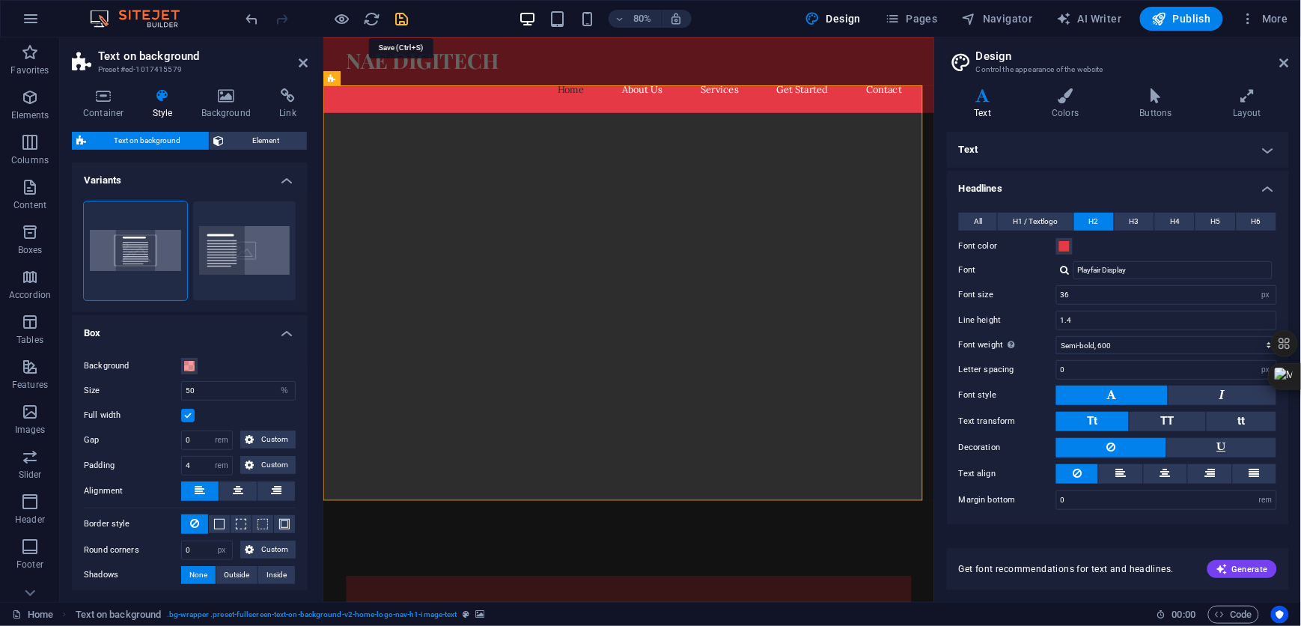
click at [402, 21] on icon "save" at bounding box center [402, 18] width 17 height 17
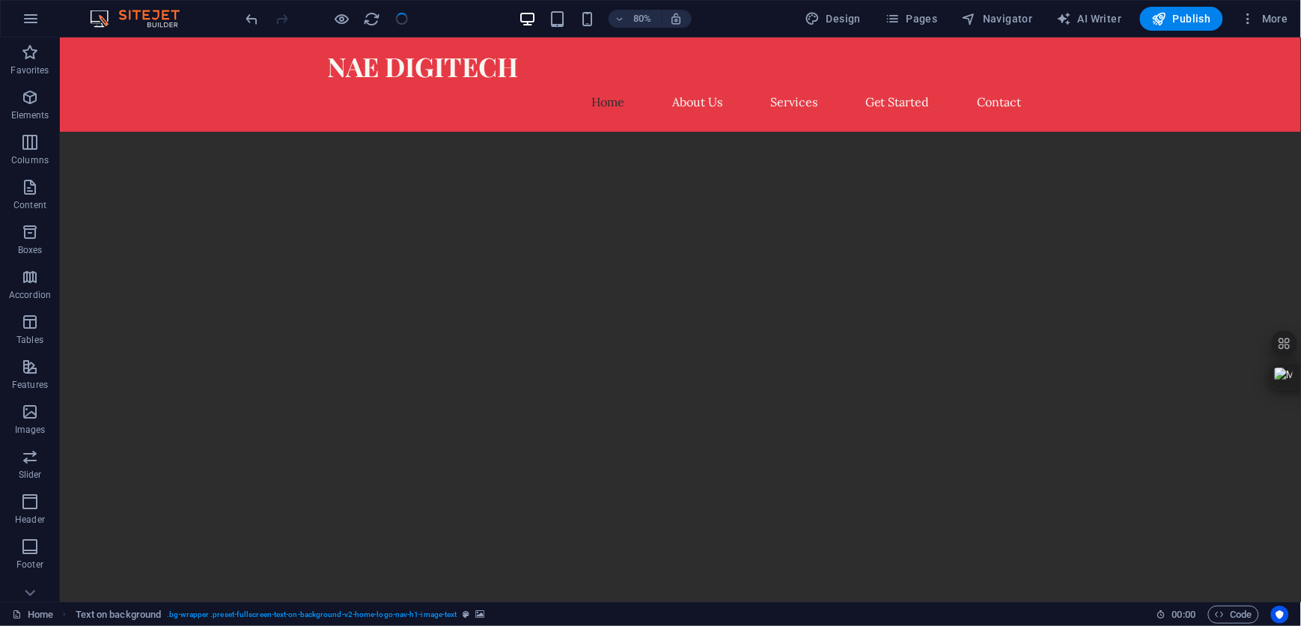
checkbox input "false"
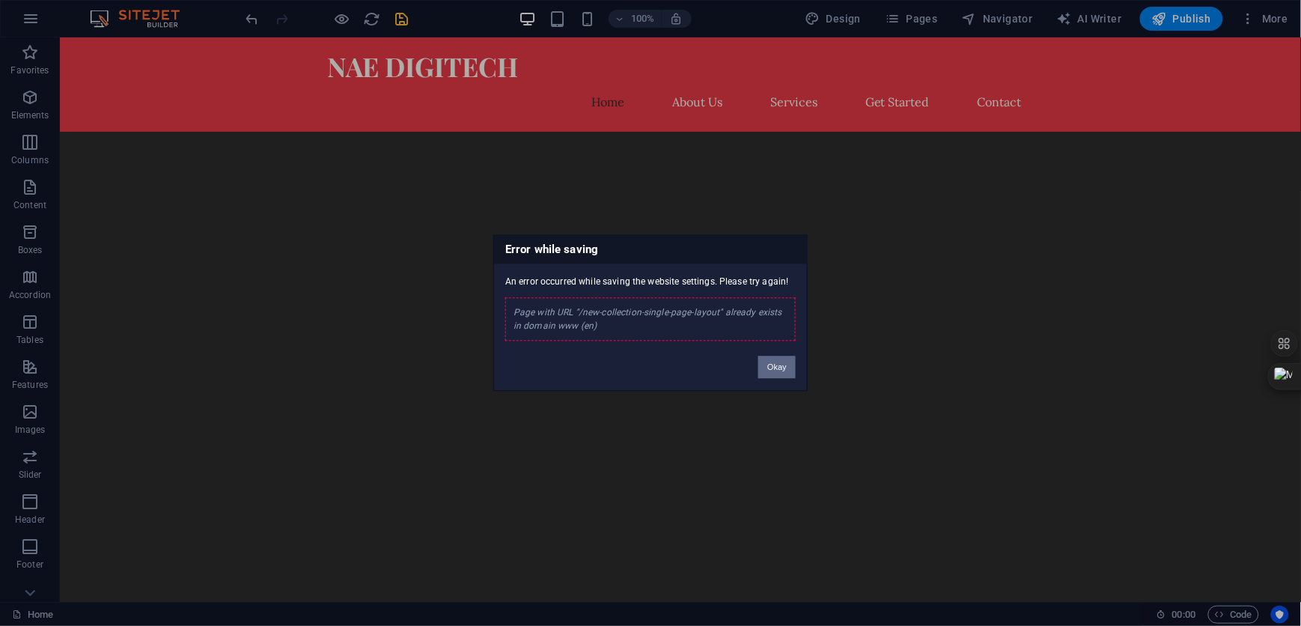
click at [774, 364] on button "Okay" at bounding box center [776, 367] width 37 height 22
click at [773, 364] on figure at bounding box center [679, 390] width 1241 height 519
select select "%"
select select "rem"
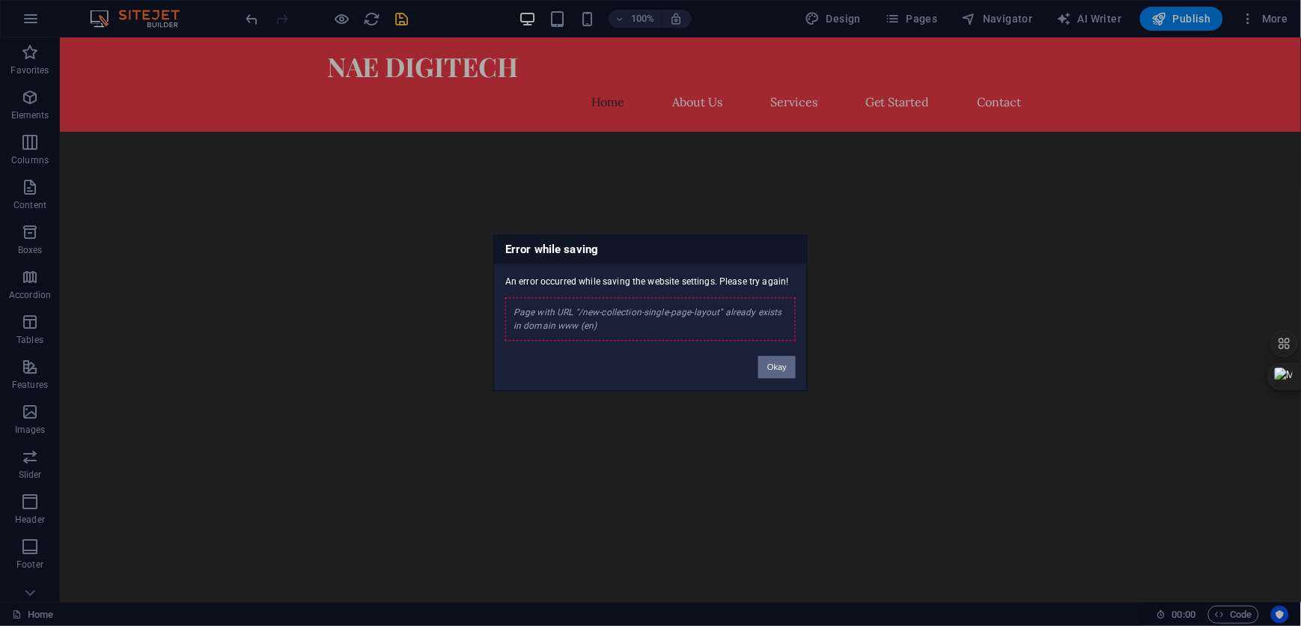
select select "px"
select select "preset-fullscreen-text-on-background-v2-home-logo-nav-h1-image-text"
click at [778, 361] on button "Okay" at bounding box center [776, 367] width 37 height 22
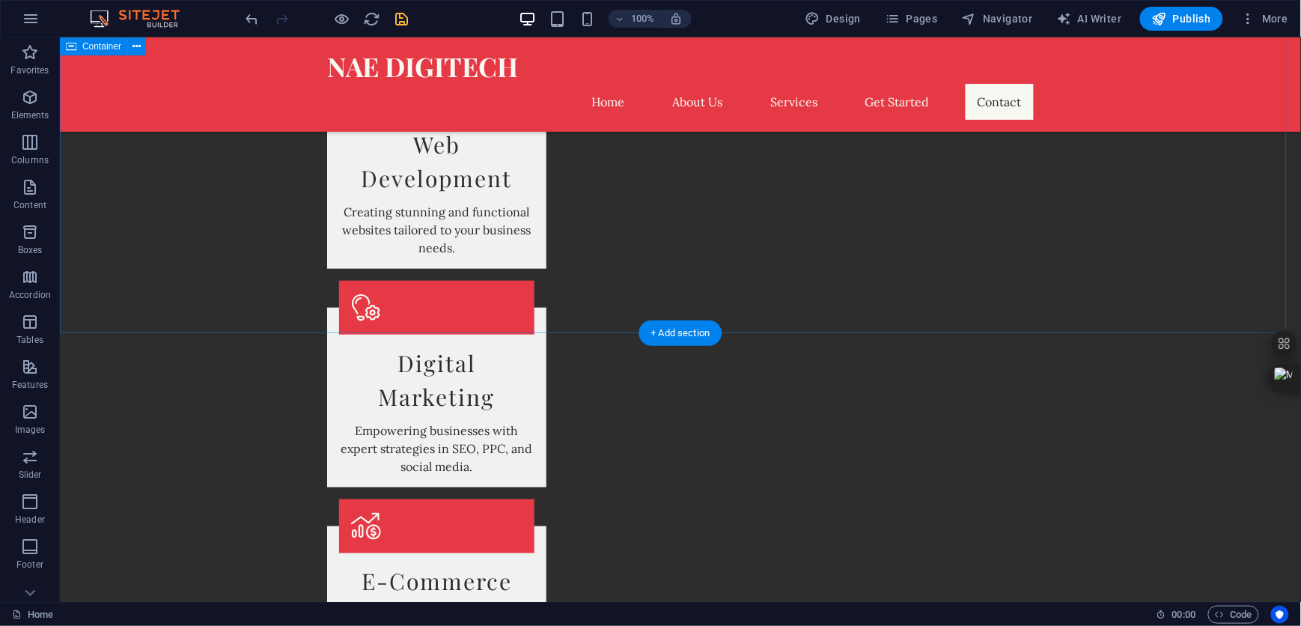
scroll to position [2205, 0]
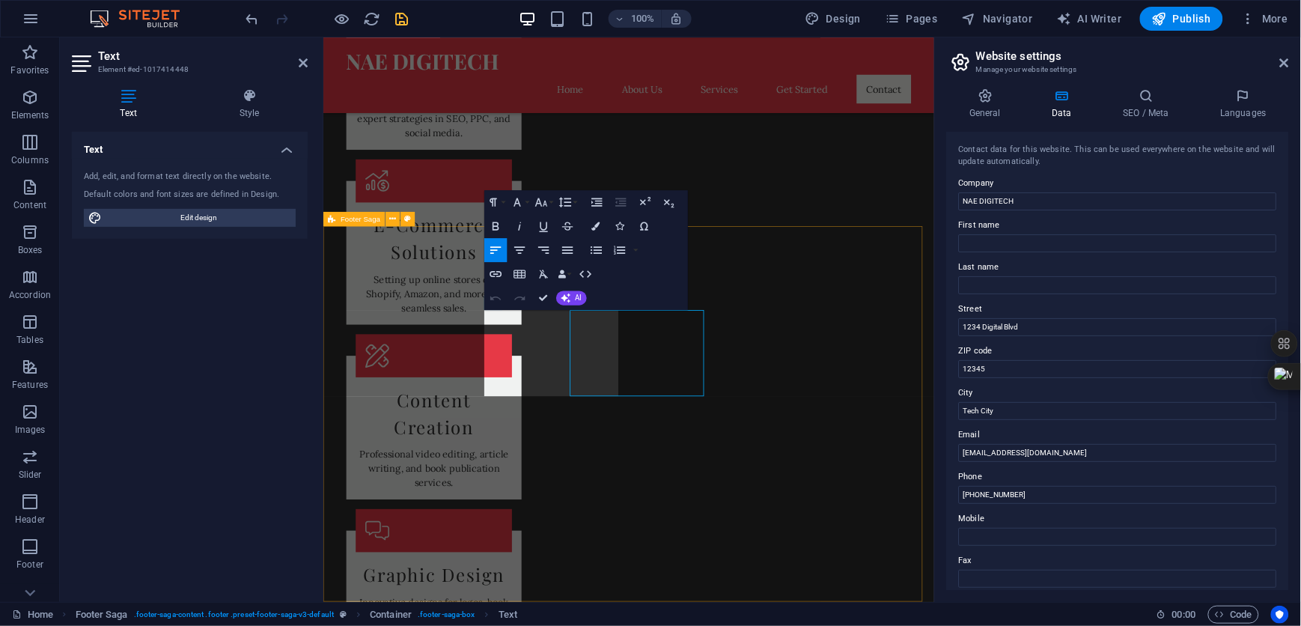
scroll to position [2065, 0]
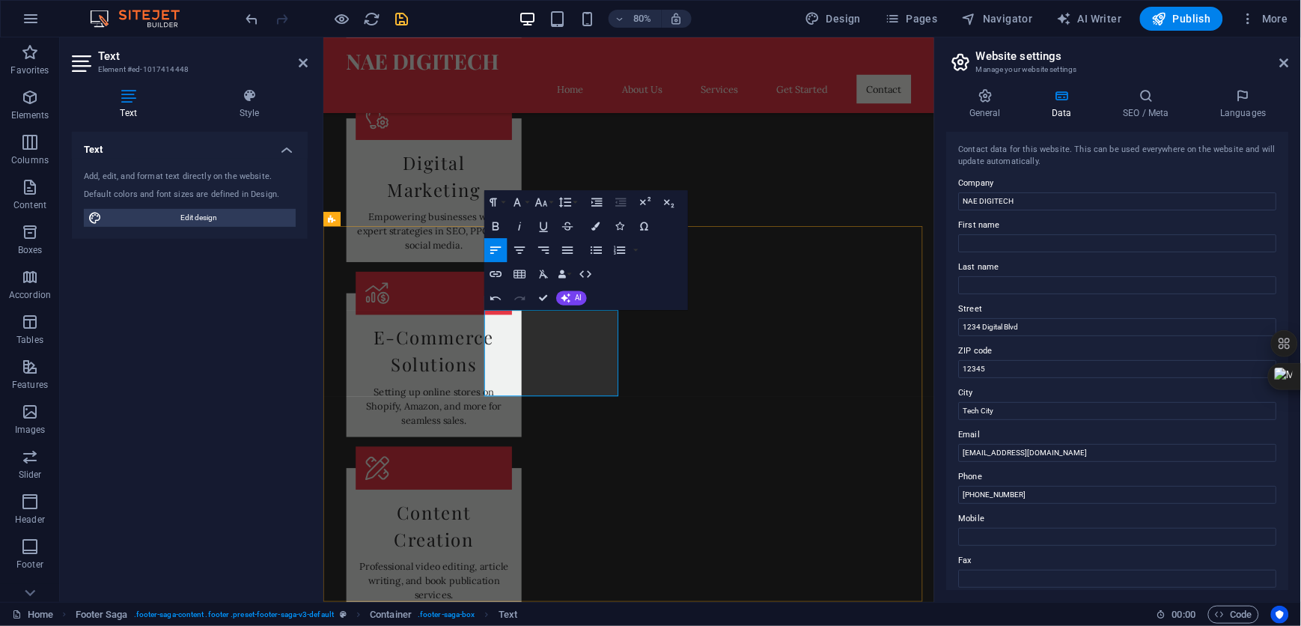
click at [1031, 326] on input "1234 Digital Blvd" at bounding box center [1118, 327] width 318 height 18
type input "1"
type input "Pubelo Market Plz"
click at [1021, 370] on input "12345" at bounding box center [1118, 369] width 318 height 18
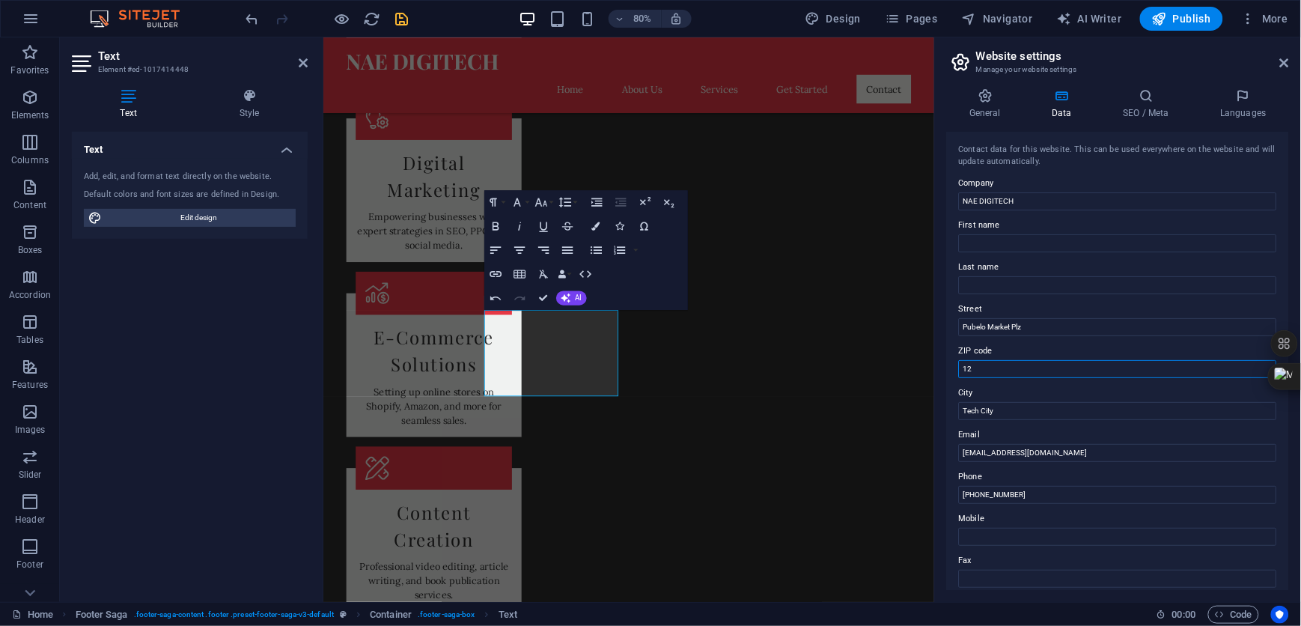
type input "1"
type input "80023"
click at [1009, 405] on input "Tech City" at bounding box center [1118, 411] width 318 height 18
type input "T"
type input "Pueblo"
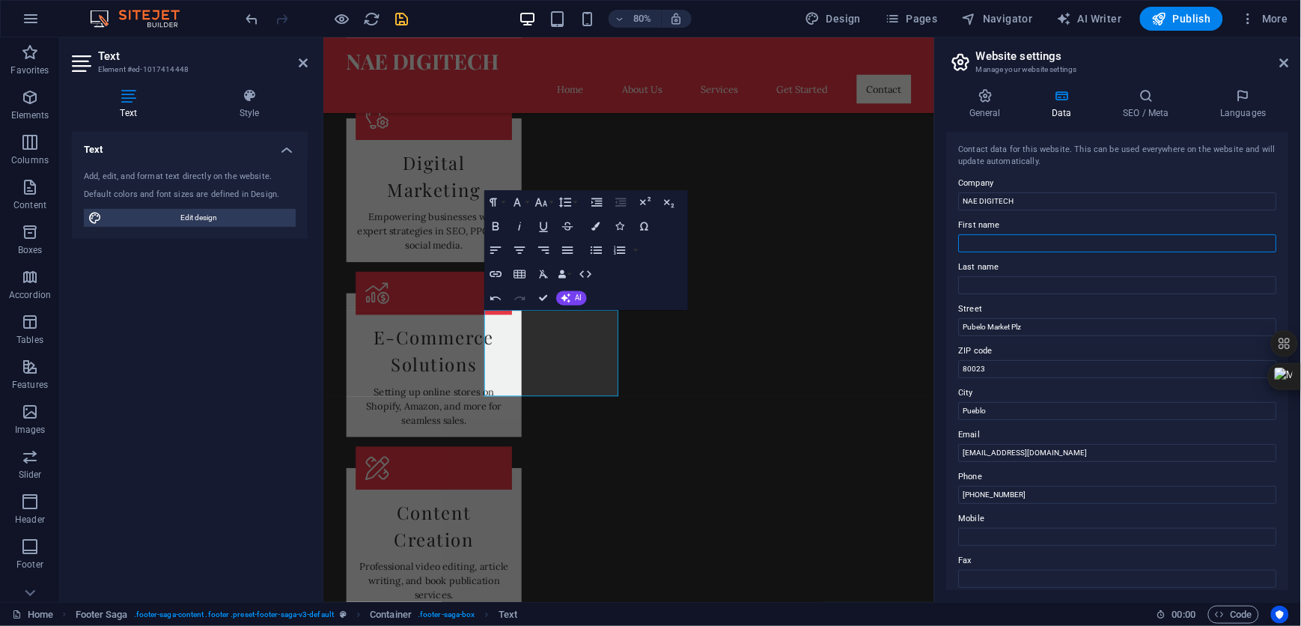
click at [1015, 242] on input "First name" at bounding box center [1118, 243] width 318 height 18
type input "N"
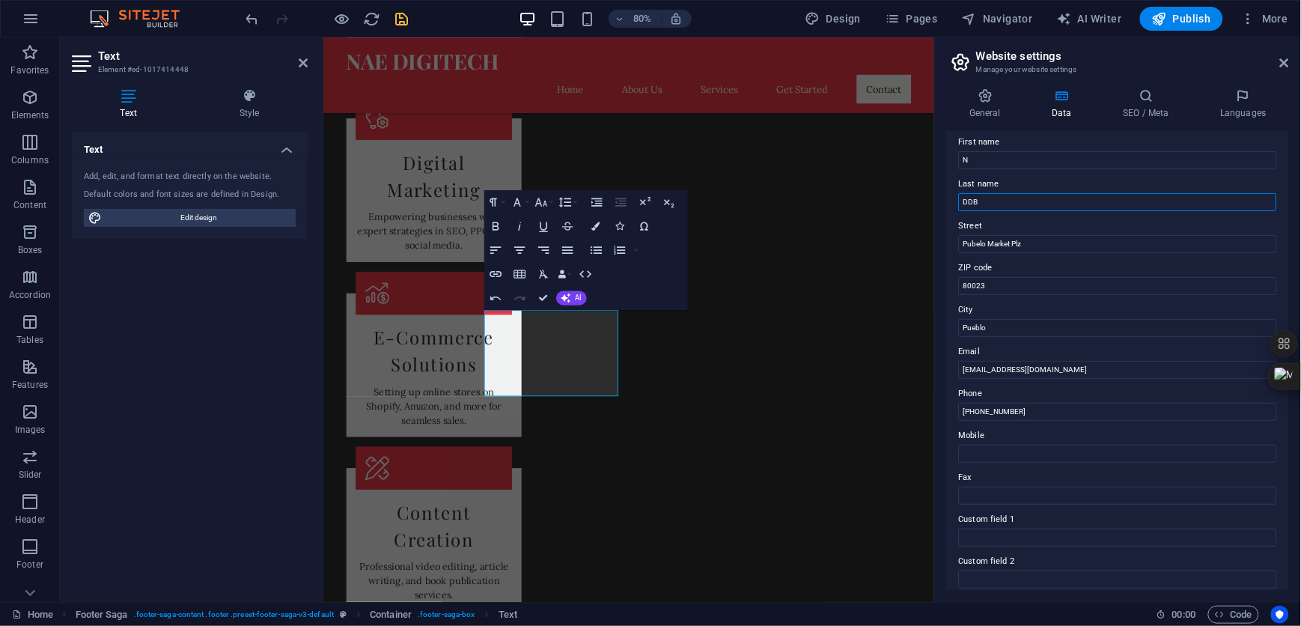
scroll to position [0, 0]
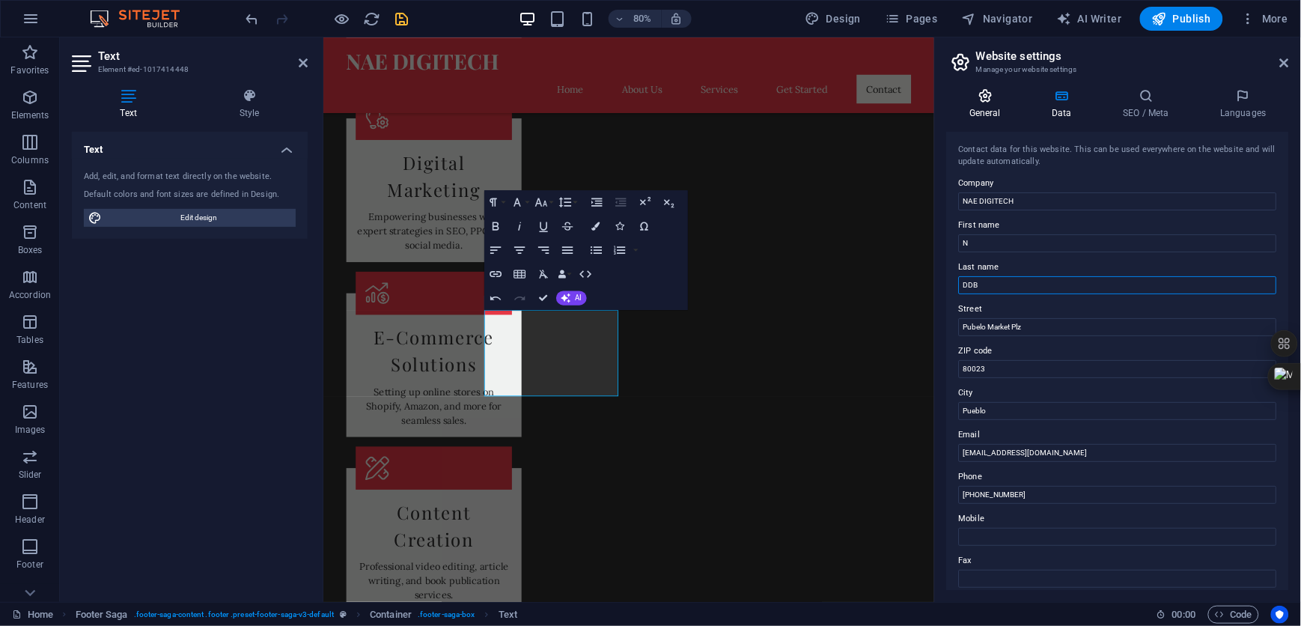
type input "DDB"
click at [984, 100] on icon at bounding box center [985, 95] width 76 height 15
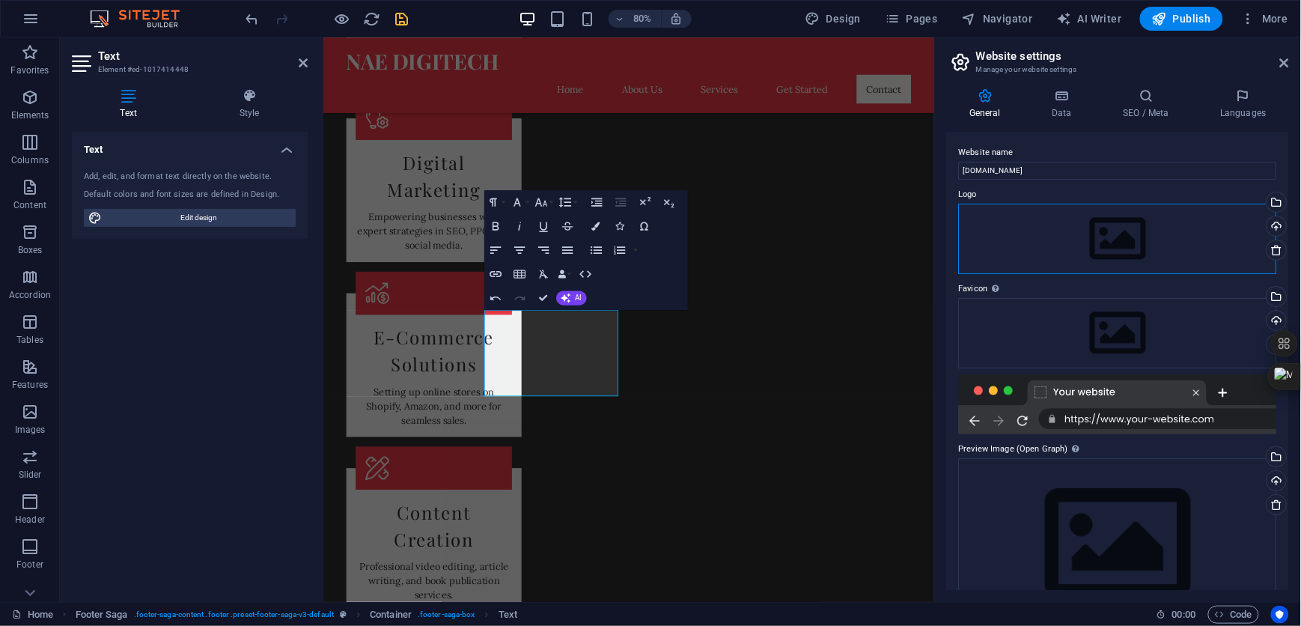
click at [1124, 237] on div "Drag files here, click to choose files or select files from Files or our free s…" at bounding box center [1118, 239] width 318 height 70
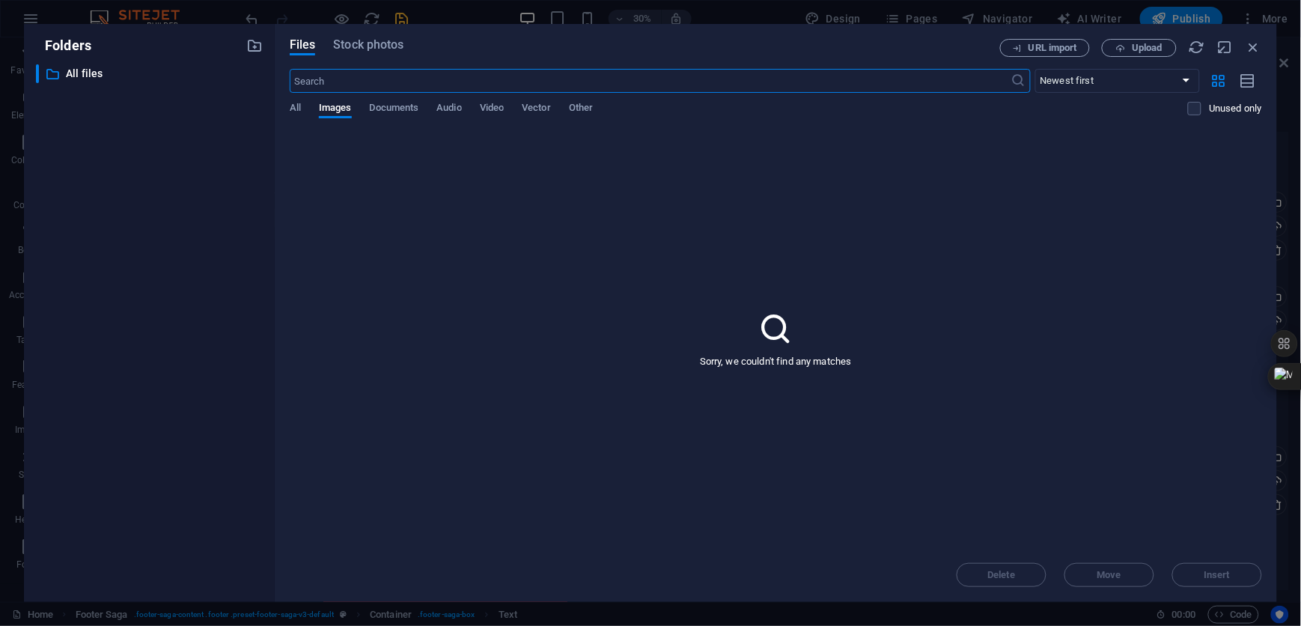
scroll to position [888, 0]
click at [1135, 43] on span "Upload" at bounding box center [1146, 47] width 31 height 9
drag, startPoint x: 1253, startPoint y: 45, endPoint x: 1012, endPoint y: 258, distance: 321.8
click at [1253, 45] on icon "button" at bounding box center [1253, 47] width 16 height 16
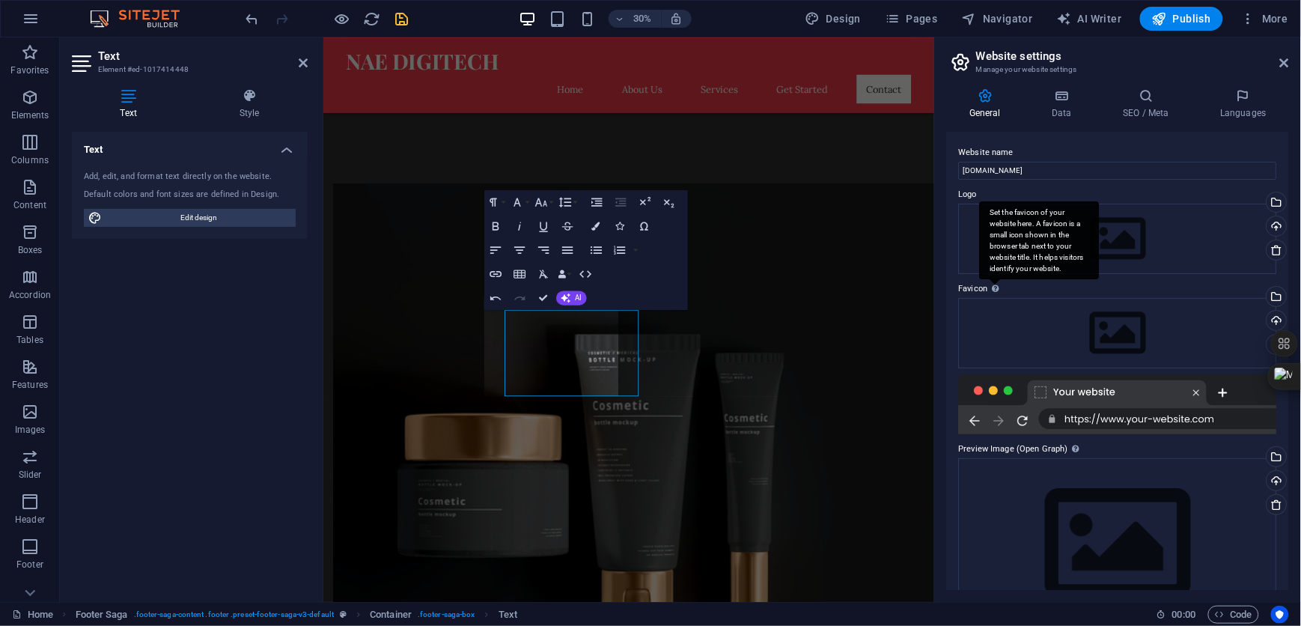
scroll to position [2065, 0]
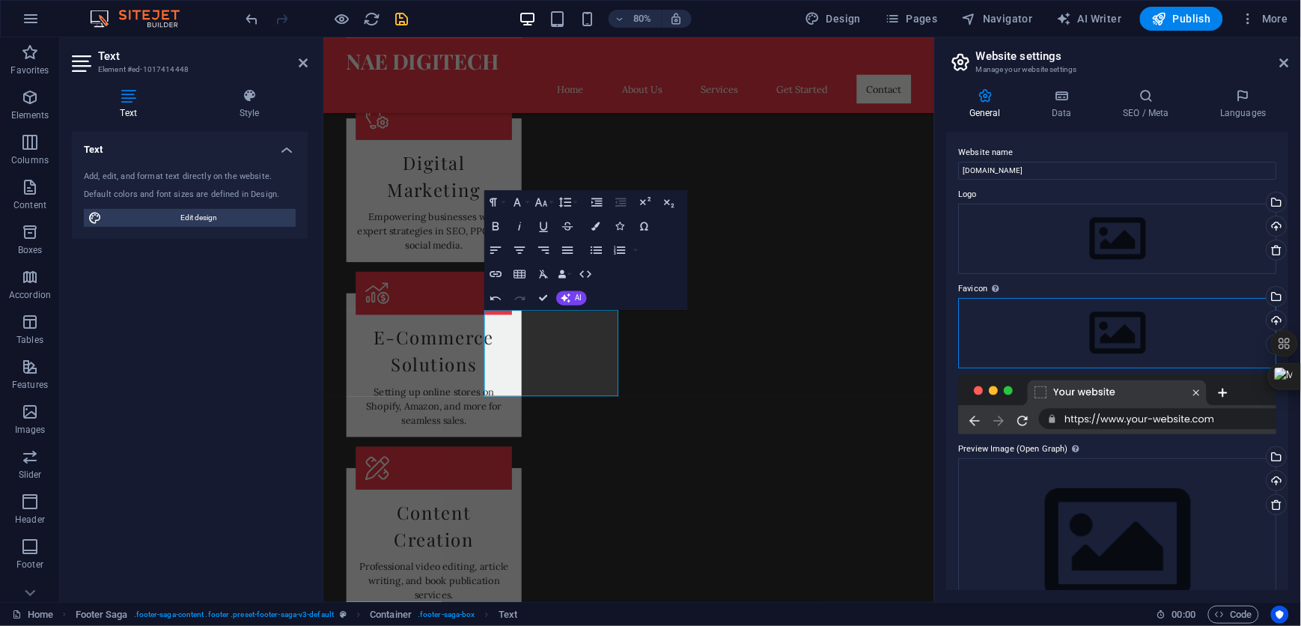
click at [1139, 334] on div "Drag files here, click to choose files or select files from Files or our free s…" at bounding box center [1118, 333] width 318 height 70
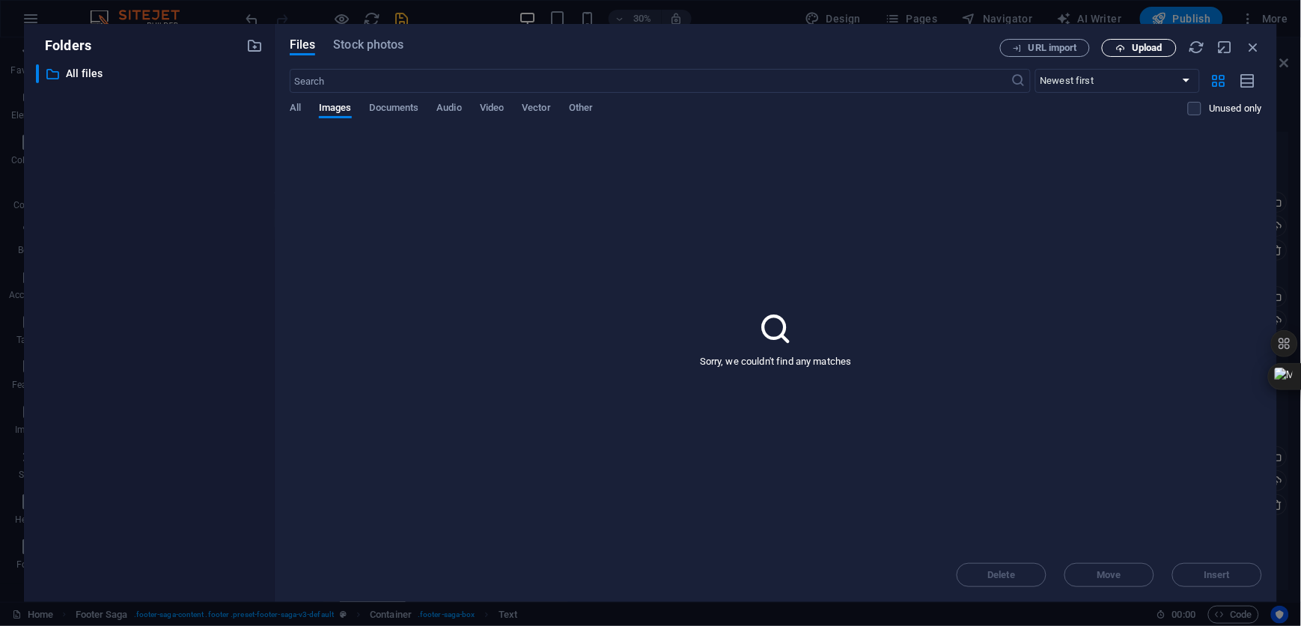
click at [1133, 50] on span "Upload" at bounding box center [1146, 47] width 31 height 9
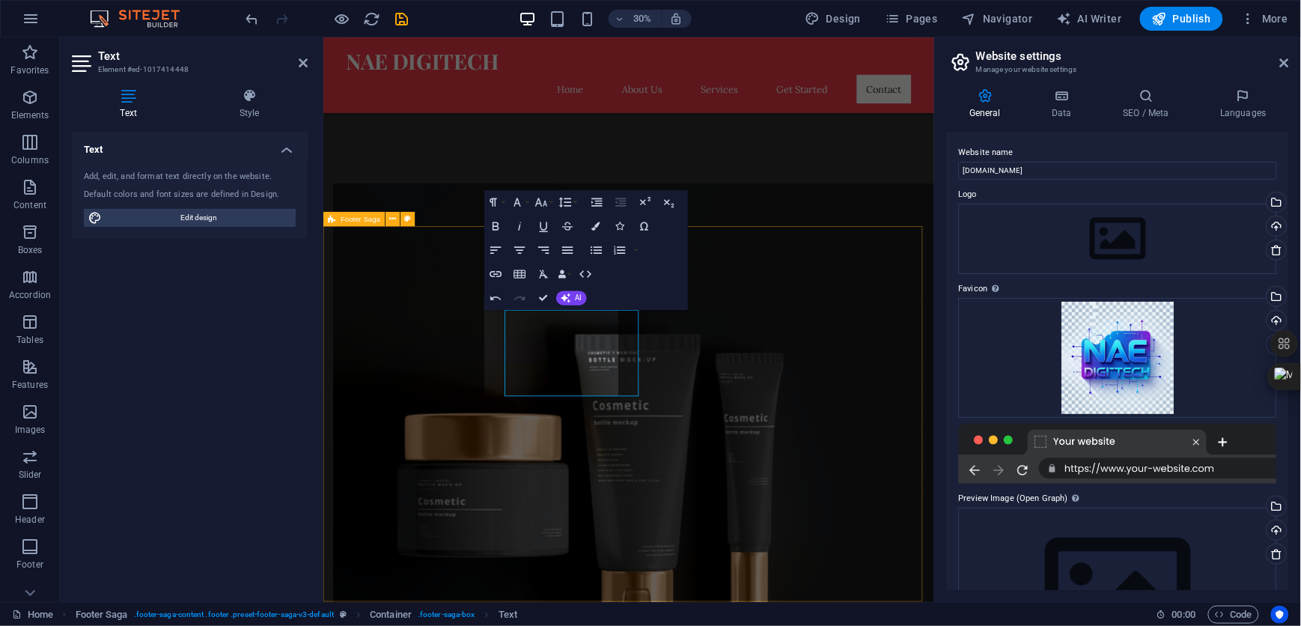
scroll to position [2065, 0]
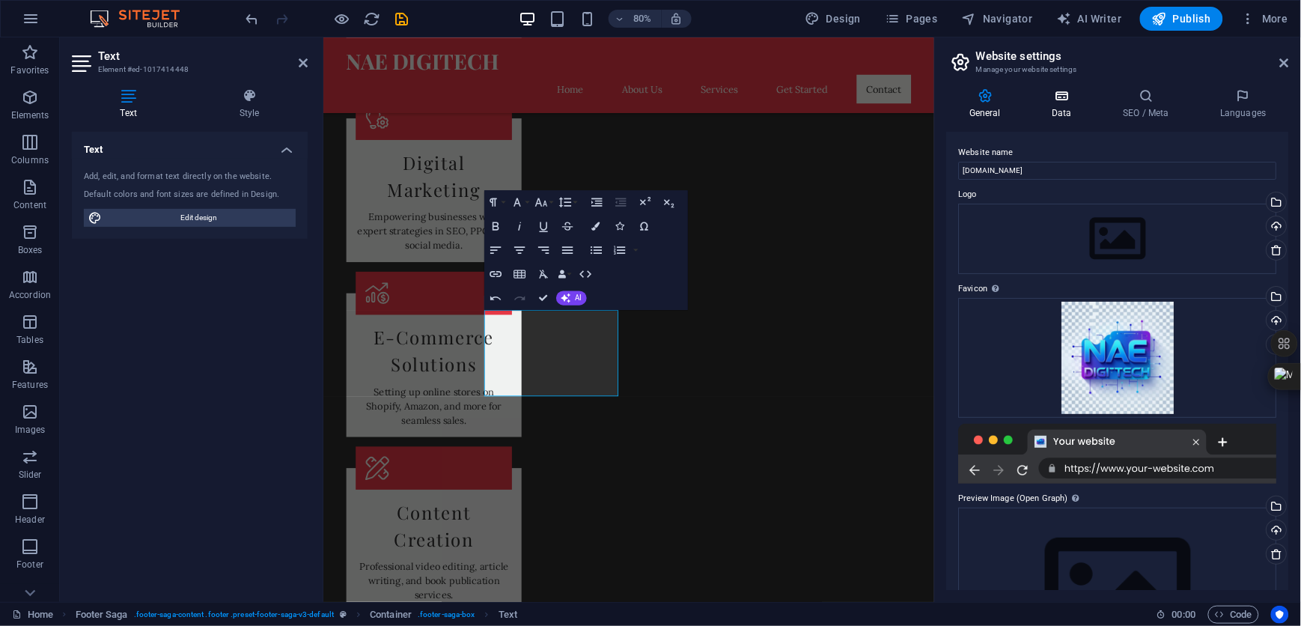
click at [1066, 101] on icon at bounding box center [1061, 95] width 65 height 15
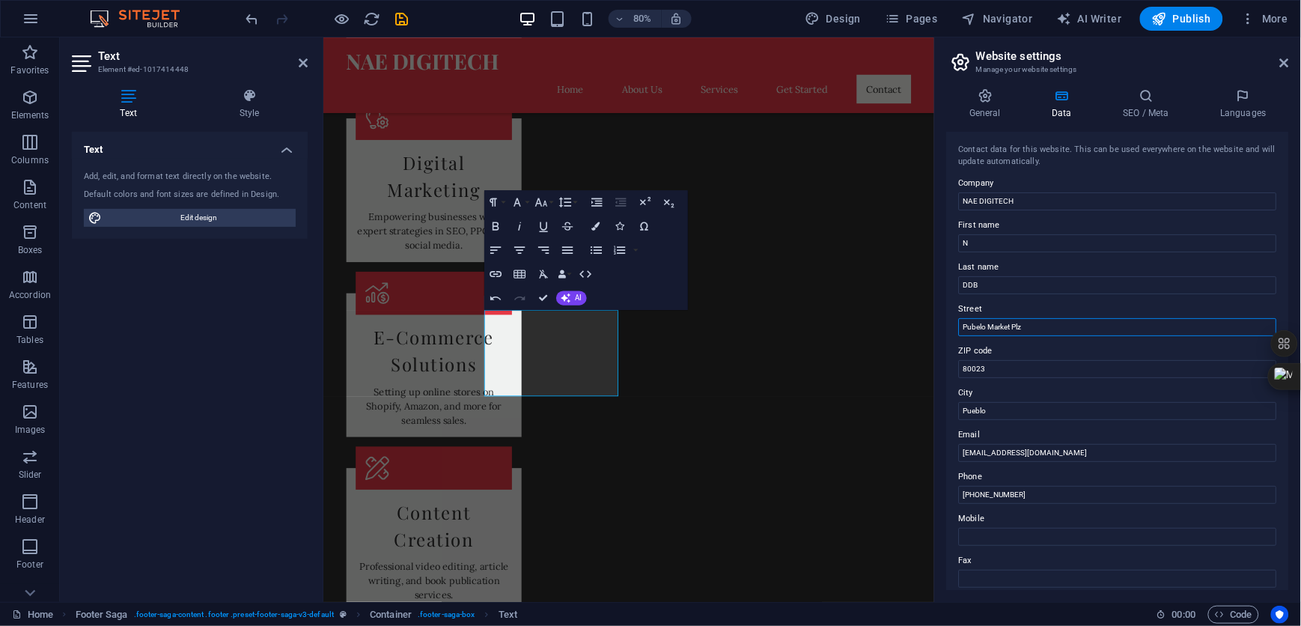
click at [990, 325] on input "Pubelo Market Plz" at bounding box center [1118, 327] width 318 height 18
type input "Market Plz"
click at [1246, 106] on h4 "Languages" at bounding box center [1242, 103] width 91 height 31
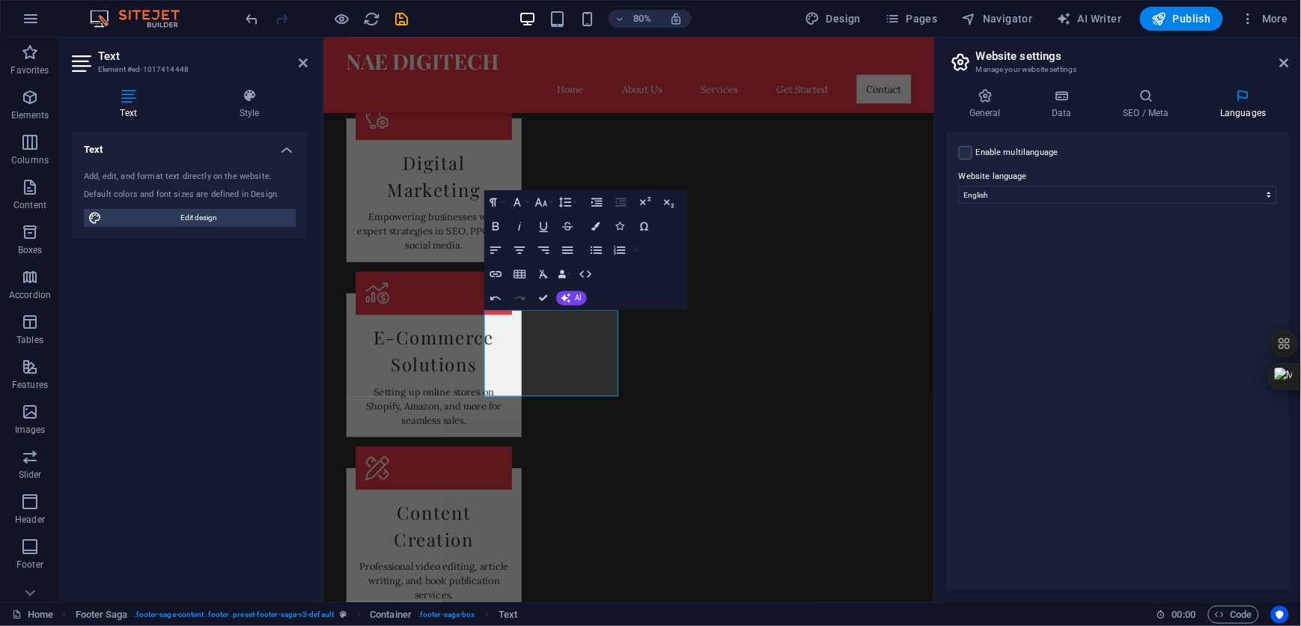
click at [1018, 153] on label "Enable multilanguage To disable multilanguage delete all languages until only o…" at bounding box center [1017, 153] width 82 height 18
click at [0, 0] on input "Enable multilanguage To disable multilanguage delete all languages until only o…" at bounding box center [0, 0] width 0 height 0
click at [1217, 263] on select "Abkhazian Afar Afrikaans Akan Albanian Amharic Arabic Aragonese Armenian Assame…" at bounding box center [1117, 267] width 249 height 18
select select "6"
click at [993, 258] on select "Abkhazian Afar Afrikaans Akan Albanian Amharic Arabic Aragonese Armenian Assame…" at bounding box center [1117, 267] width 249 height 18
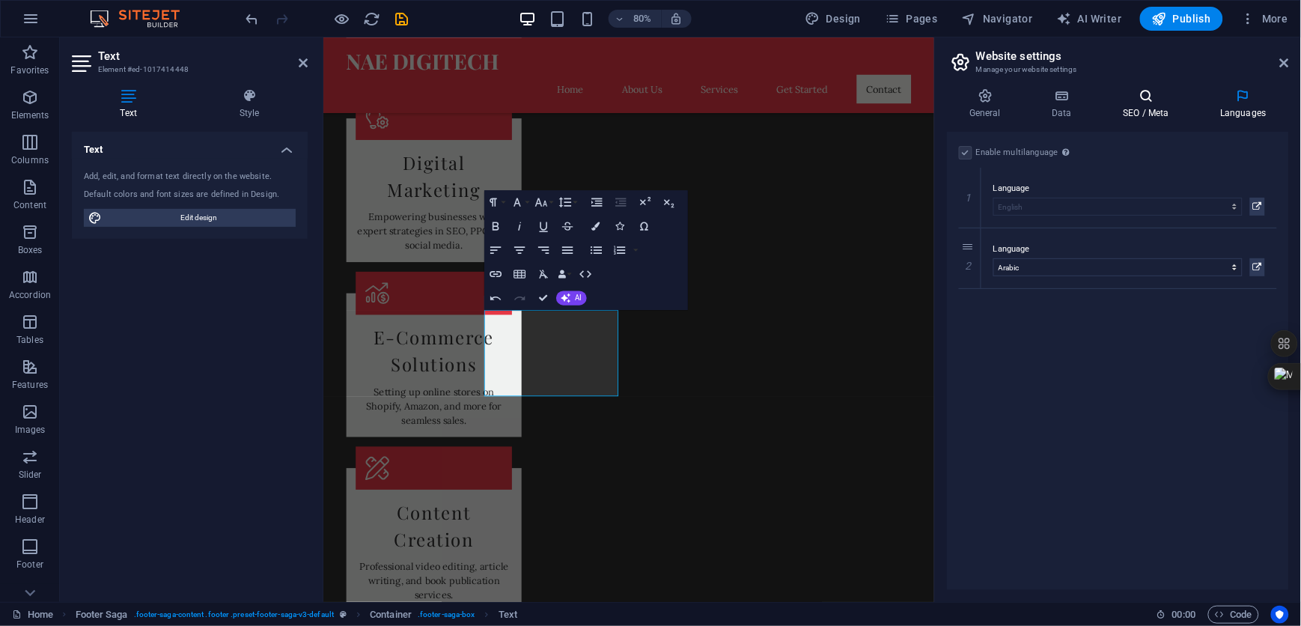
click at [1144, 107] on h4 "SEO / Meta" at bounding box center [1148, 103] width 97 height 31
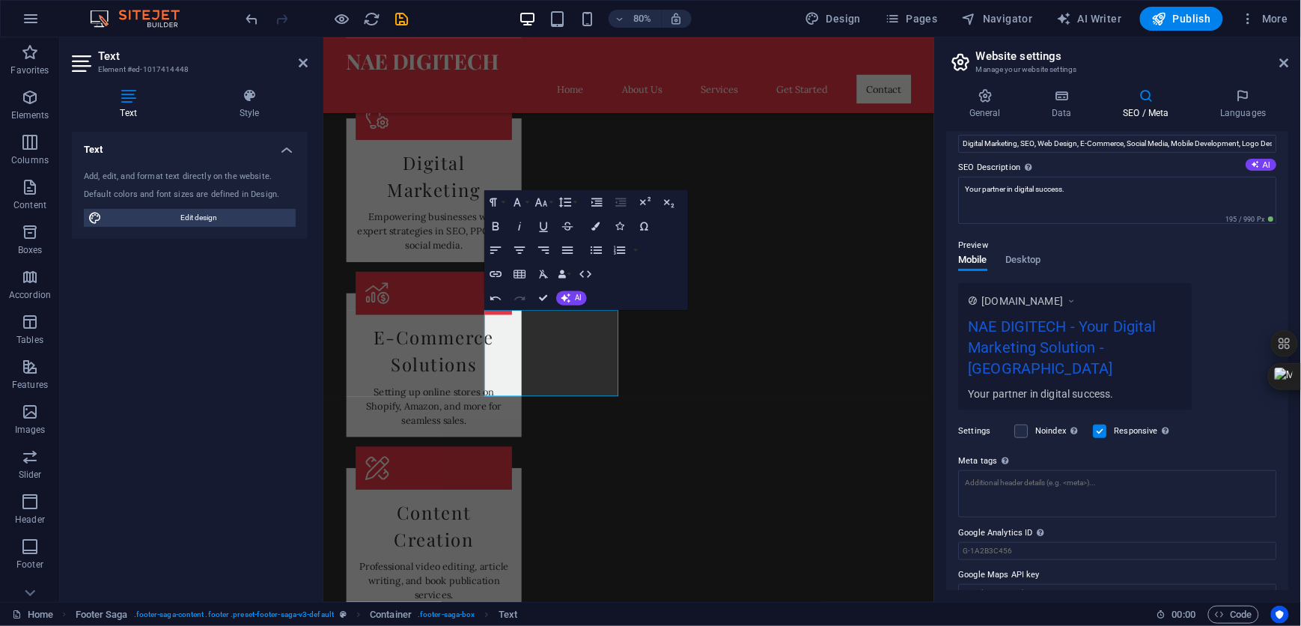
scroll to position [112, 0]
click at [1057, 540] on input "Google Analytics ID Please only add the Google Analytics ID. We automatically i…" at bounding box center [1118, 549] width 318 height 18
paste input "<!-- Google Site Verification --> <meta name="google-site-verification" content…"
type input "<!-- Google Site Verification --> <meta name="google-site-verification" content…"
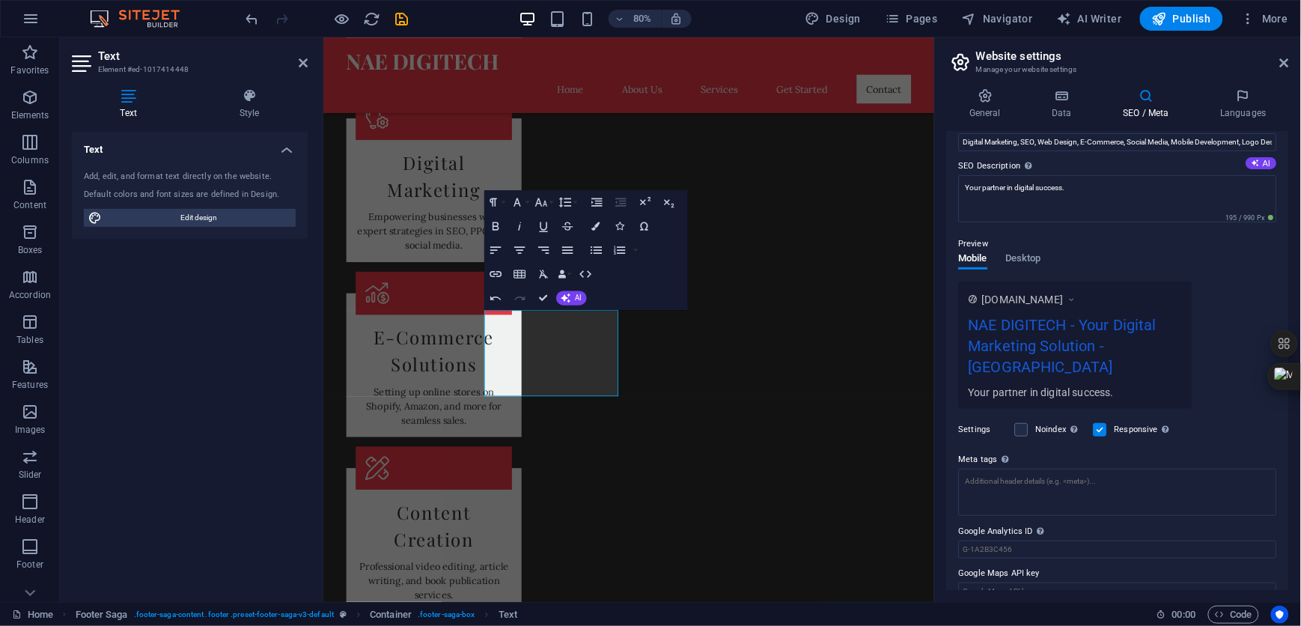
click at [204, 344] on div "Text Add, edit, and format text directly on the website. Default colors and fon…" at bounding box center [190, 361] width 236 height 458
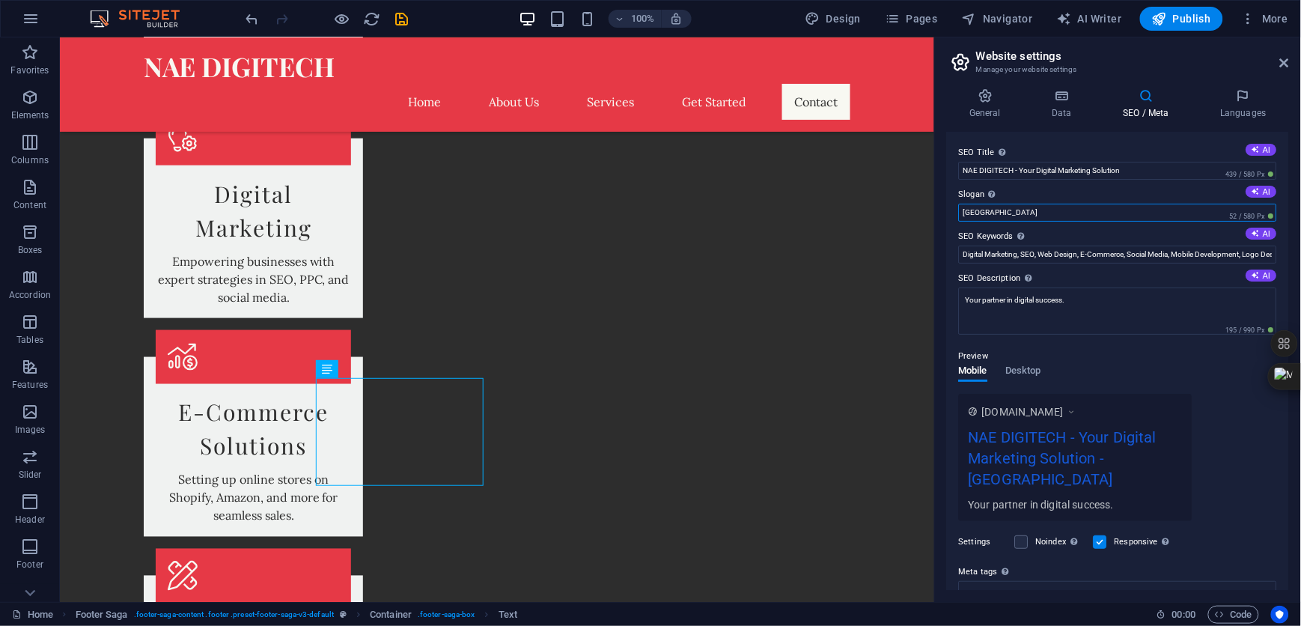
click at [995, 211] on input "[GEOGRAPHIC_DATA]" at bounding box center [1118, 213] width 318 height 18
type input "B"
type input "NEW AGE EMPOWERMENT"
click at [1260, 273] on button "AI" at bounding box center [1261, 275] width 31 height 12
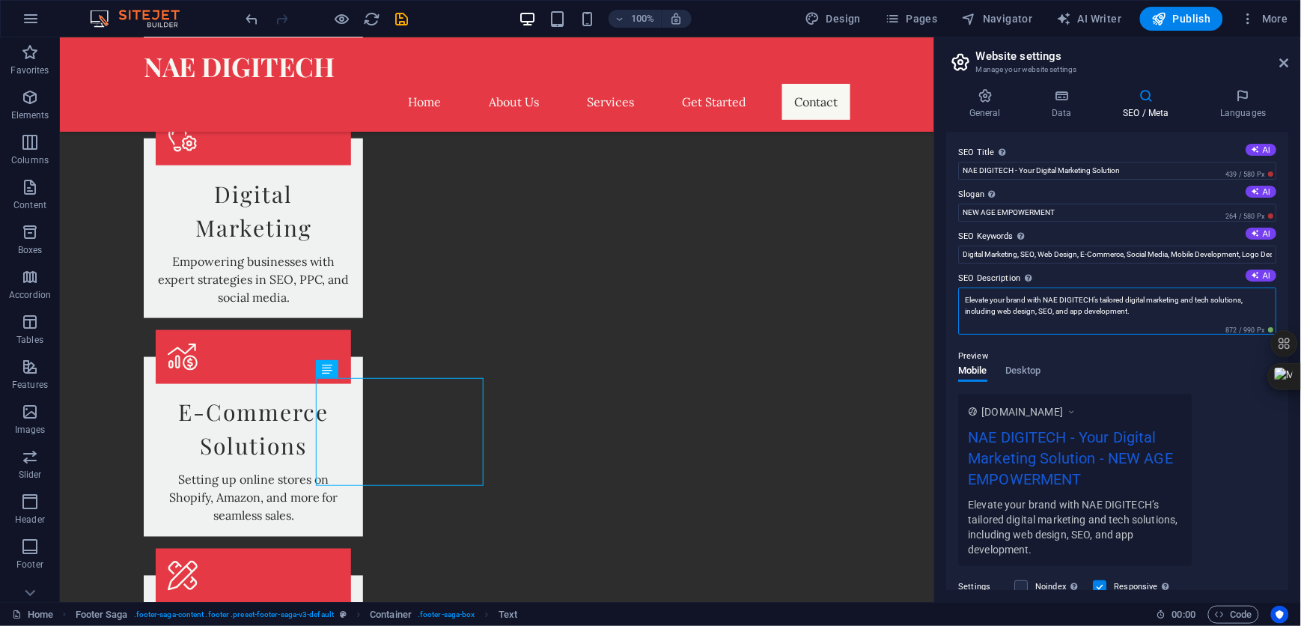
click at [1054, 311] on textarea "Elevate your brand with NAE DIGITECH’s tailored digital marketing and tech solu…" at bounding box center [1118, 310] width 318 height 47
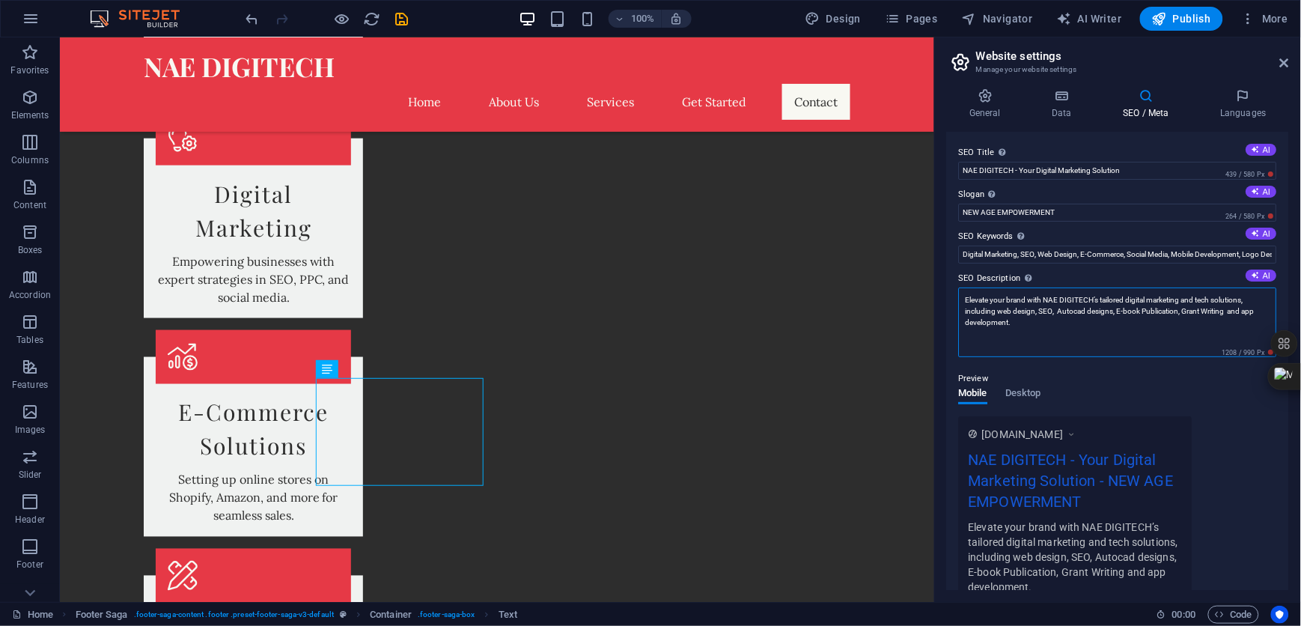
click at [1087, 326] on textarea "Elevate your brand with NAE DIGITECH’s tailored digital marketing and tech solu…" at bounding box center [1118, 322] width 318 height 70
click at [1253, 272] on icon at bounding box center [1256, 275] width 8 height 8
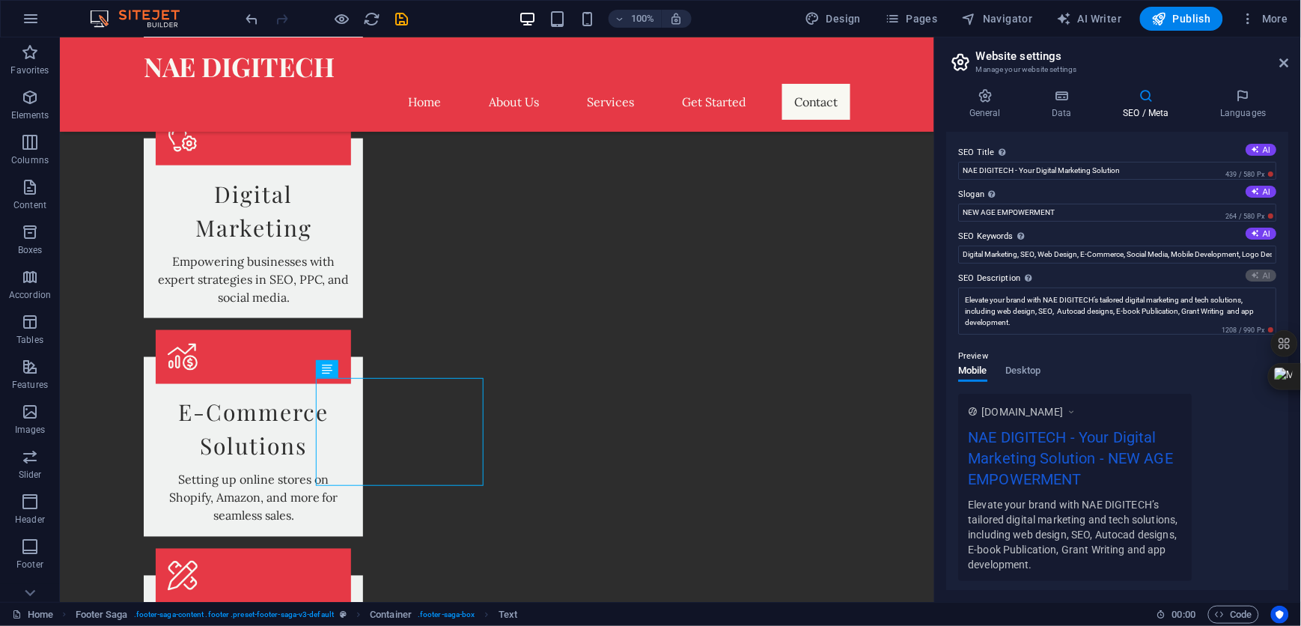
type textarea "Elevate your brand with NAE DIGITECHs tailored digital marketing and tech solut…"
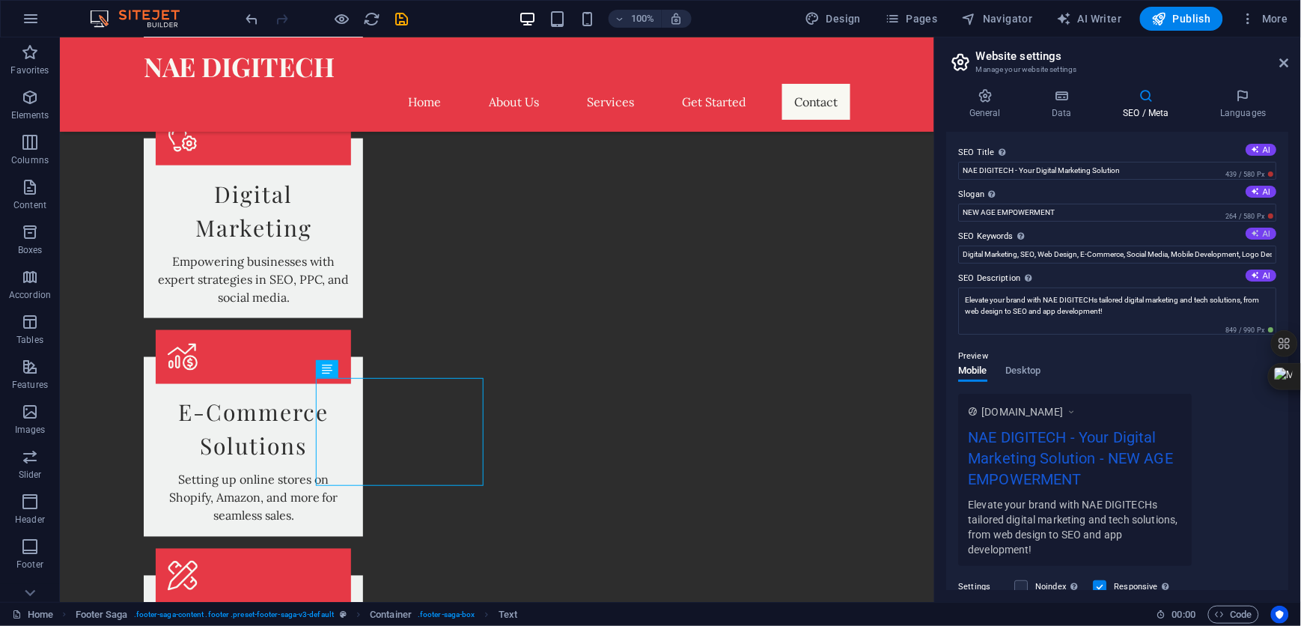
click at [1258, 234] on icon at bounding box center [1256, 233] width 8 height 8
type input "digital marketing solutions, web development services, SEO strategies, mobile a…"
click at [1262, 192] on button "AI" at bounding box center [1261, 192] width 31 height 12
type input "Elevate Your Brand with Tailored Digital Solutions"
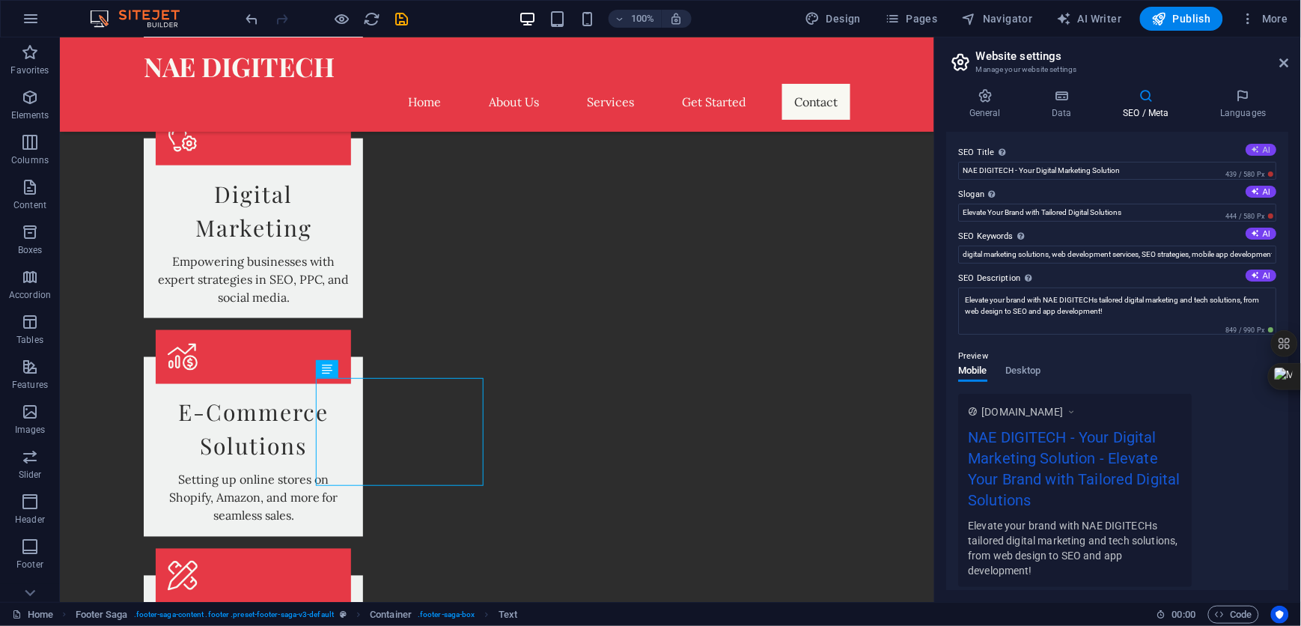
click at [1268, 150] on button "AI" at bounding box center [1261, 150] width 31 height 12
type input "NAE DIGITECH: Elevate Your Brand"
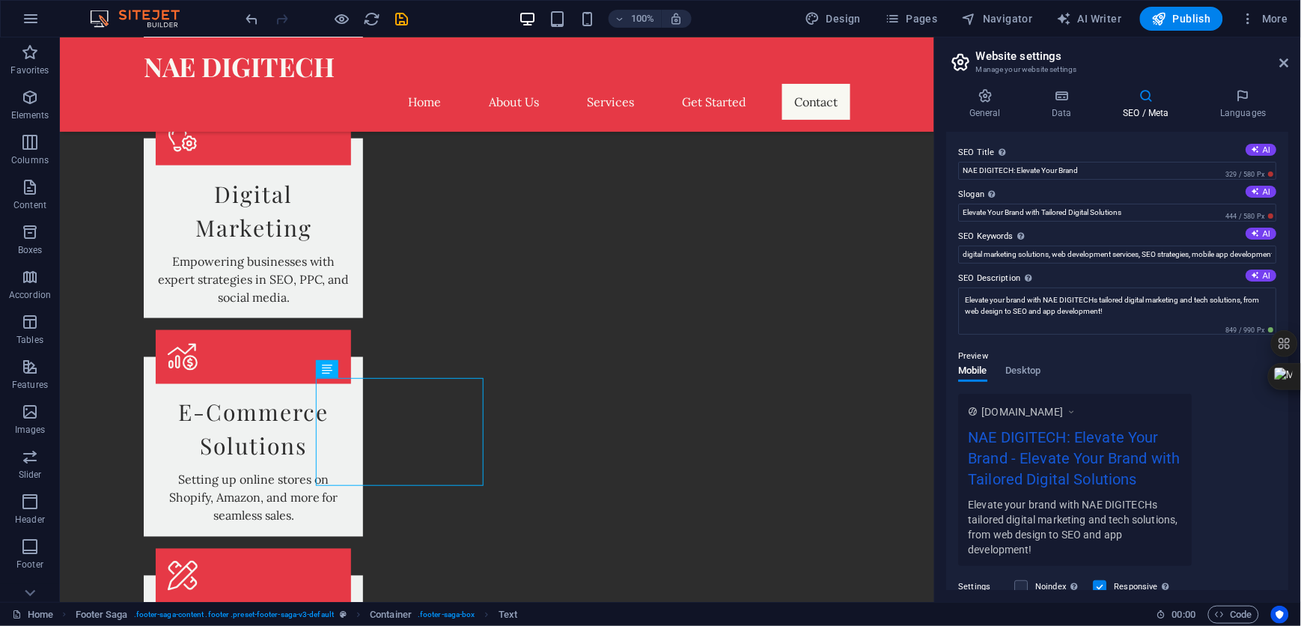
scroll to position [179, 0]
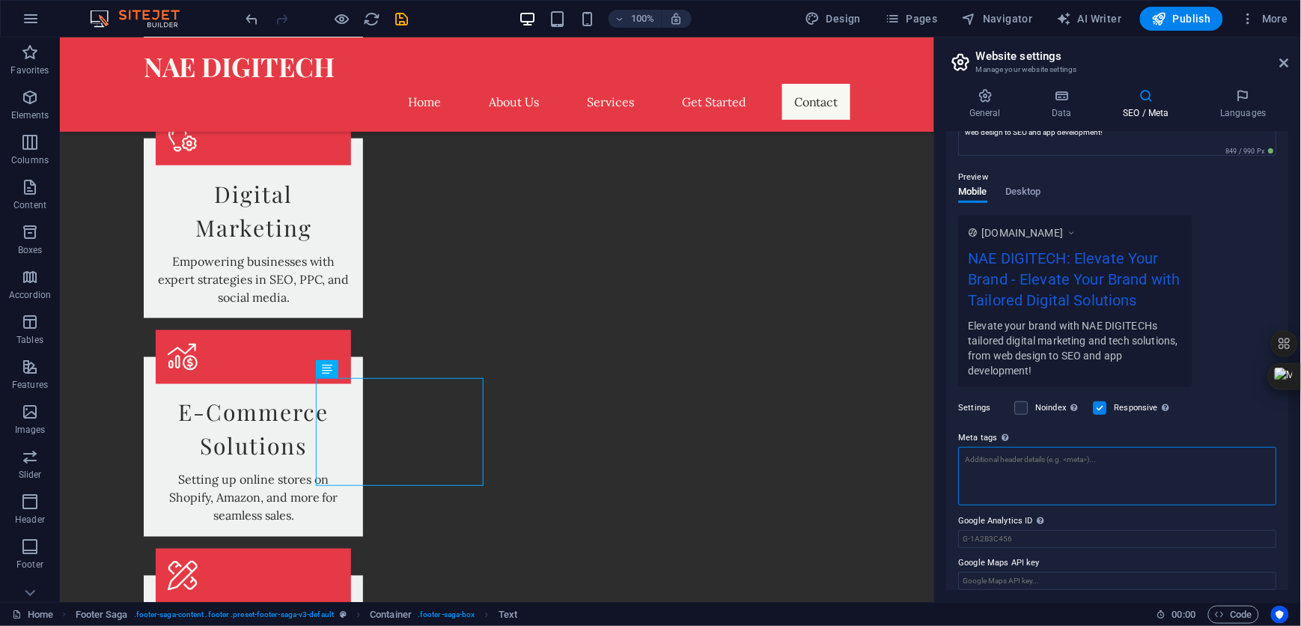
click at [1054, 459] on textarea "Meta tags Enter HTML code here that will be placed inside the tags of your webs…" at bounding box center [1118, 476] width 318 height 58
paste textarea "<!-- Google Tag Manager --> <script>(function(w,d,s,l,i){w[l]=w[l]||[];w[l].pus…"
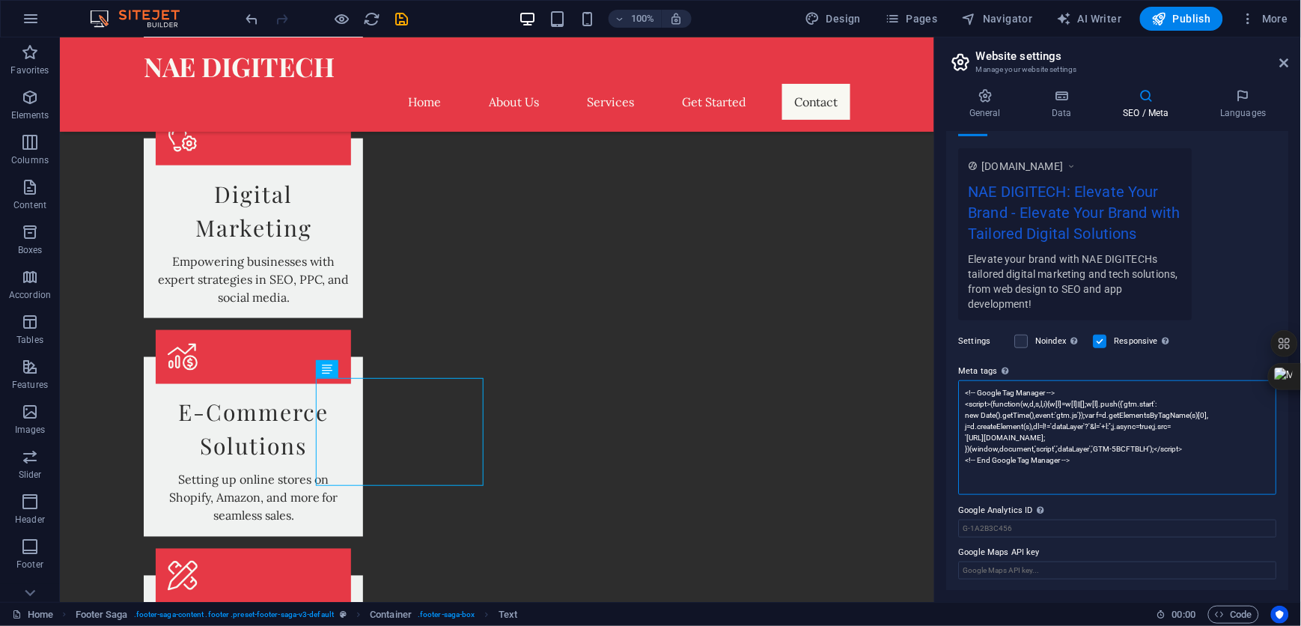
scroll to position [245, 0]
paste textarea "<!-- Google Tag Manager (noscript) --> <noscript><iframe src="[URL][DOMAIN_NAME…"
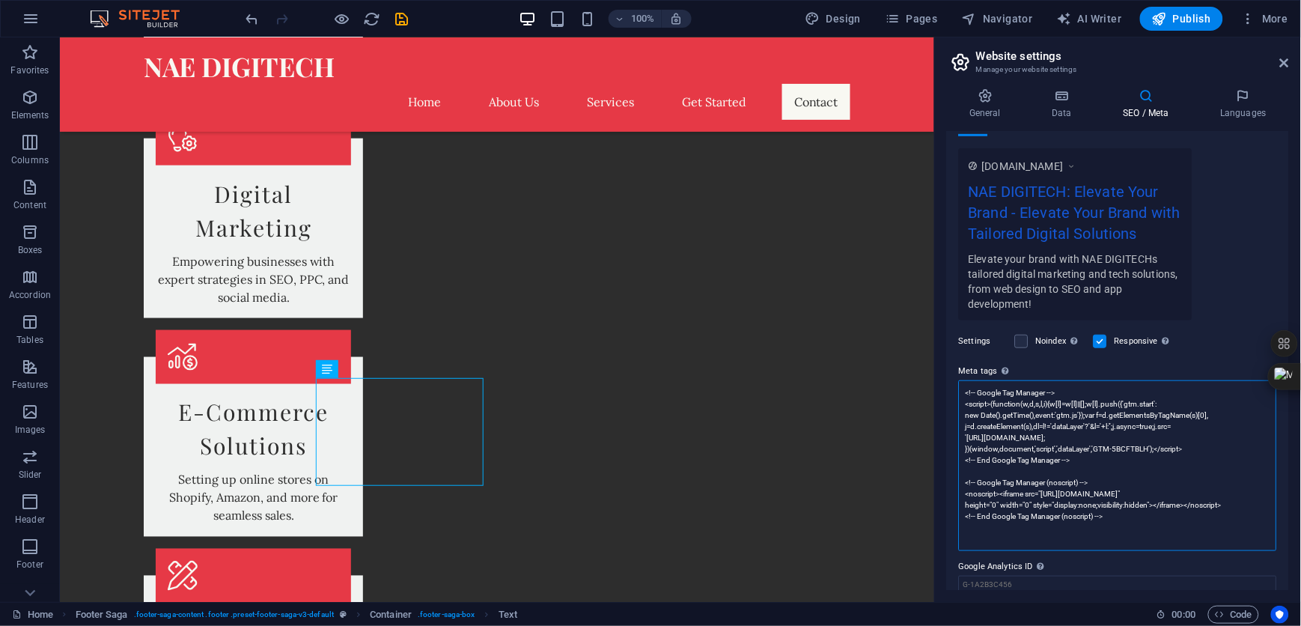
scroll to position [0, 0]
type textarea "<!-- Google Tag Manager --> <script>(function(w,d,s,l,i){w[l]=w[l]||[];w[l].pus…"
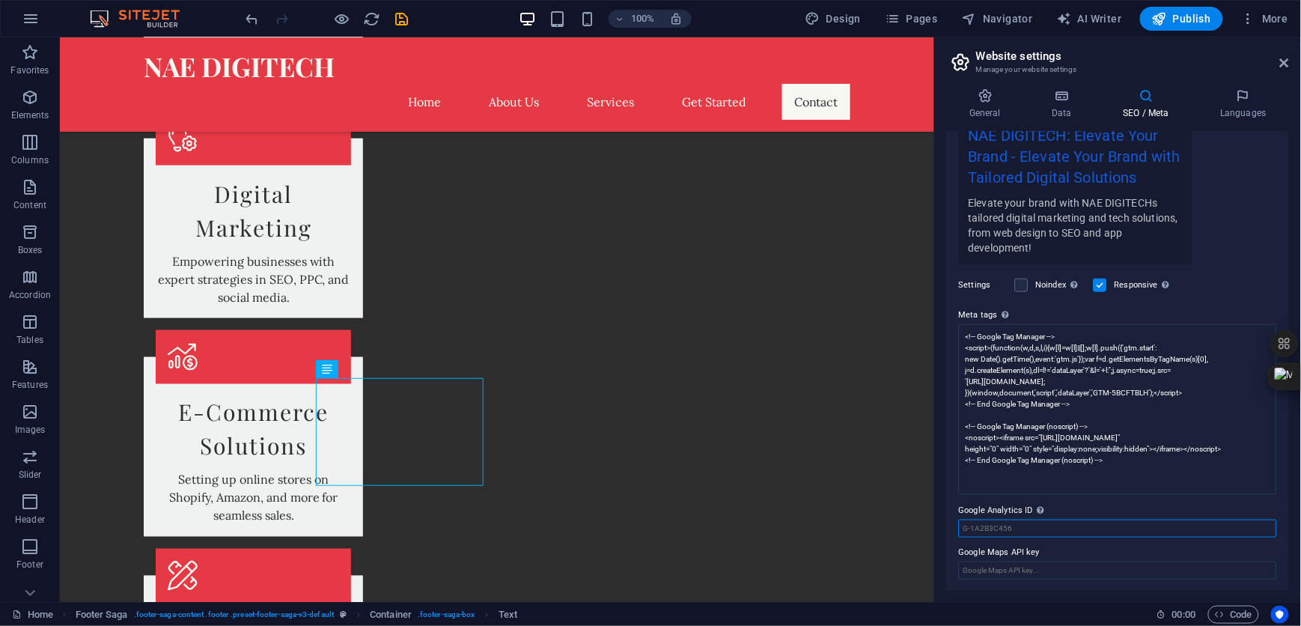
click at [1006, 525] on input "Google Analytics ID Please only add the Google Analytics ID. We automatically i…" at bounding box center [1118, 528] width 318 height 18
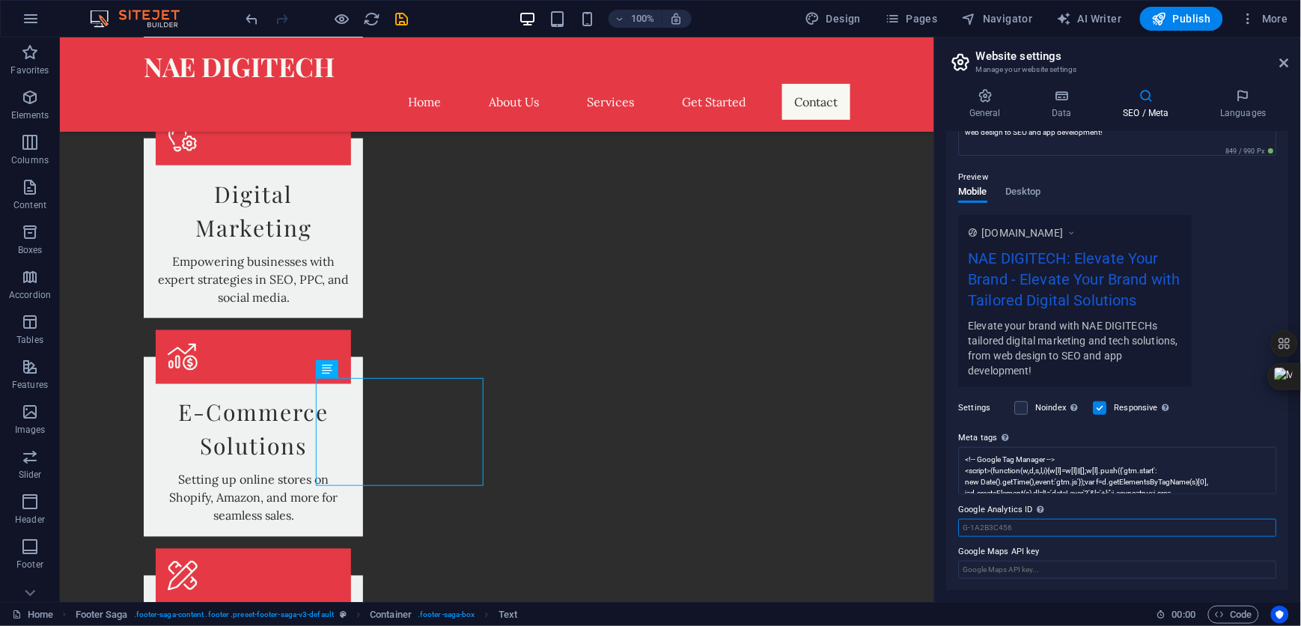
paste input "GTM-5BCFTBLH"
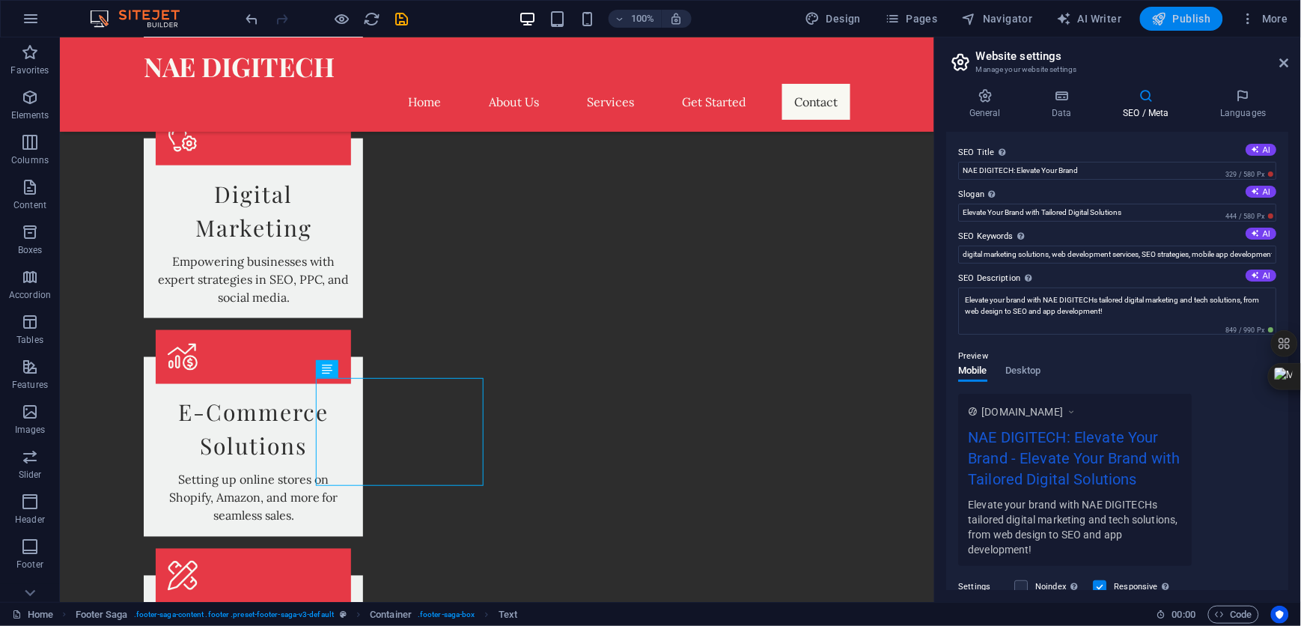
type input "GTM-5BCFTBLH"
click at [1190, 21] on span "Publish" at bounding box center [1181, 18] width 59 height 15
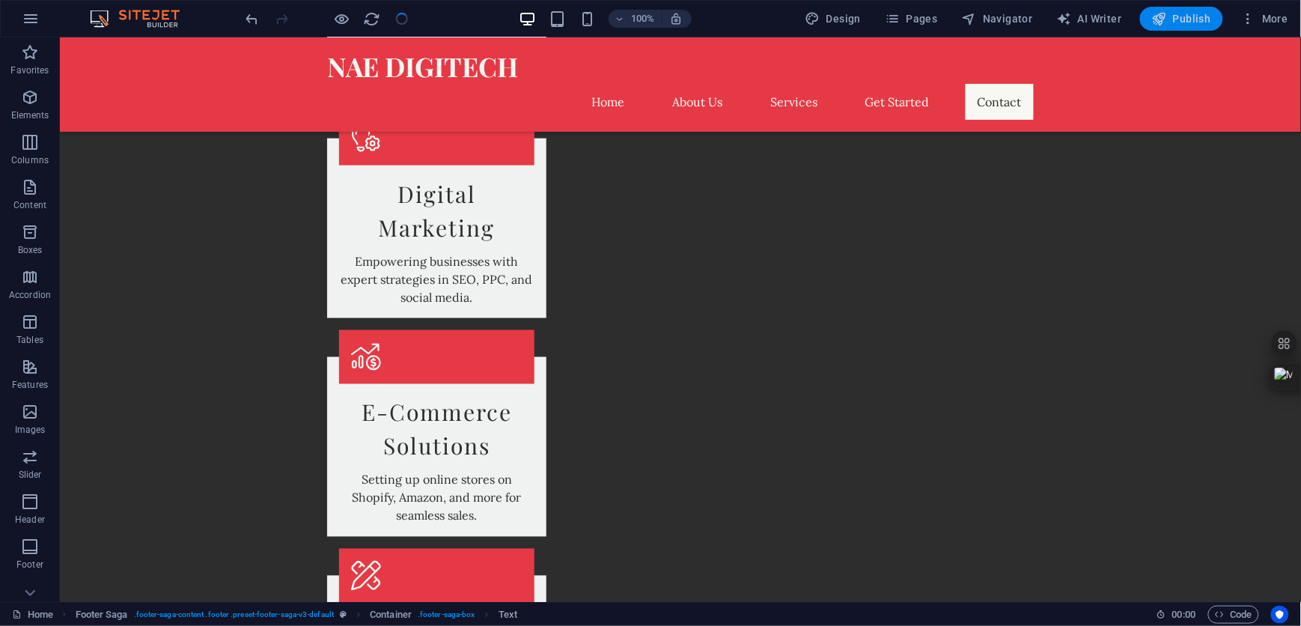
checkbox input "false"
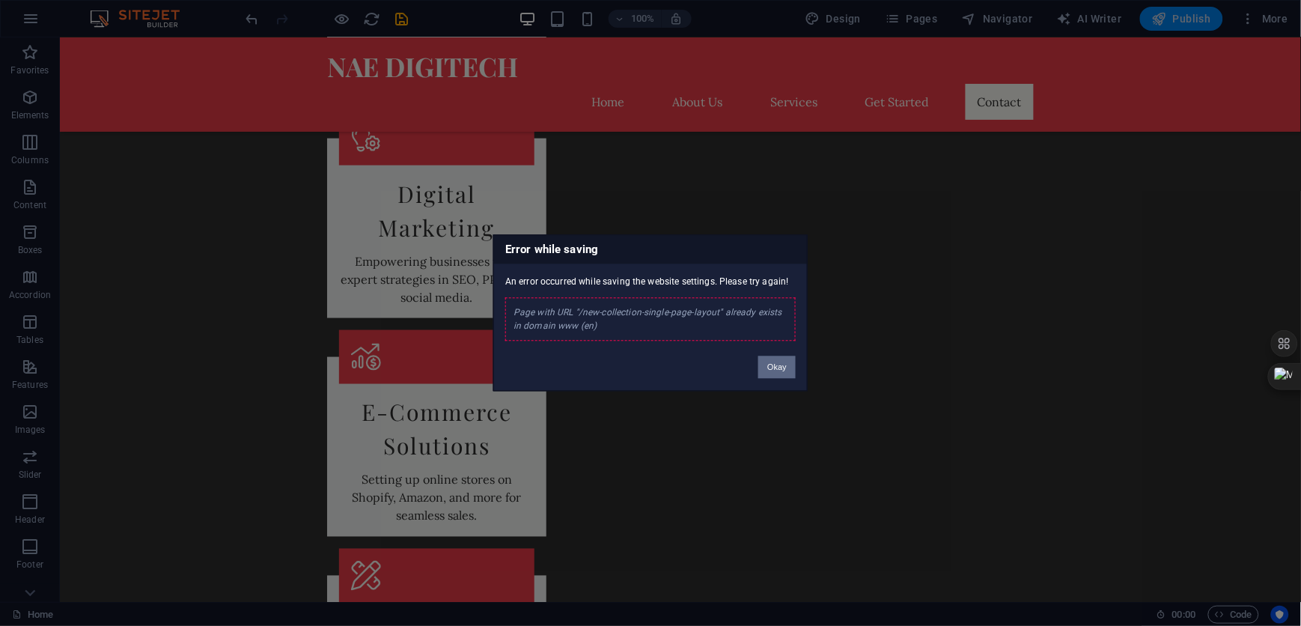
click button "Okay" at bounding box center [776, 367] width 37 height 22
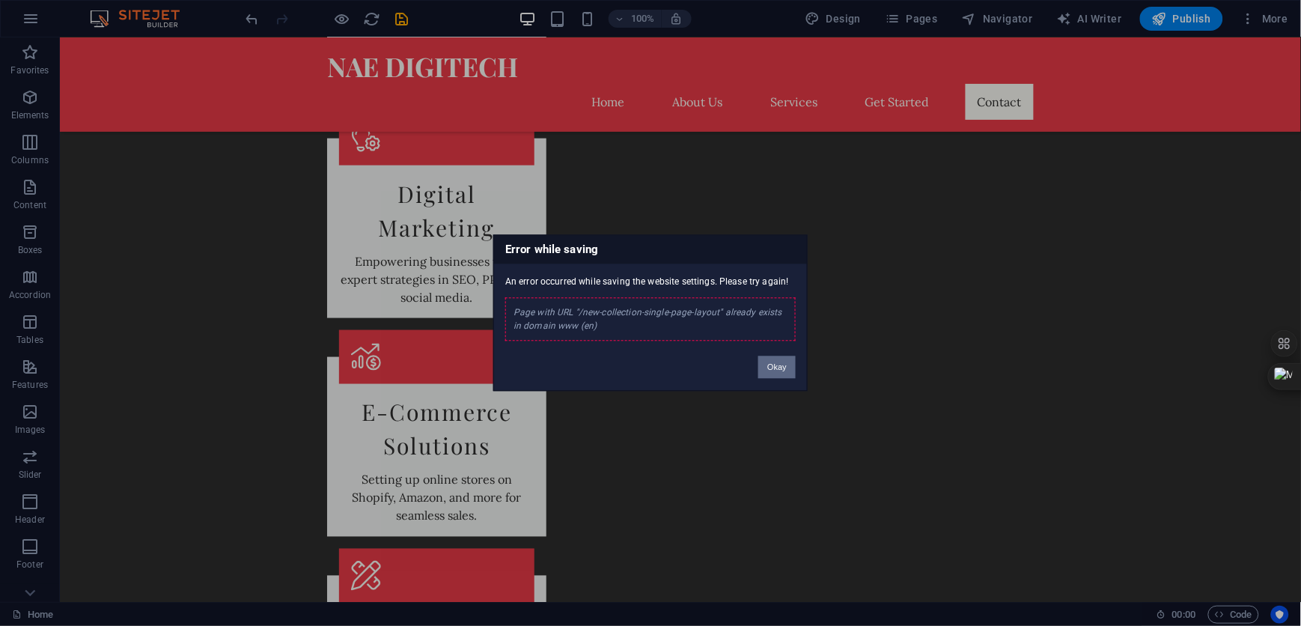
click at [767, 374] on button "Okay" at bounding box center [776, 367] width 37 height 22
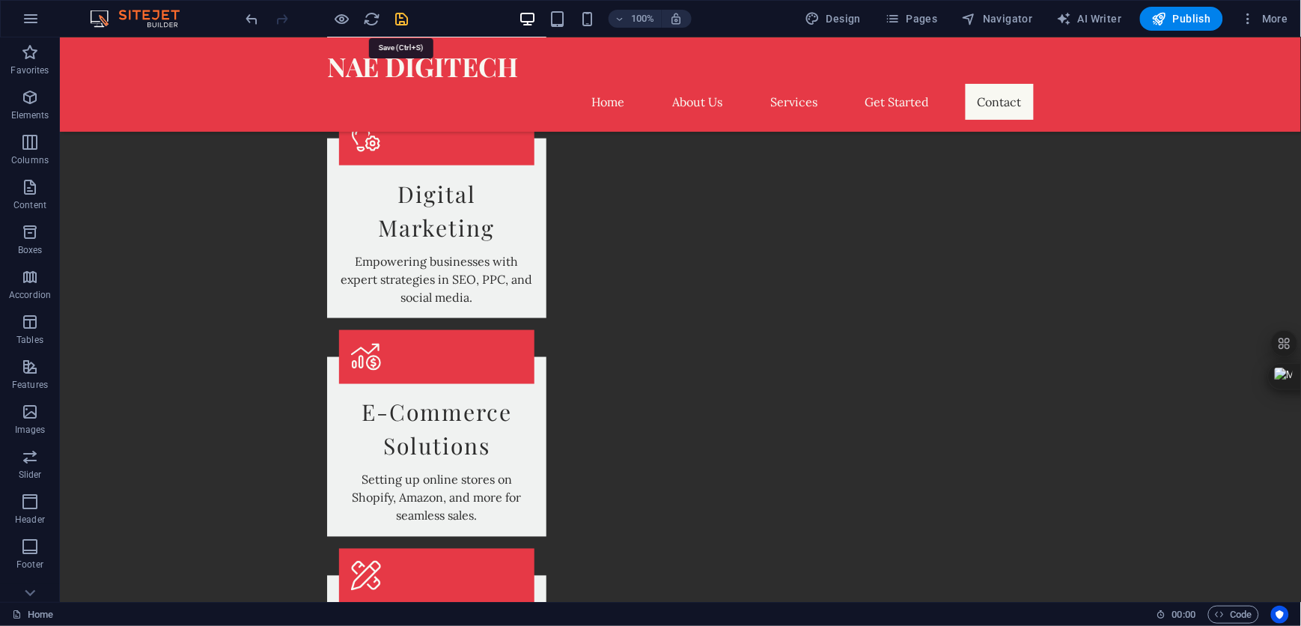
click at [404, 21] on icon "save" at bounding box center [402, 18] width 17 height 17
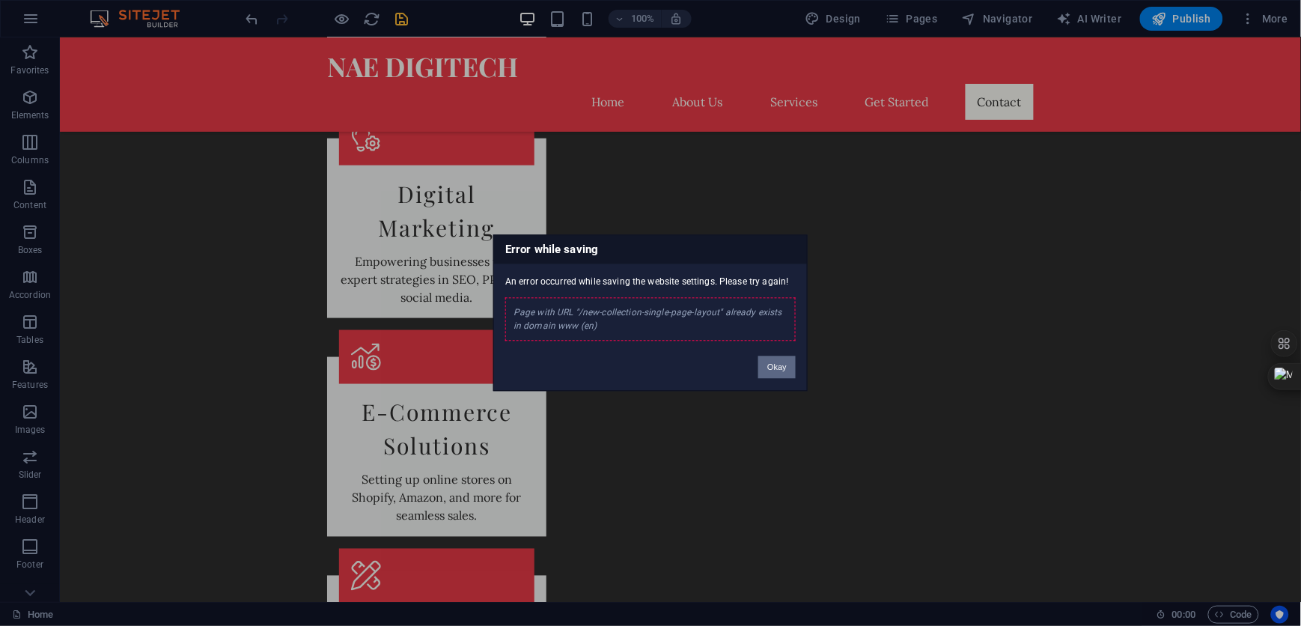
click at [778, 357] on button "Okay" at bounding box center [776, 367] width 37 height 22
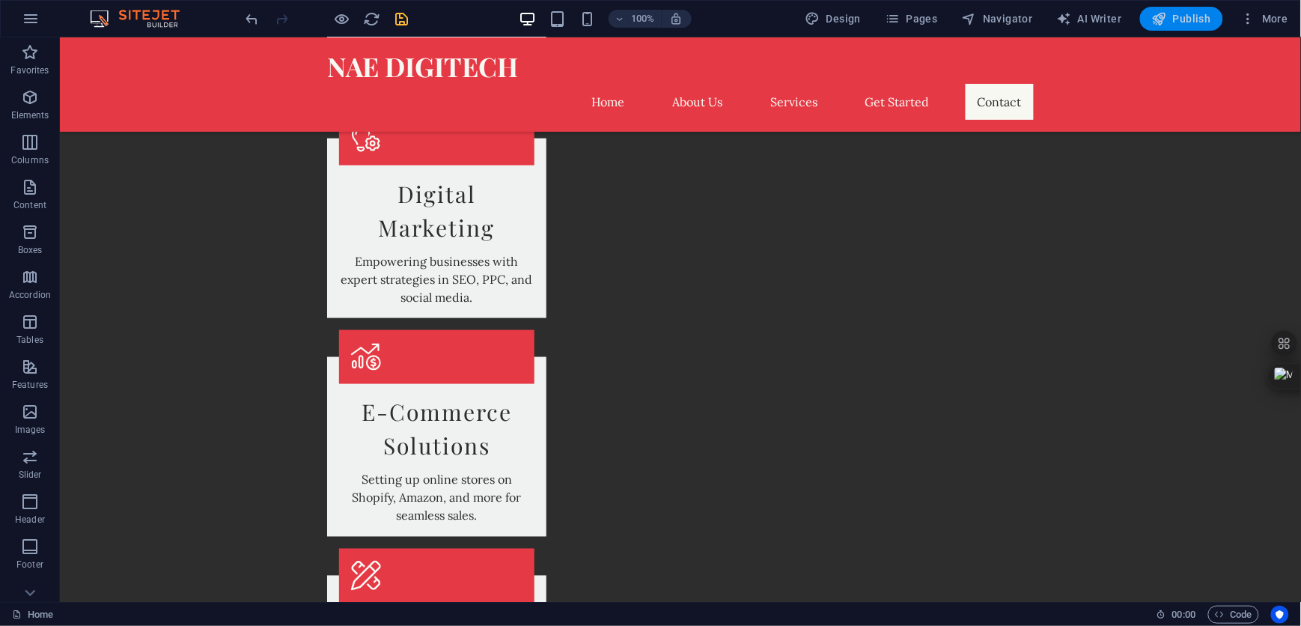
click at [1189, 18] on span "Publish" at bounding box center [1181, 18] width 59 height 15
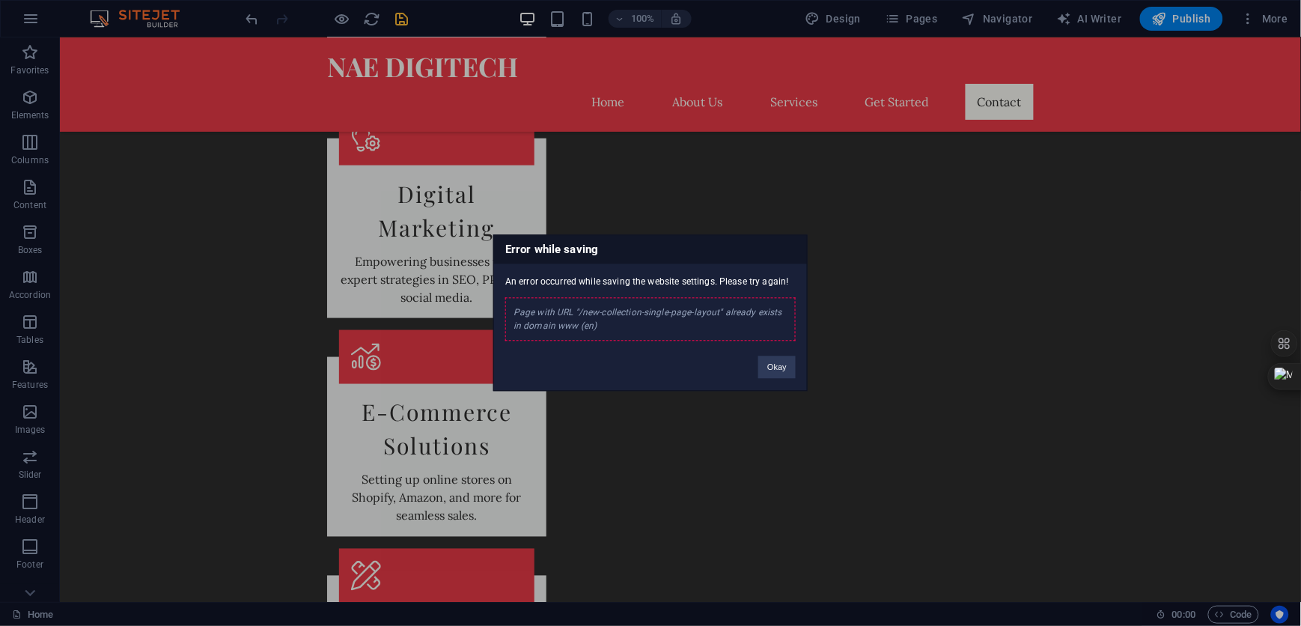
drag, startPoint x: 612, startPoint y: 326, endPoint x: 515, endPoint y: 305, distance: 99.4
click at [515, 305] on div "Page with URL "/new-collection-single-page-layout" already exists in domain www…" at bounding box center [650, 319] width 290 height 43
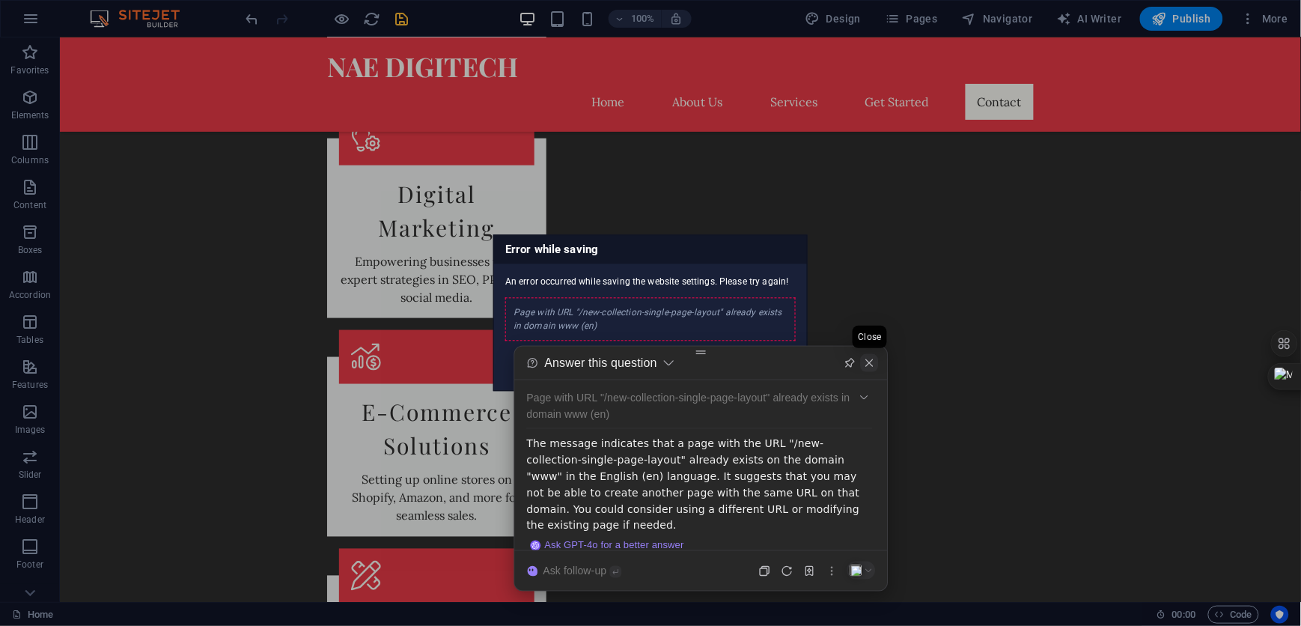
click at [869, 360] on icon at bounding box center [870, 363] width 12 height 12
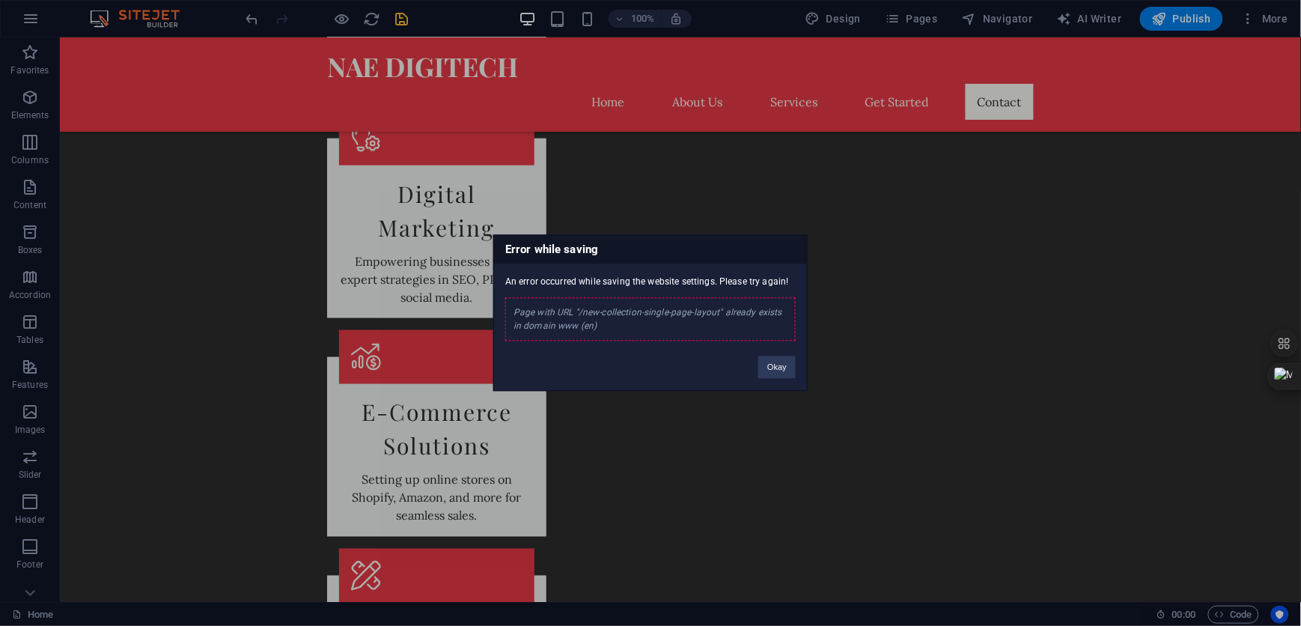
click at [906, 17] on div "Error while saving An error occurred while saving the website settings. Please …" at bounding box center [650, 313] width 1301 height 626
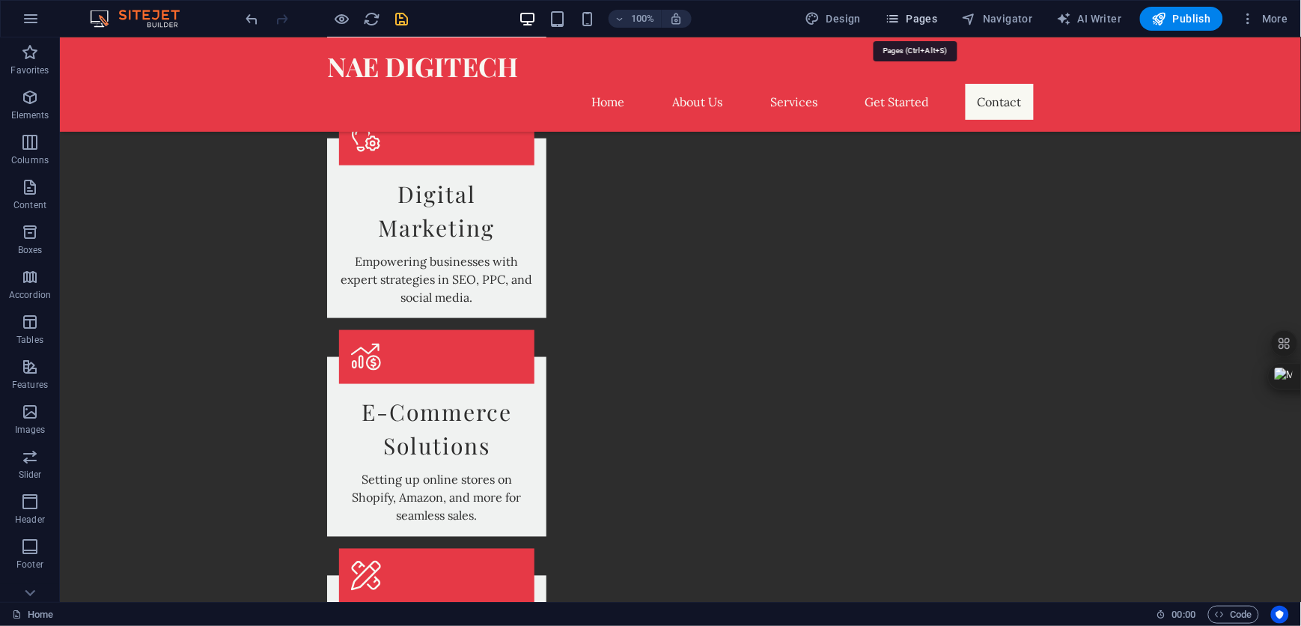
click at [912, 13] on span "Pages" at bounding box center [911, 18] width 52 height 15
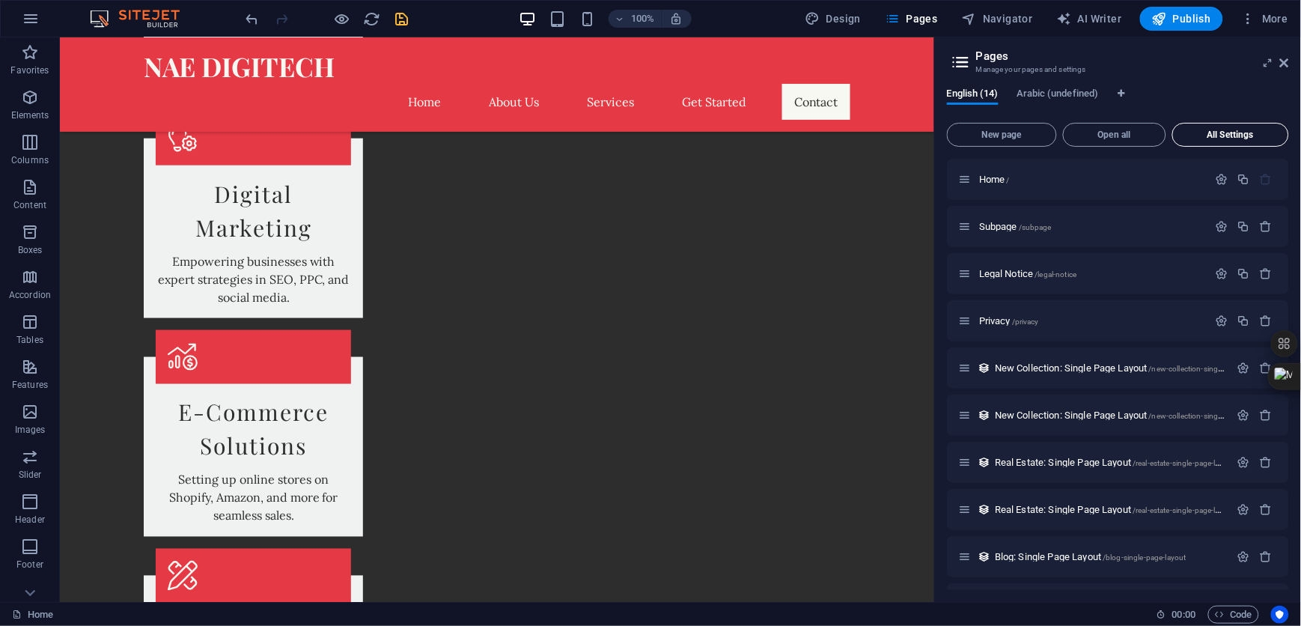
click at [1215, 131] on span "All Settings" at bounding box center [1230, 134] width 103 height 9
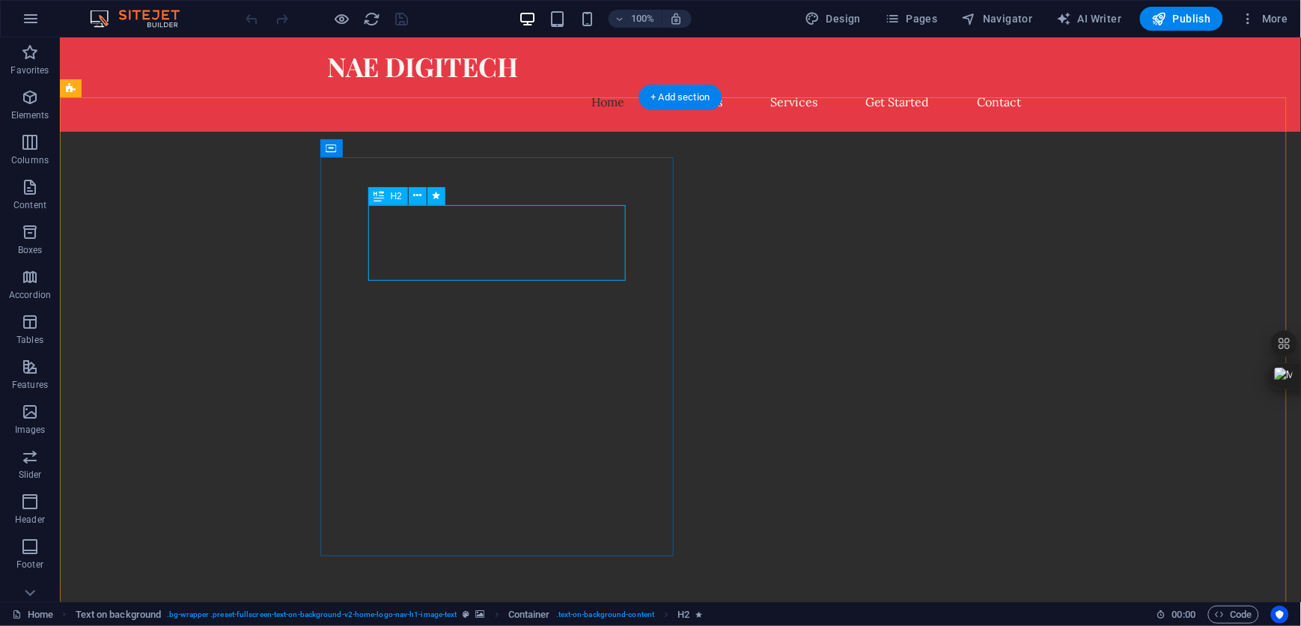
click at [417, 194] on icon at bounding box center [417, 196] width 8 height 16
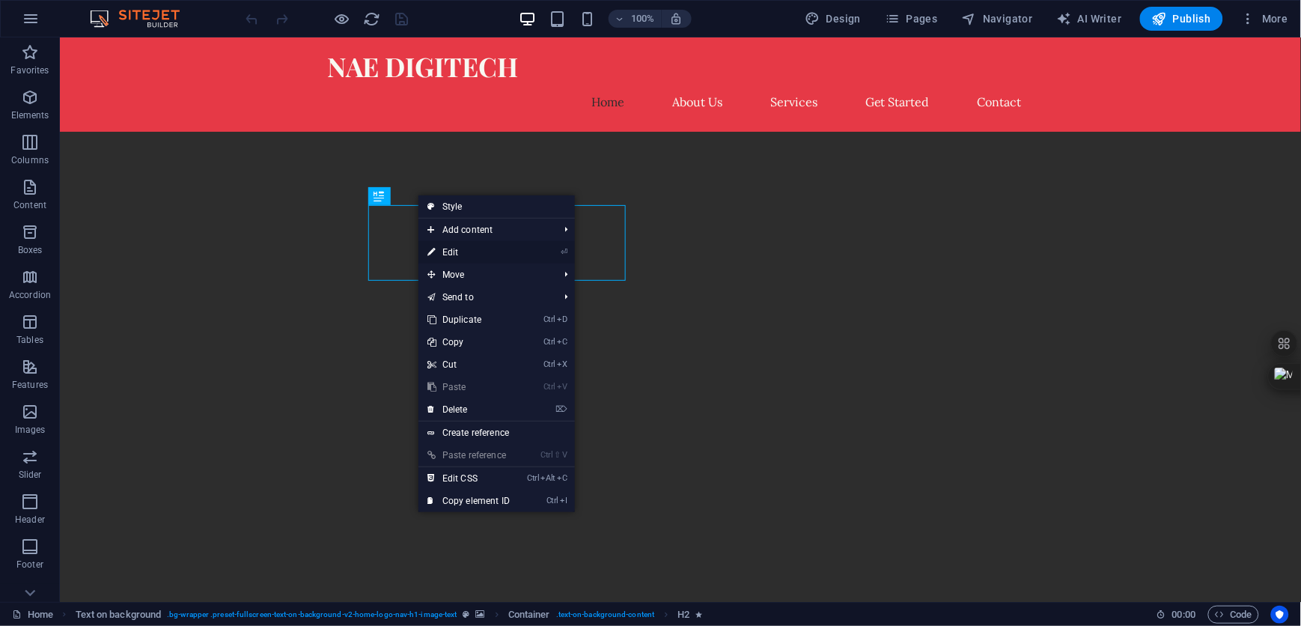
click at [463, 248] on link "⏎ Edit" at bounding box center [468, 252] width 100 height 22
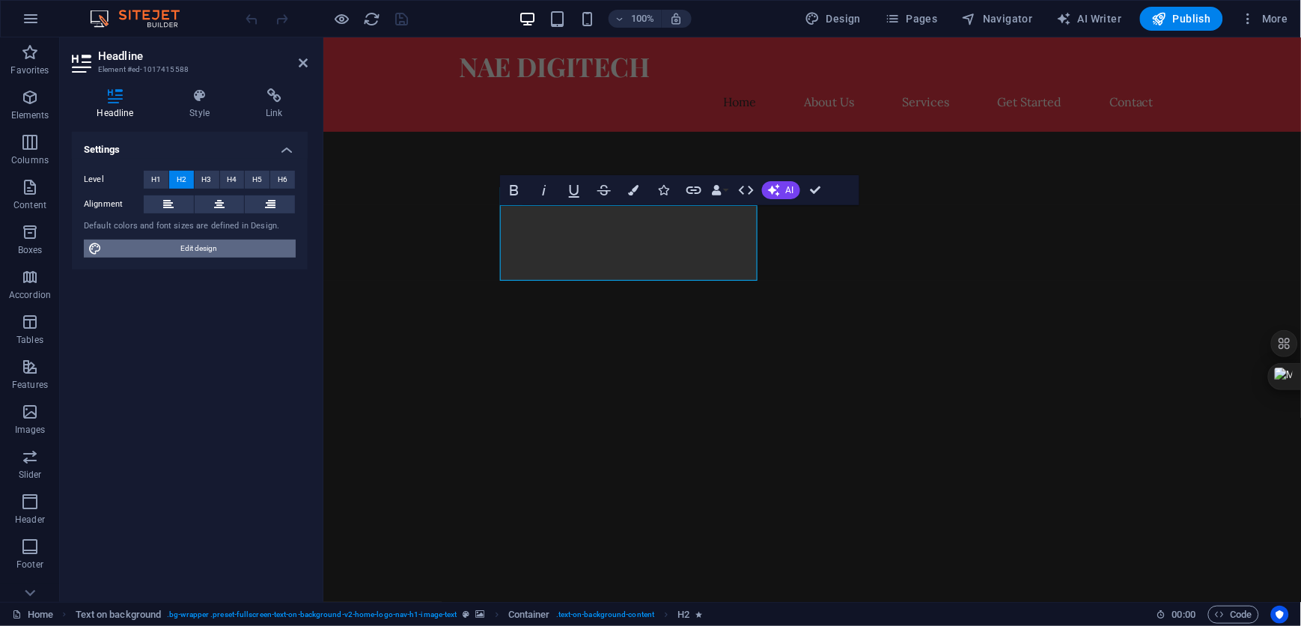
click at [186, 248] on span "Edit design" at bounding box center [198, 248] width 185 height 18
select select "px"
select select "200"
select select "px"
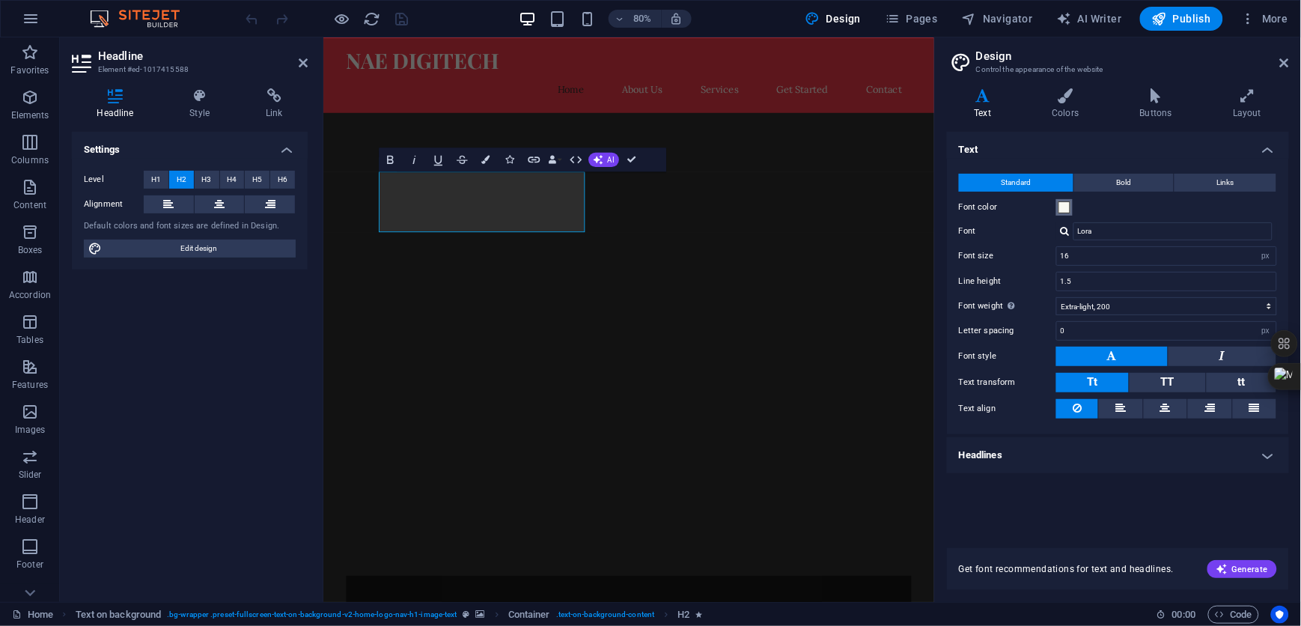
click at [1063, 209] on span at bounding box center [1064, 207] width 12 height 12
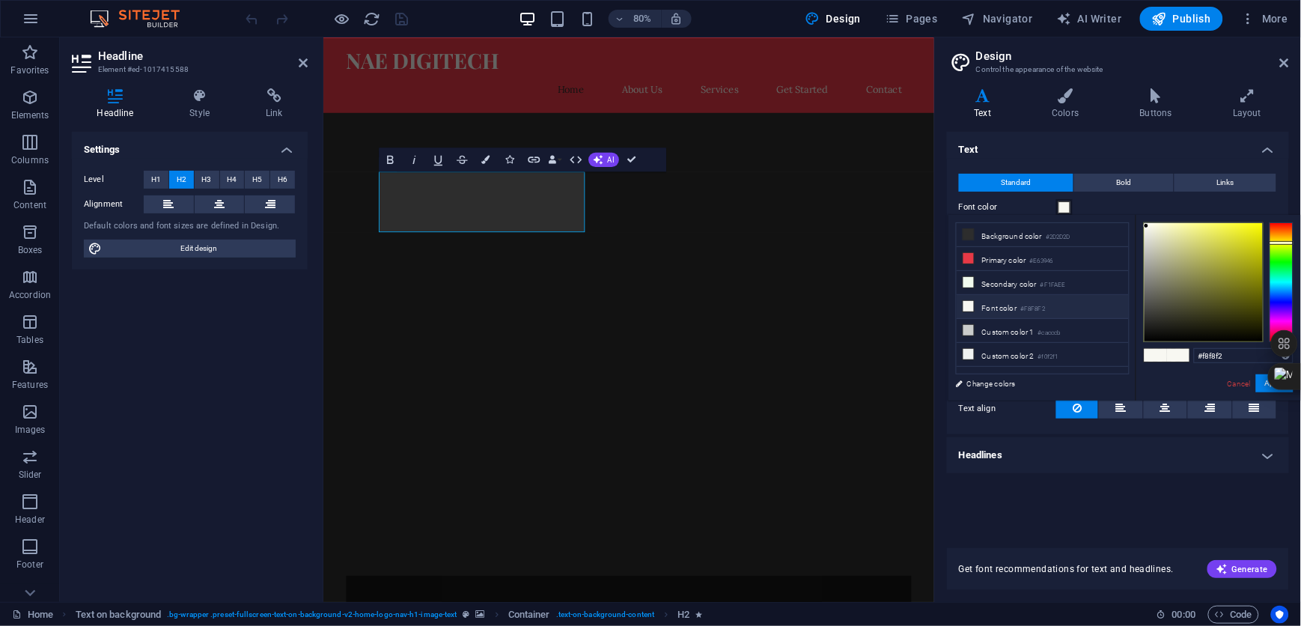
click at [1010, 308] on li "Font color #F8F8F2" at bounding box center [1042, 307] width 172 height 24
click at [970, 305] on icon at bounding box center [968, 306] width 10 height 10
click at [1170, 356] on span at bounding box center [1178, 355] width 22 height 13
drag, startPoint x: 1146, startPoint y: 224, endPoint x: 1147, endPoint y: 370, distance: 145.9
click at [1130, 224] on div "less Background color #2D2D2D Primary color #E63946 Secondary color #F1FAEE Fon…" at bounding box center [1124, 308] width 352 height 186
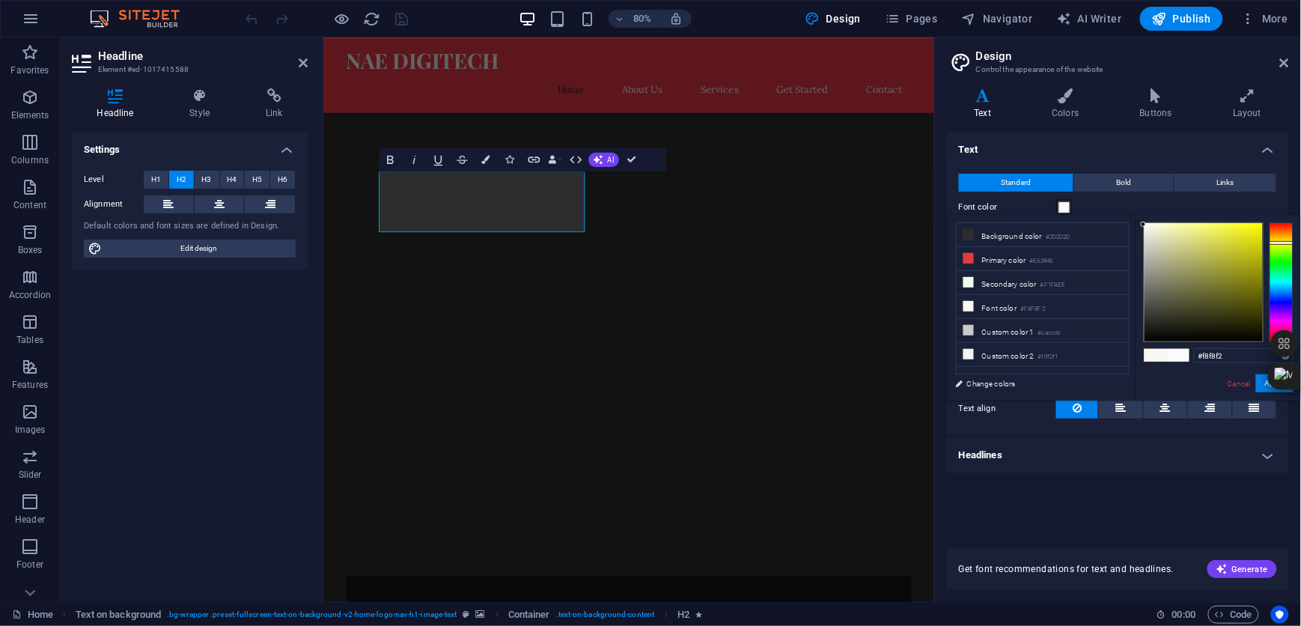
type input "#fbfbfb"
click at [1256, 563] on span "Generate" at bounding box center [1242, 569] width 52 height 12
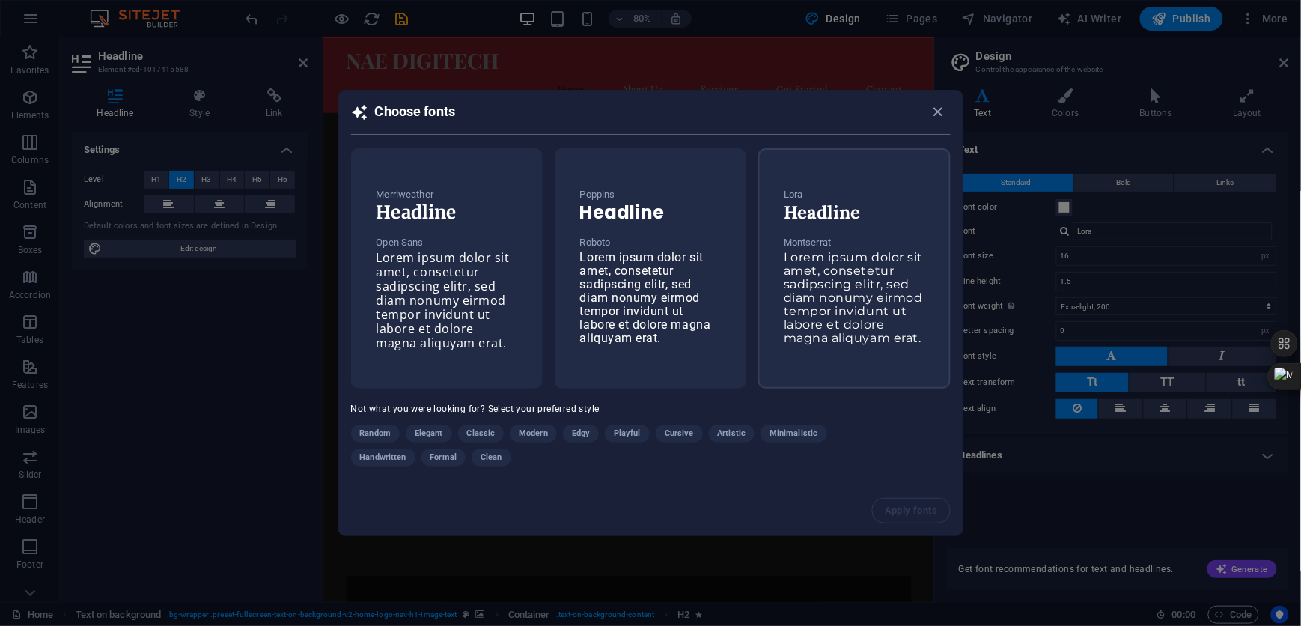
click at [829, 269] on span "Lorem ipsum dolor sit amet, consetetur sadipscing elitr, sed diam nonumy eirmod…" at bounding box center [852, 297] width 139 height 95
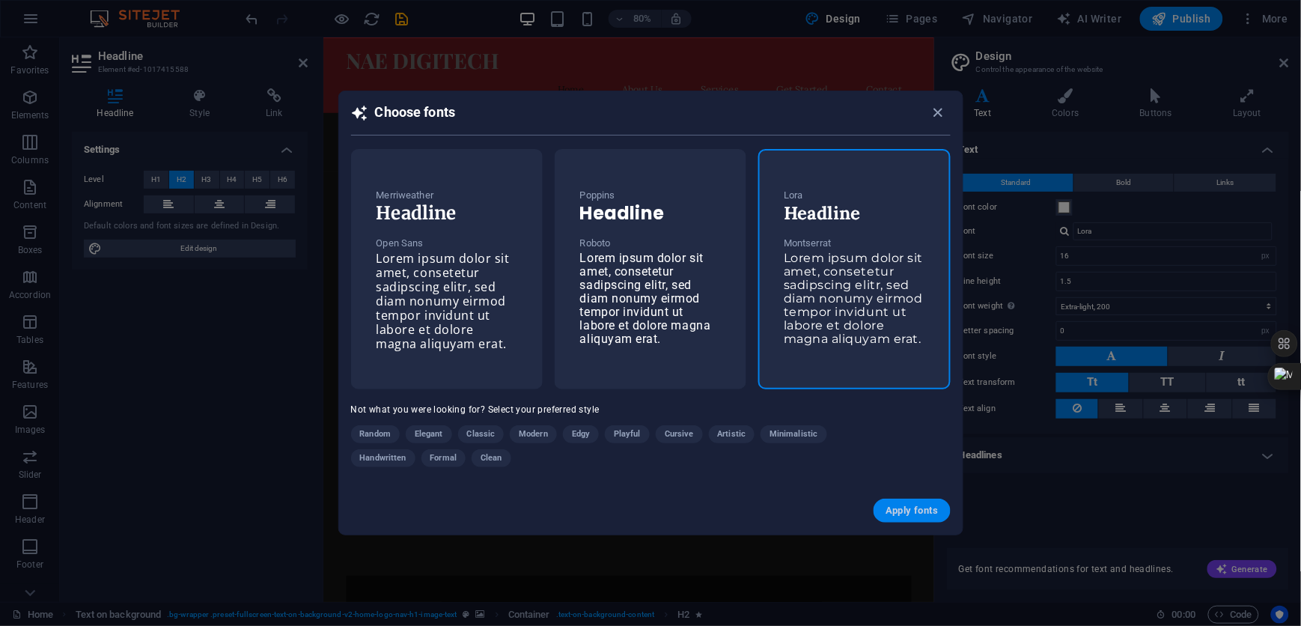
click at [933, 505] on span "Apply fonts" at bounding box center [911, 510] width 52 height 12
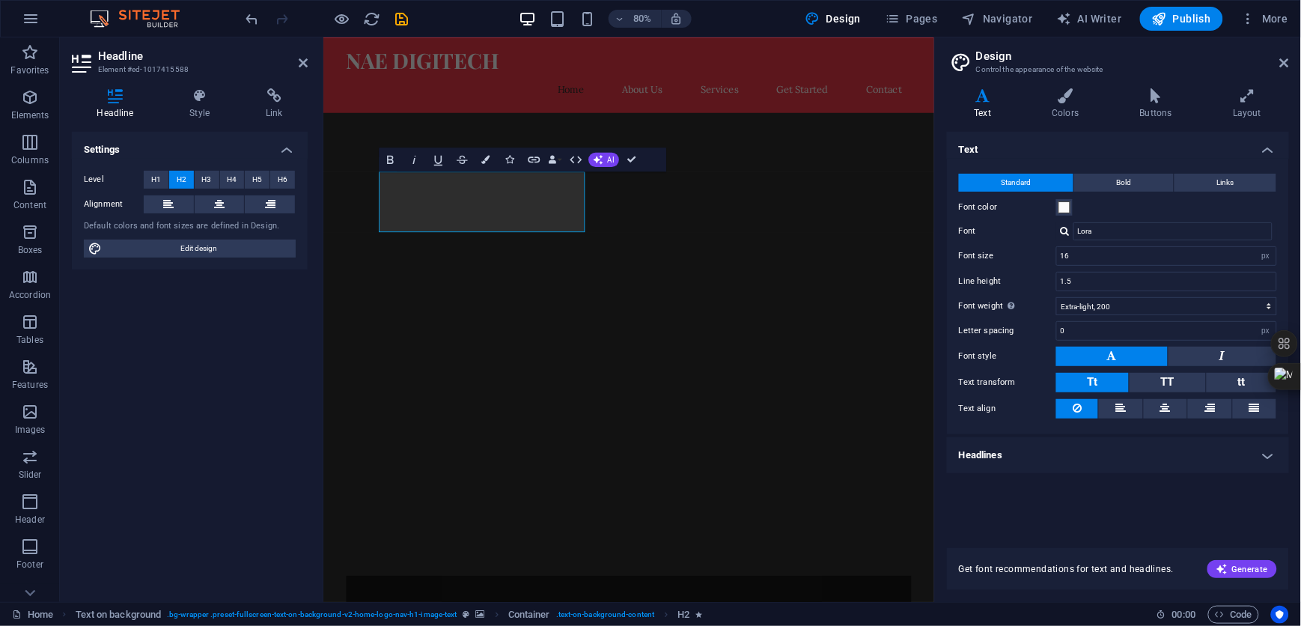
type input "Montserrat"
type input "1.6"
select select "400"
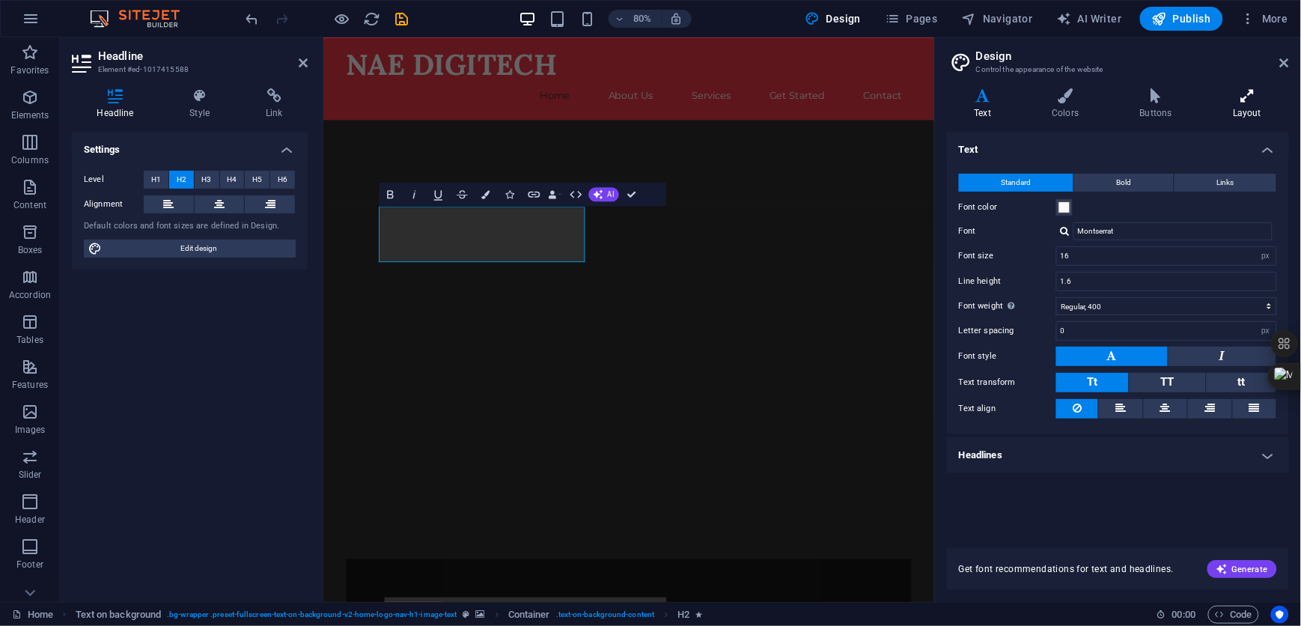
click at [1247, 101] on icon at bounding box center [1247, 95] width 83 height 15
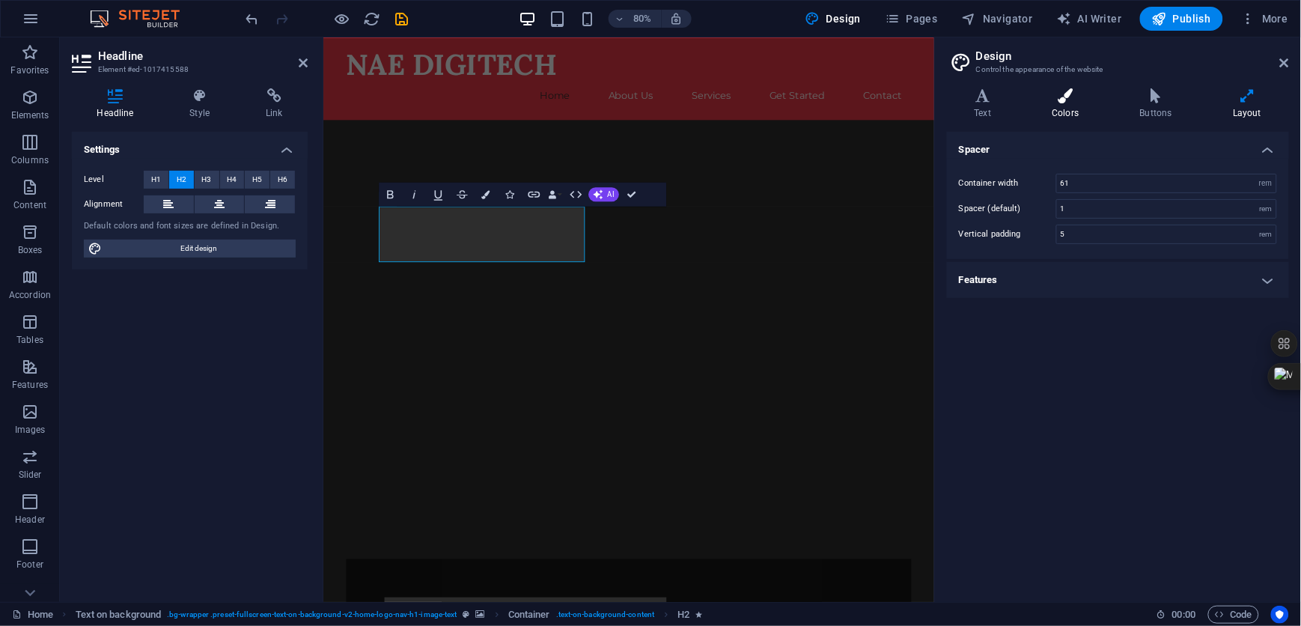
click at [1072, 106] on h4 "Colors" at bounding box center [1068, 103] width 88 height 31
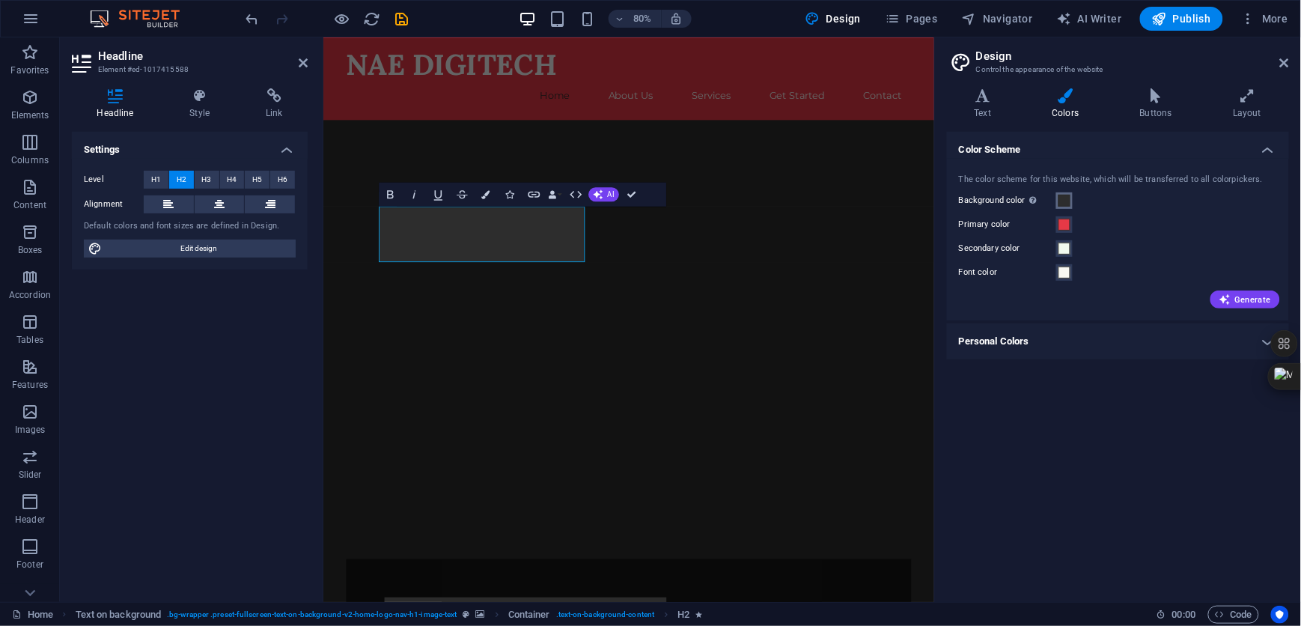
click at [1065, 199] on span at bounding box center [1064, 201] width 12 height 12
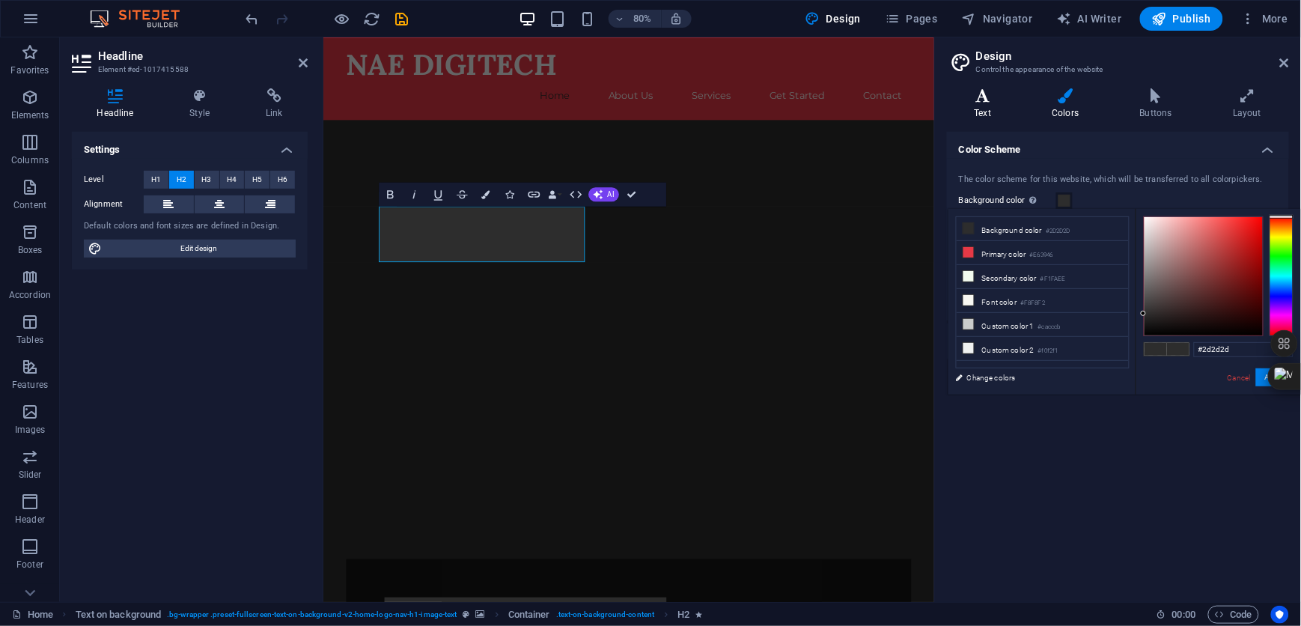
click at [984, 104] on h4 "Text" at bounding box center [986, 103] width 78 height 31
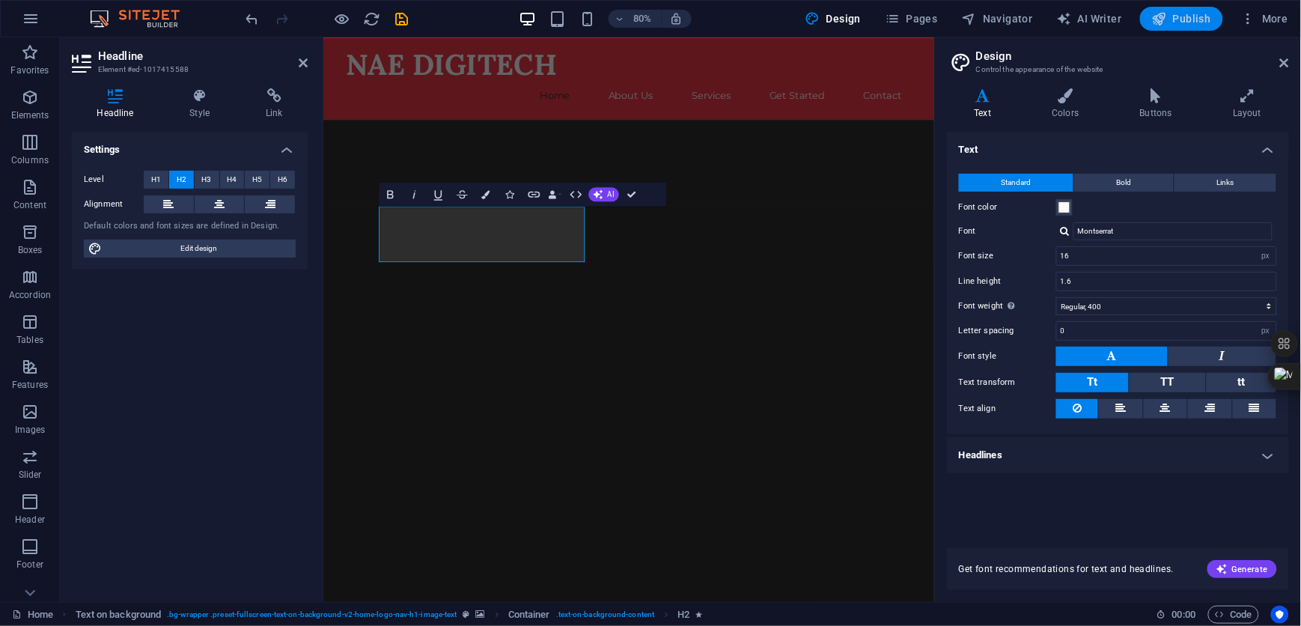
click at [1195, 20] on span "Publish" at bounding box center [1181, 18] width 59 height 15
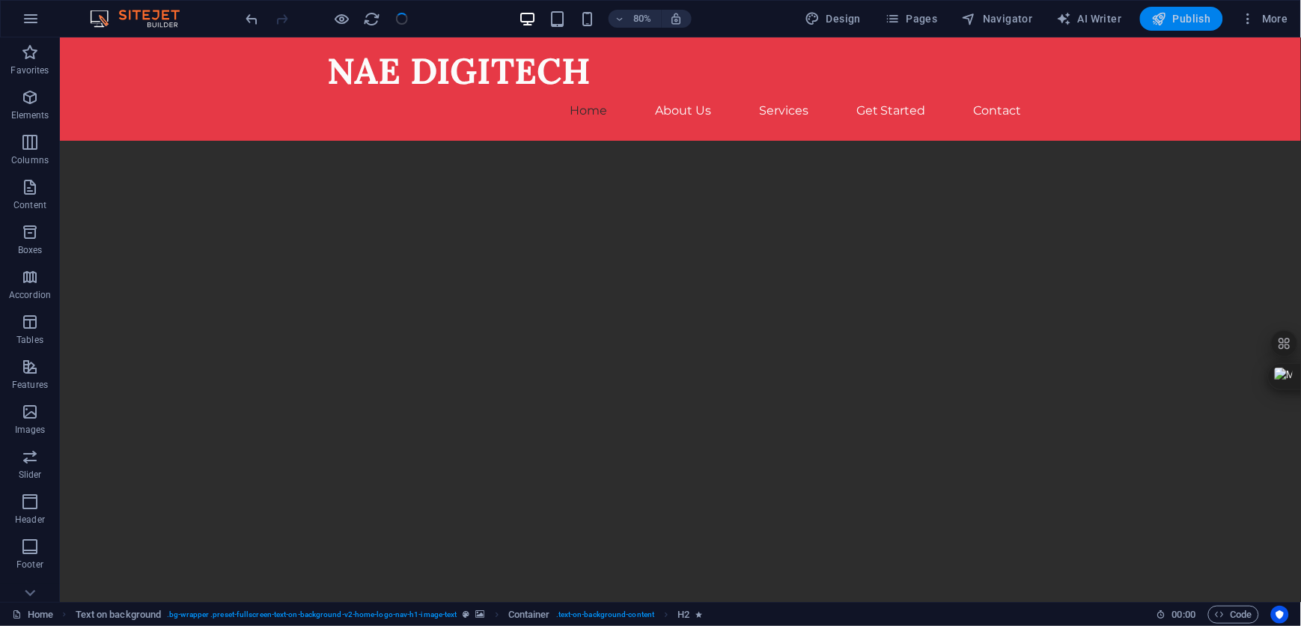
checkbox input "false"
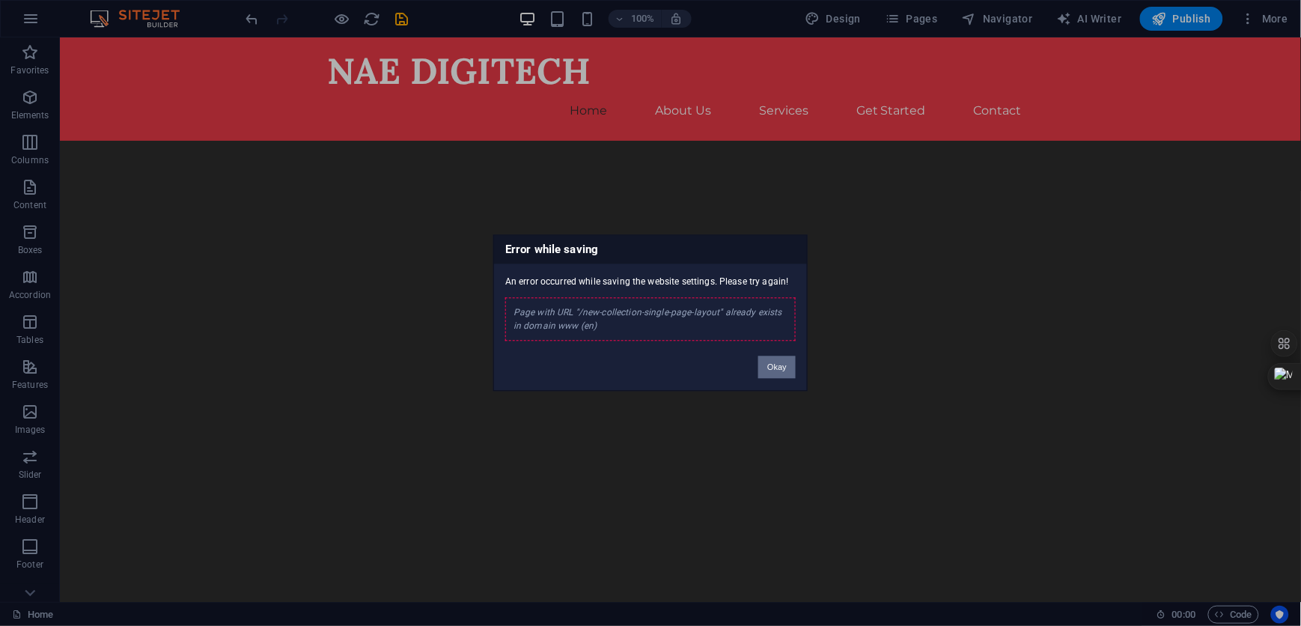
click at [778, 367] on button "Okay" at bounding box center [776, 367] width 37 height 22
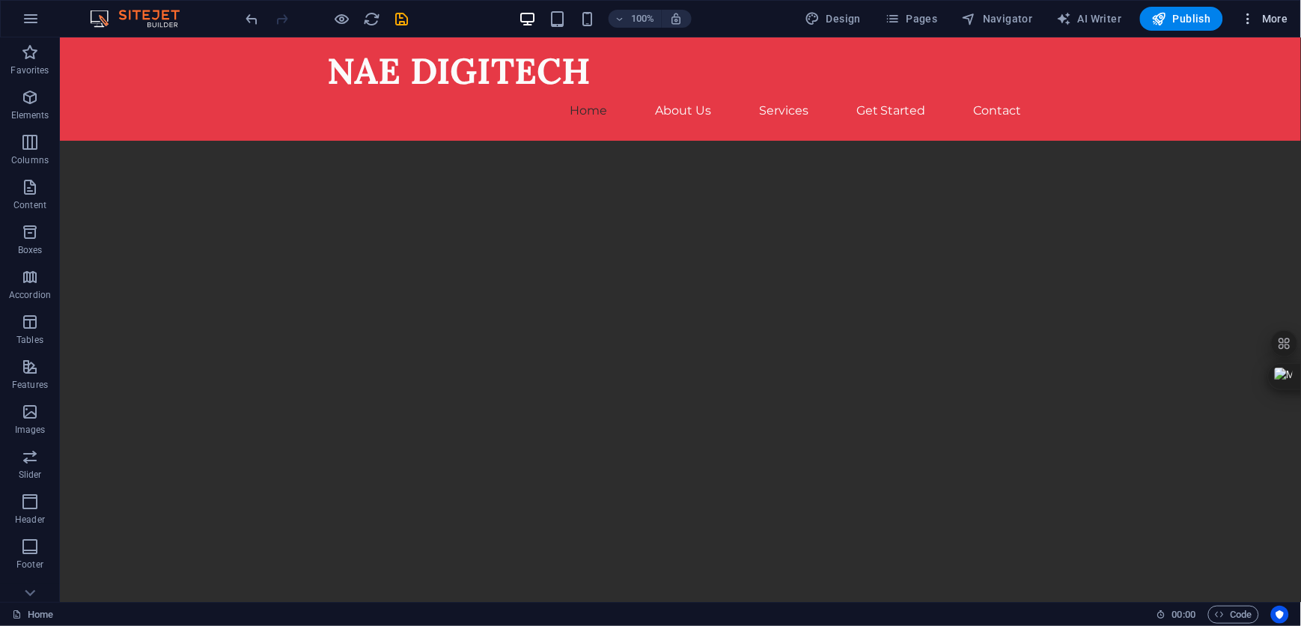
click at [1251, 22] on icon "button" at bounding box center [1248, 18] width 15 height 15
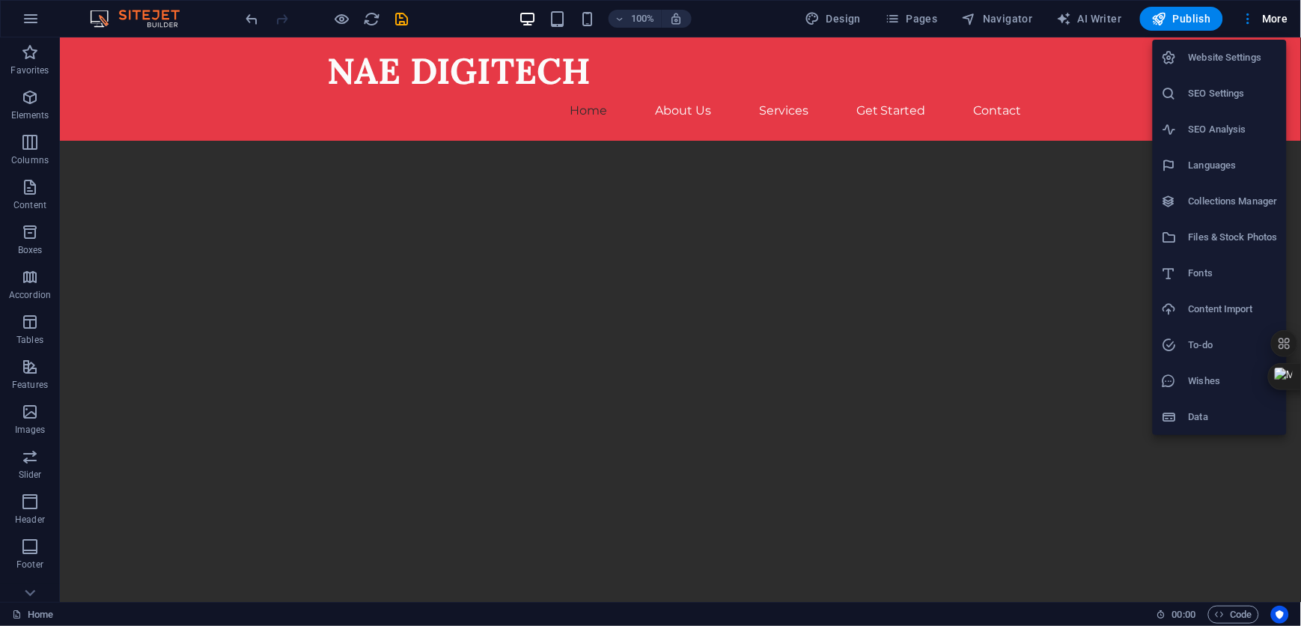
click at [1226, 56] on h6 "Website Settings" at bounding box center [1232, 58] width 89 height 18
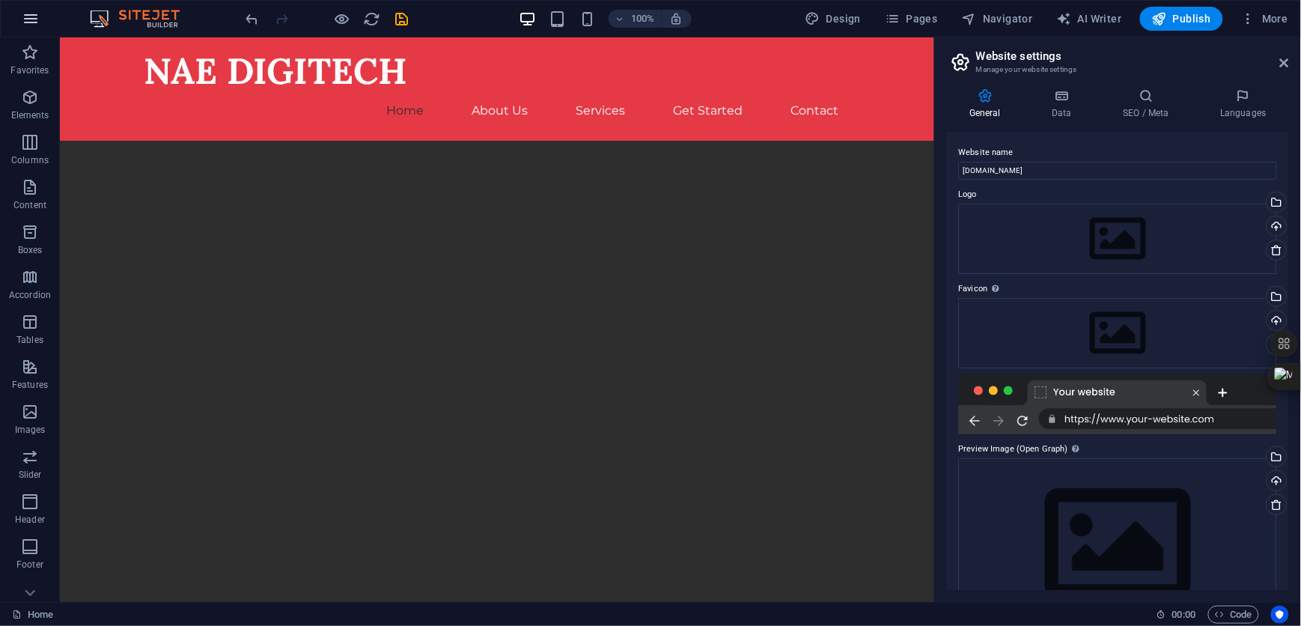
click at [32, 17] on icon "button" at bounding box center [31, 19] width 18 height 18
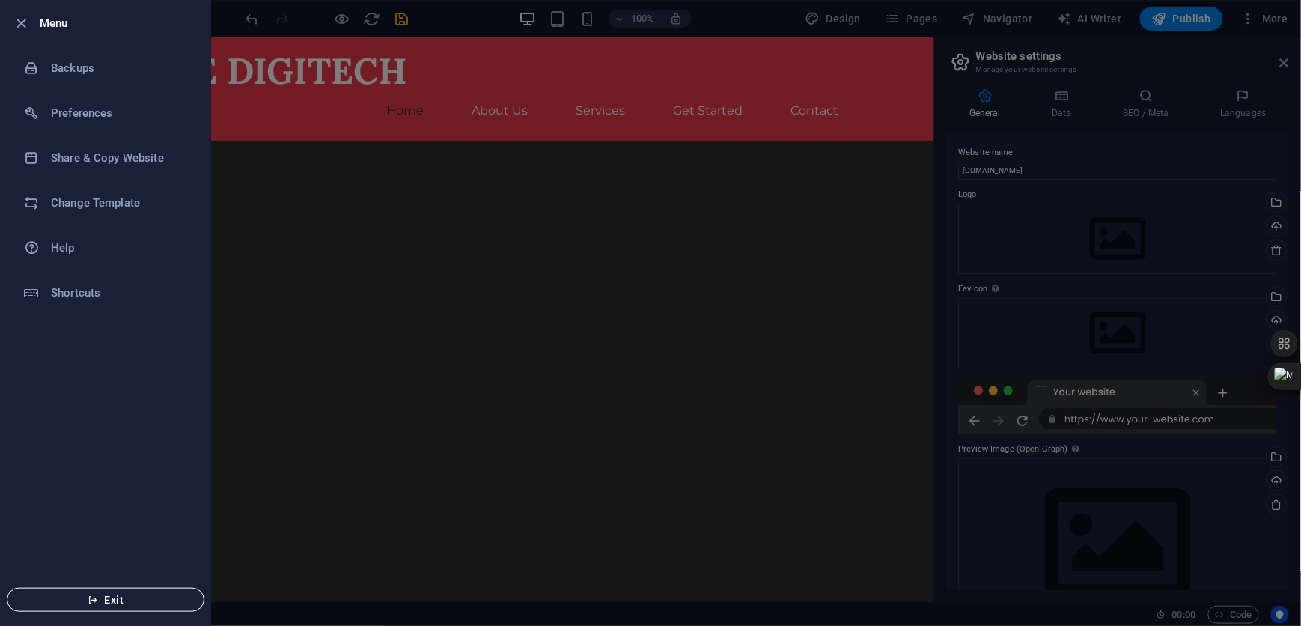
click at [126, 597] on span "Exit" at bounding box center [105, 599] width 172 height 12
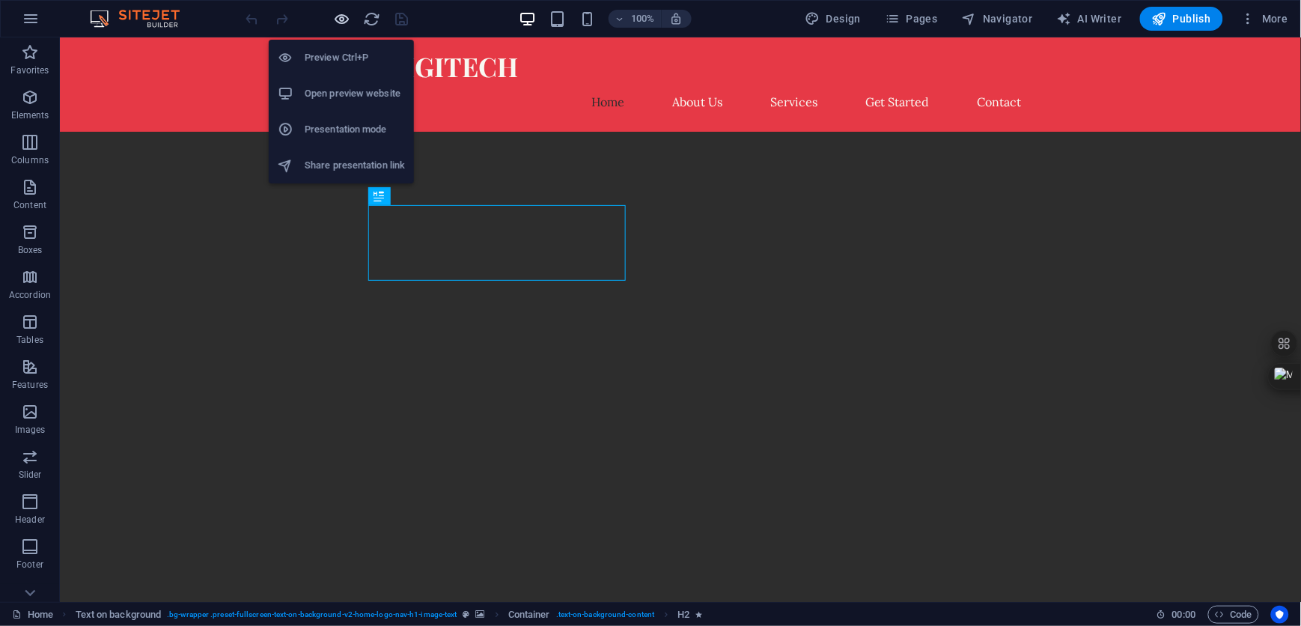
click at [344, 12] on icon "button" at bounding box center [342, 18] width 17 height 17
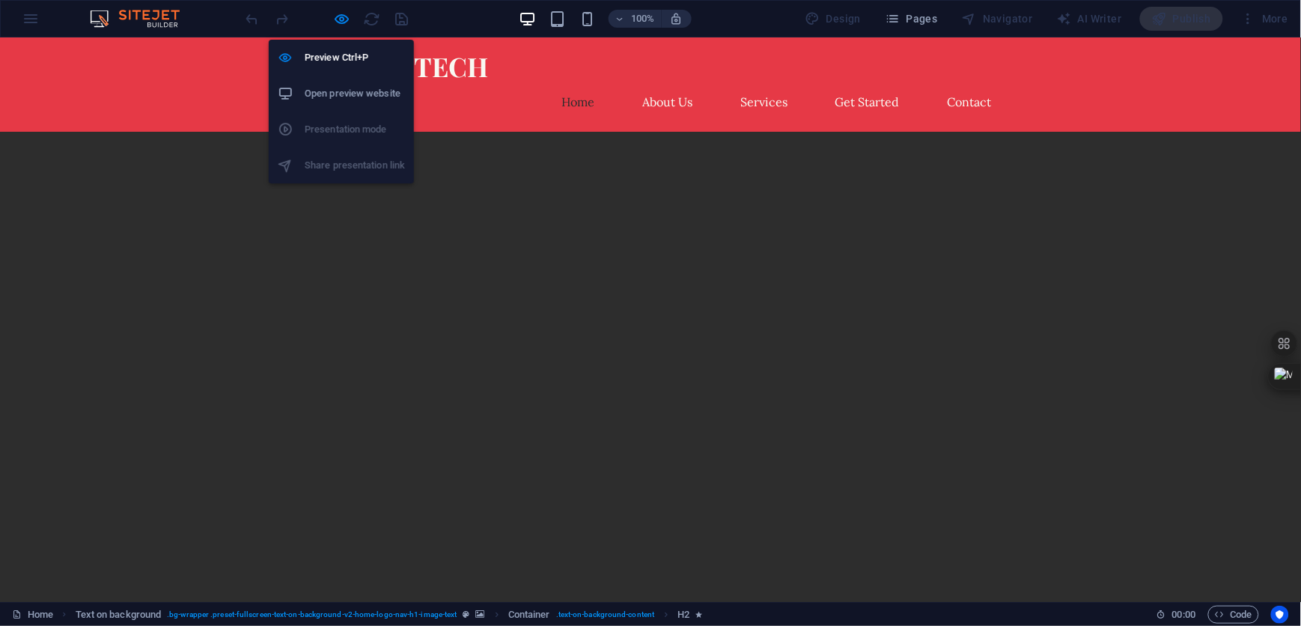
click at [348, 89] on h6 "Open preview website" at bounding box center [355, 94] width 100 height 18
